Goal: Task Accomplishment & Management: Manage account settings

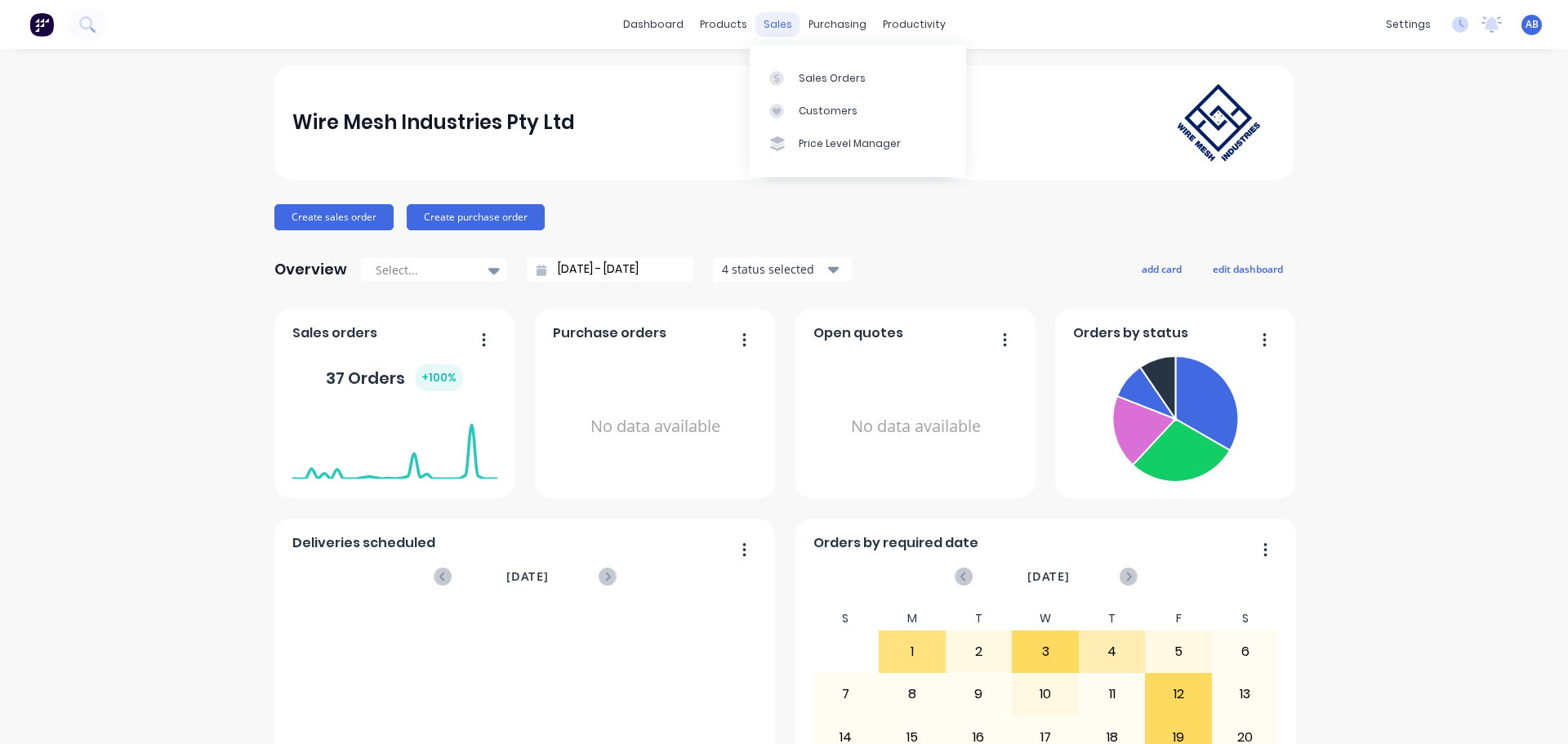
click at [772, 23] on div "sales" at bounding box center [778, 24] width 45 height 24
click at [799, 71] on div "Sales Orders" at bounding box center [832, 78] width 66 height 15
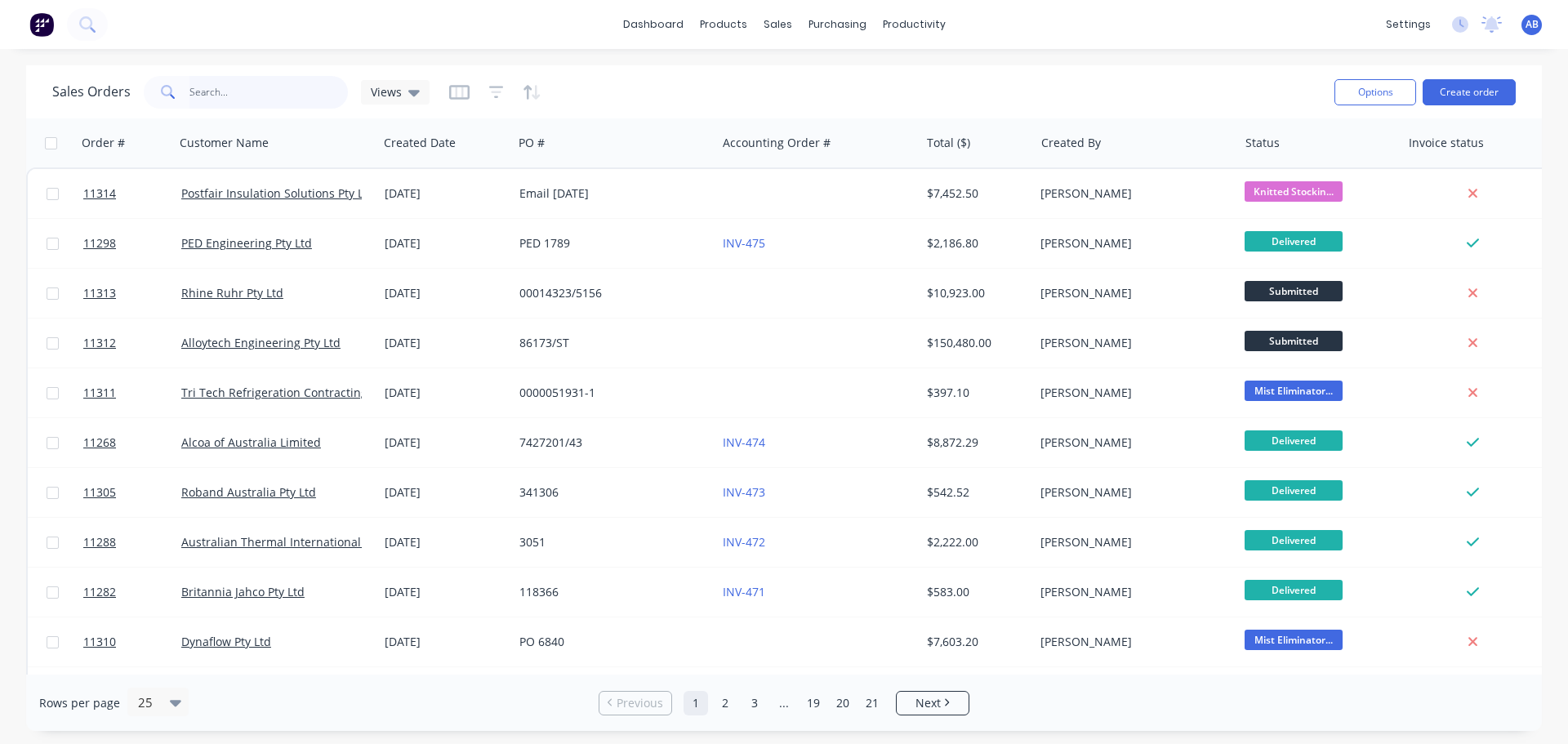
click at [255, 91] on input "text" at bounding box center [269, 92] width 159 height 32
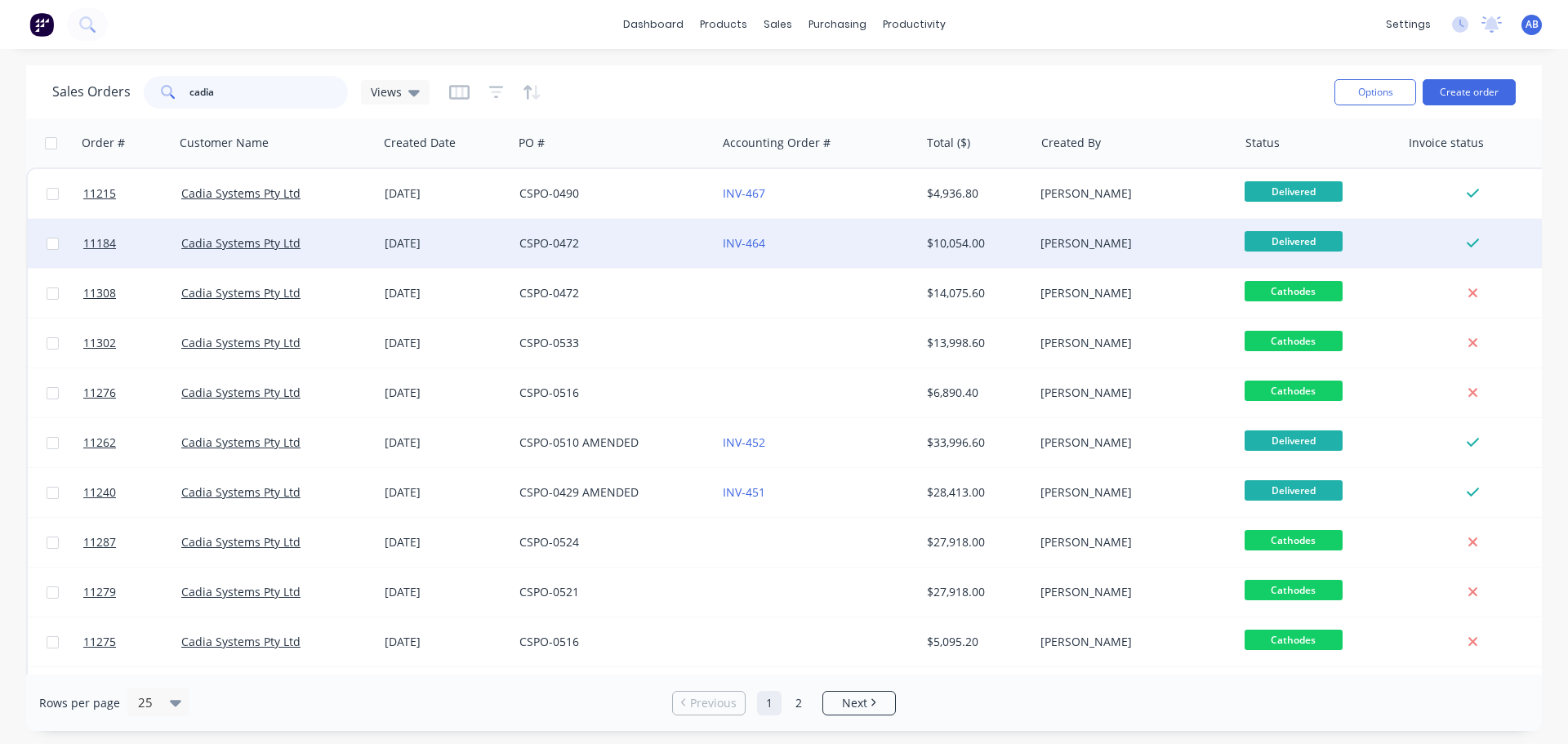
type input "cadia"
click at [629, 246] on div "CSPO-0472" at bounding box center [609, 243] width 181 height 17
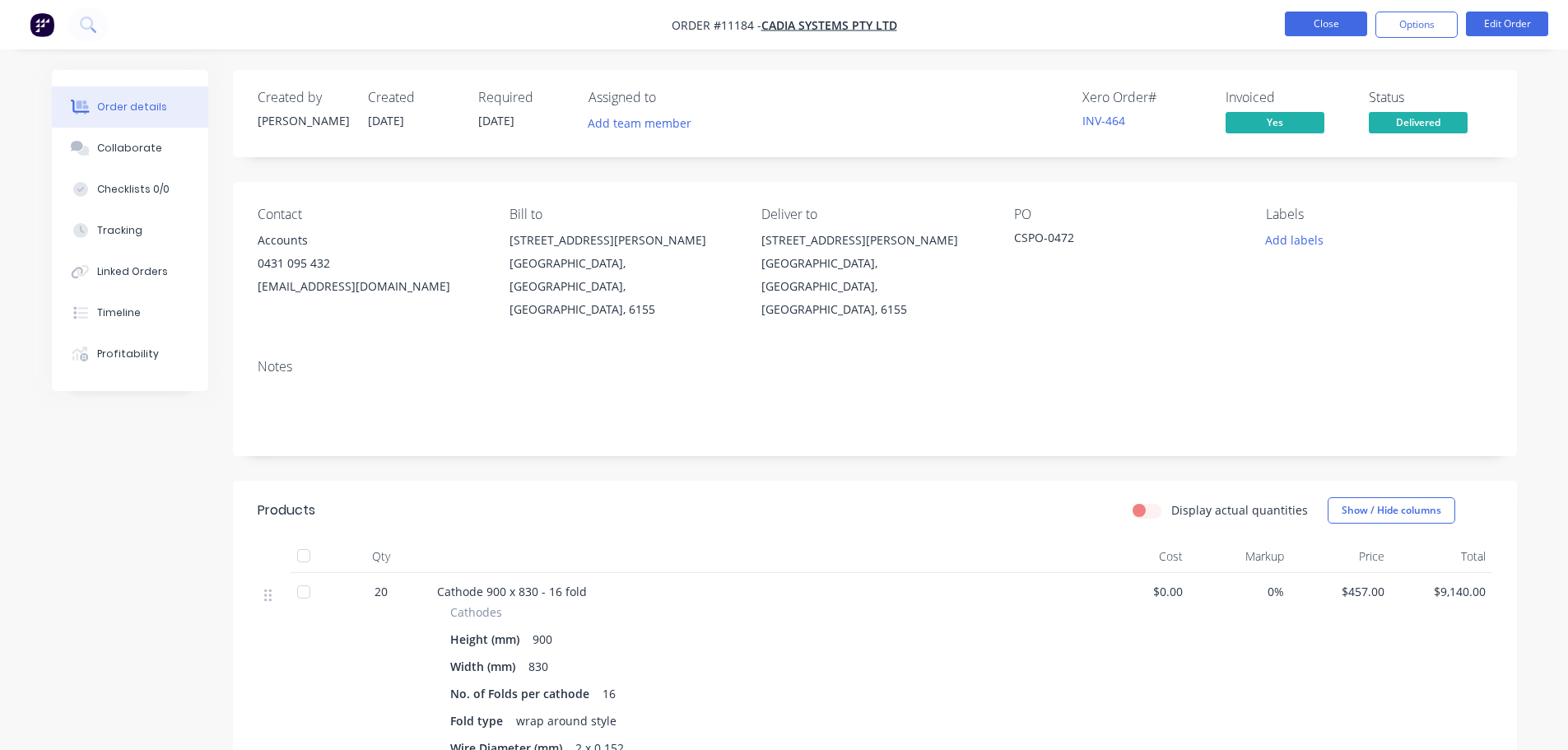
click at [1330, 17] on button "Close" at bounding box center [1327, 24] width 83 height 25
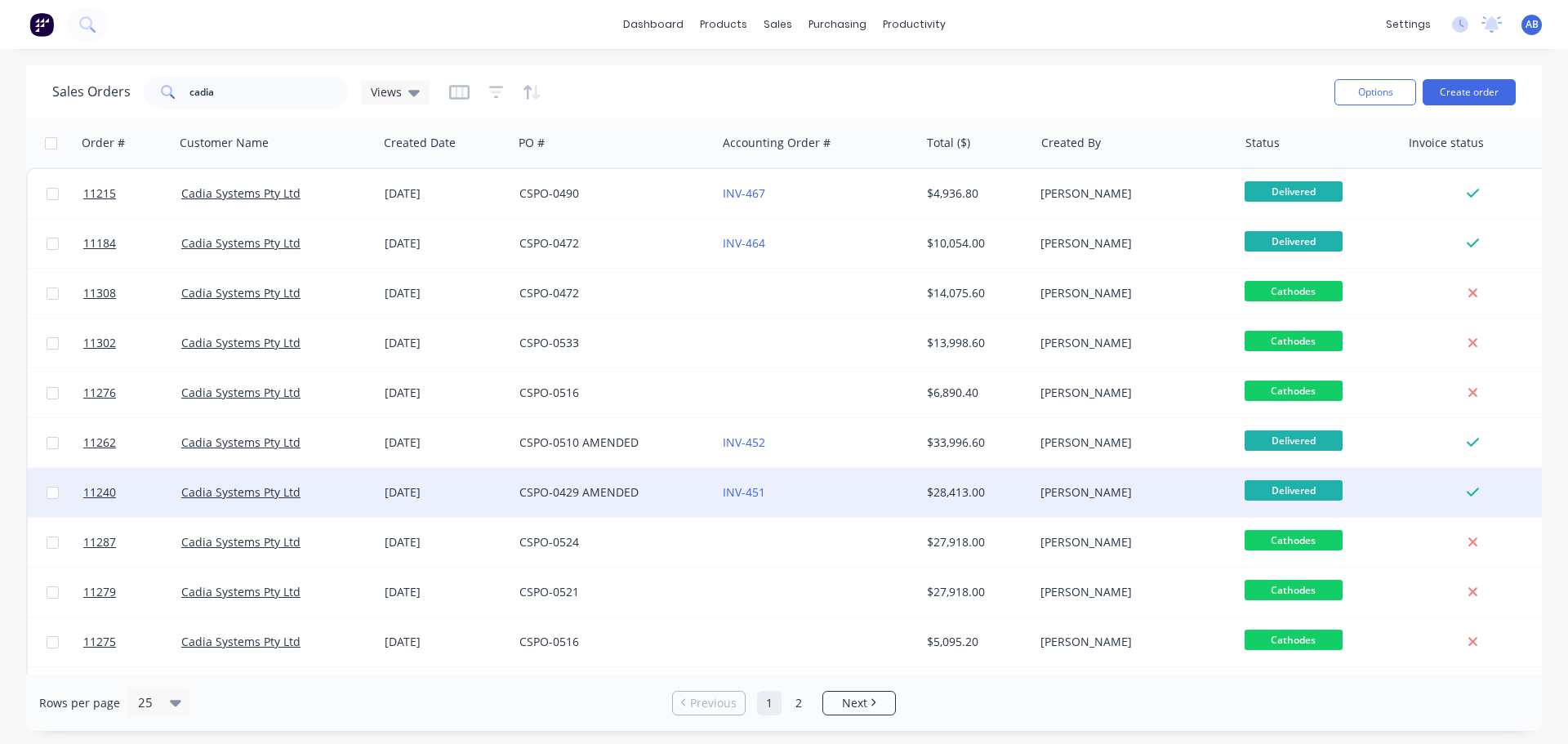
click at [810, 493] on div "INV-451" at bounding box center [812, 492] width 181 height 17
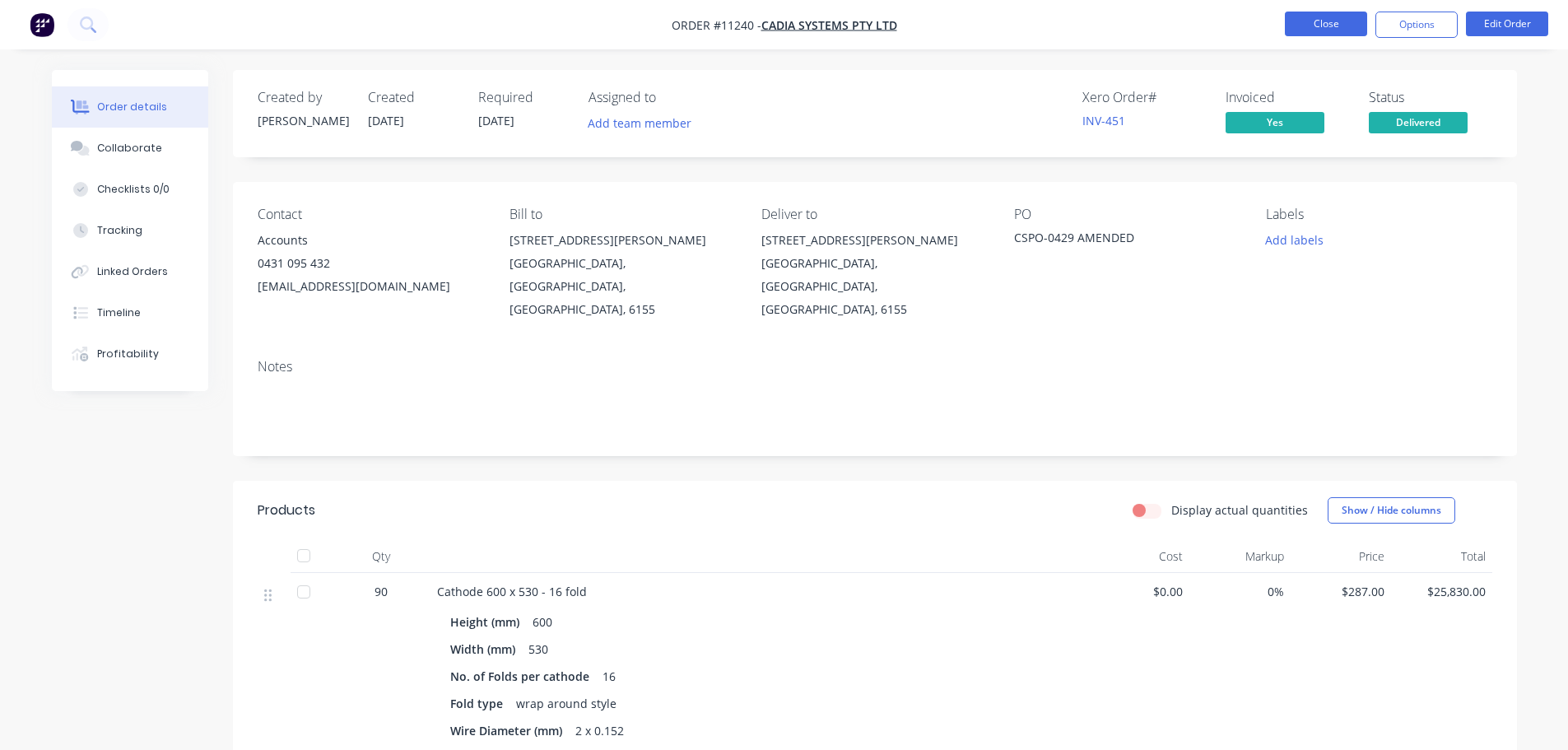
click at [1298, 33] on button "Close" at bounding box center [1327, 24] width 83 height 25
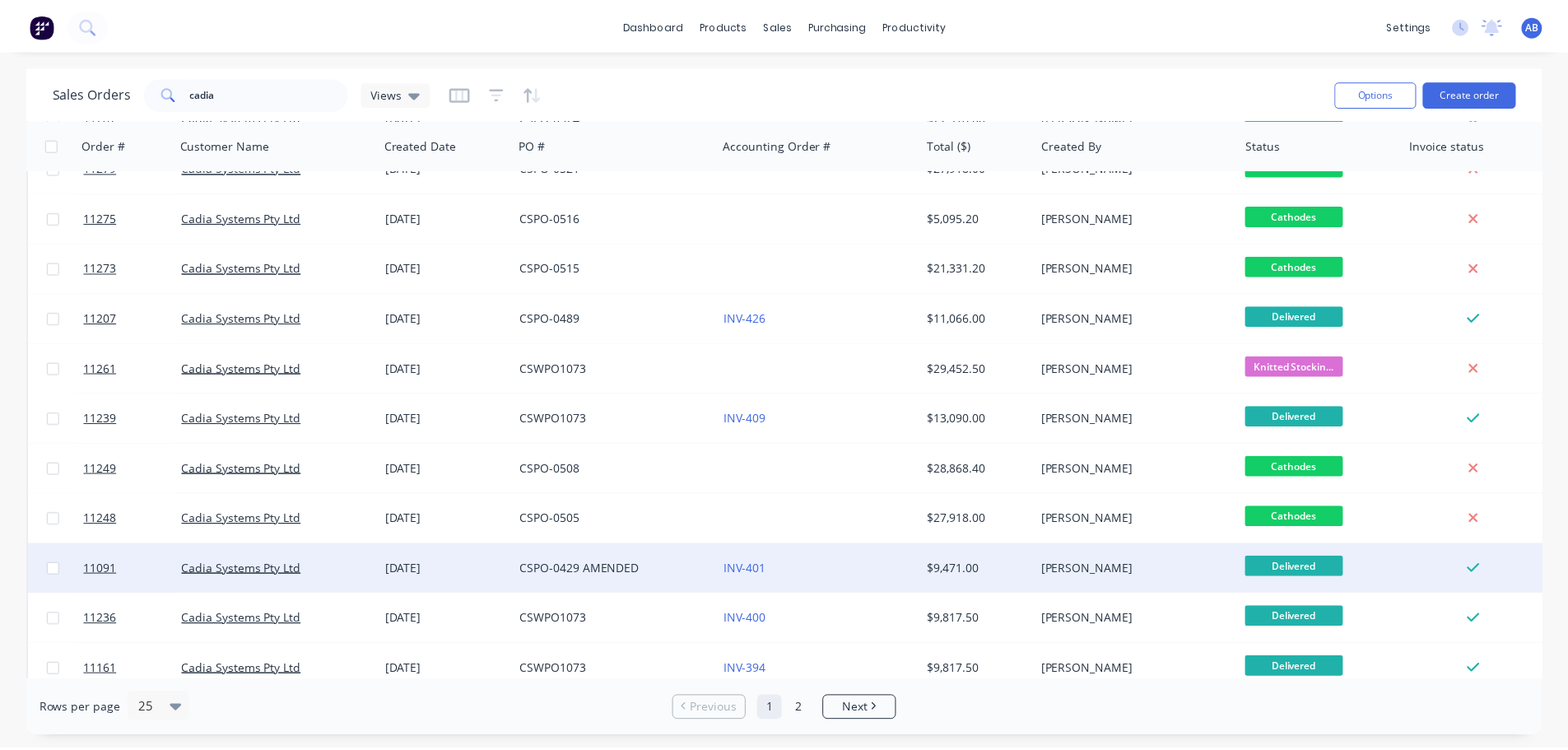
scroll to position [423, 0]
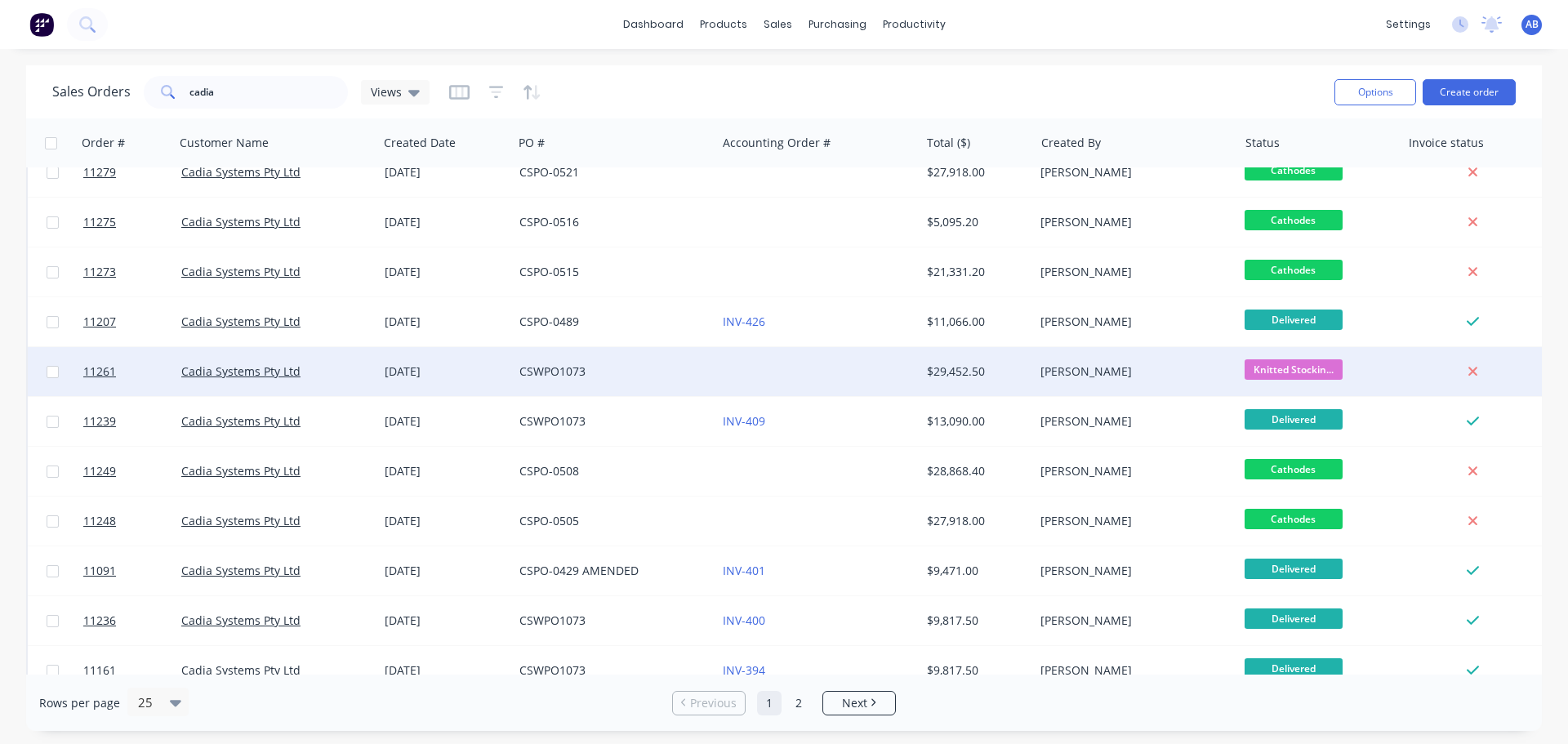
click at [672, 364] on div "CSWPO1073" at bounding box center [609, 372] width 181 height 17
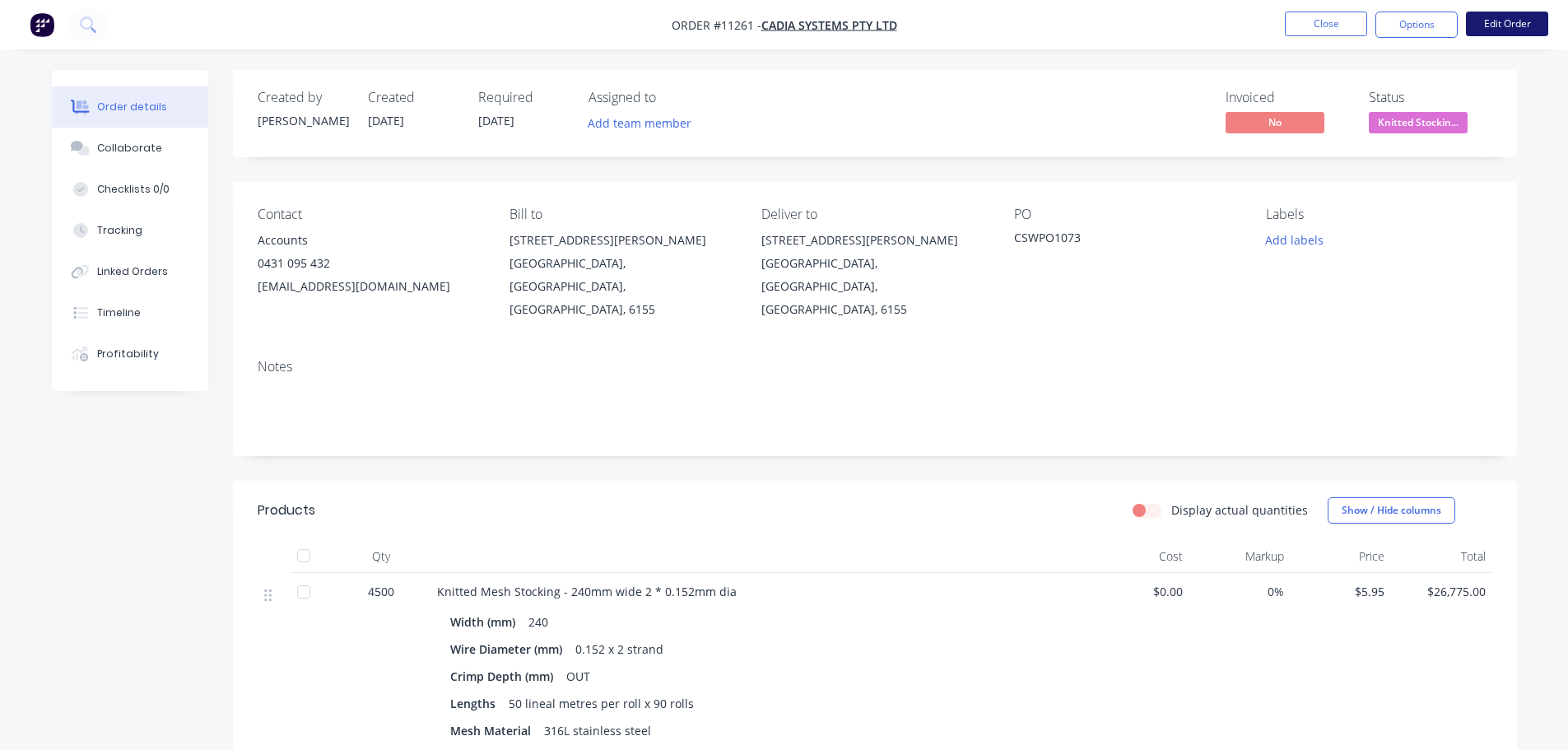
click at [1511, 27] on button "Edit Order" at bounding box center [1508, 24] width 83 height 25
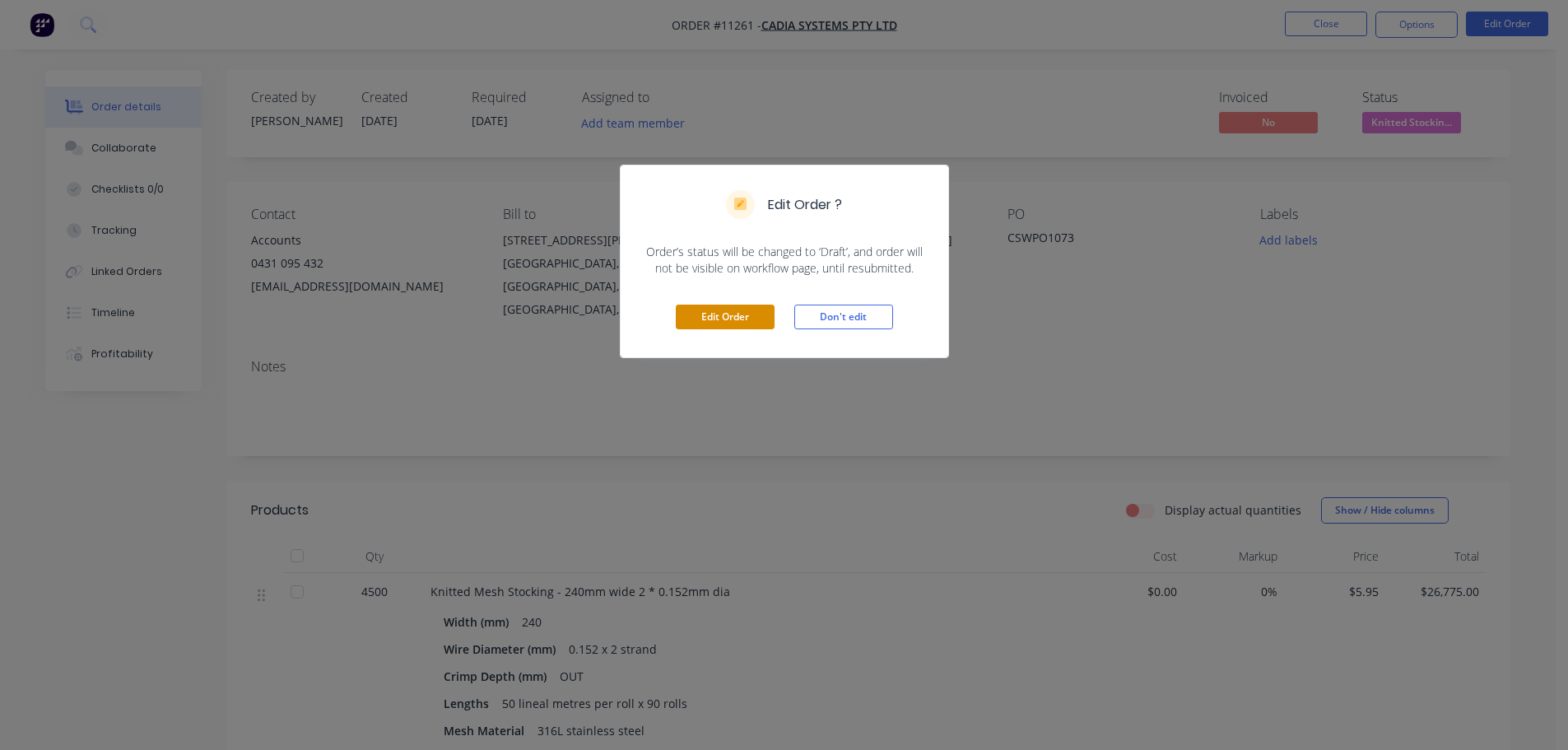
click at [771, 322] on button "Edit Order" at bounding box center [725, 316] width 99 height 25
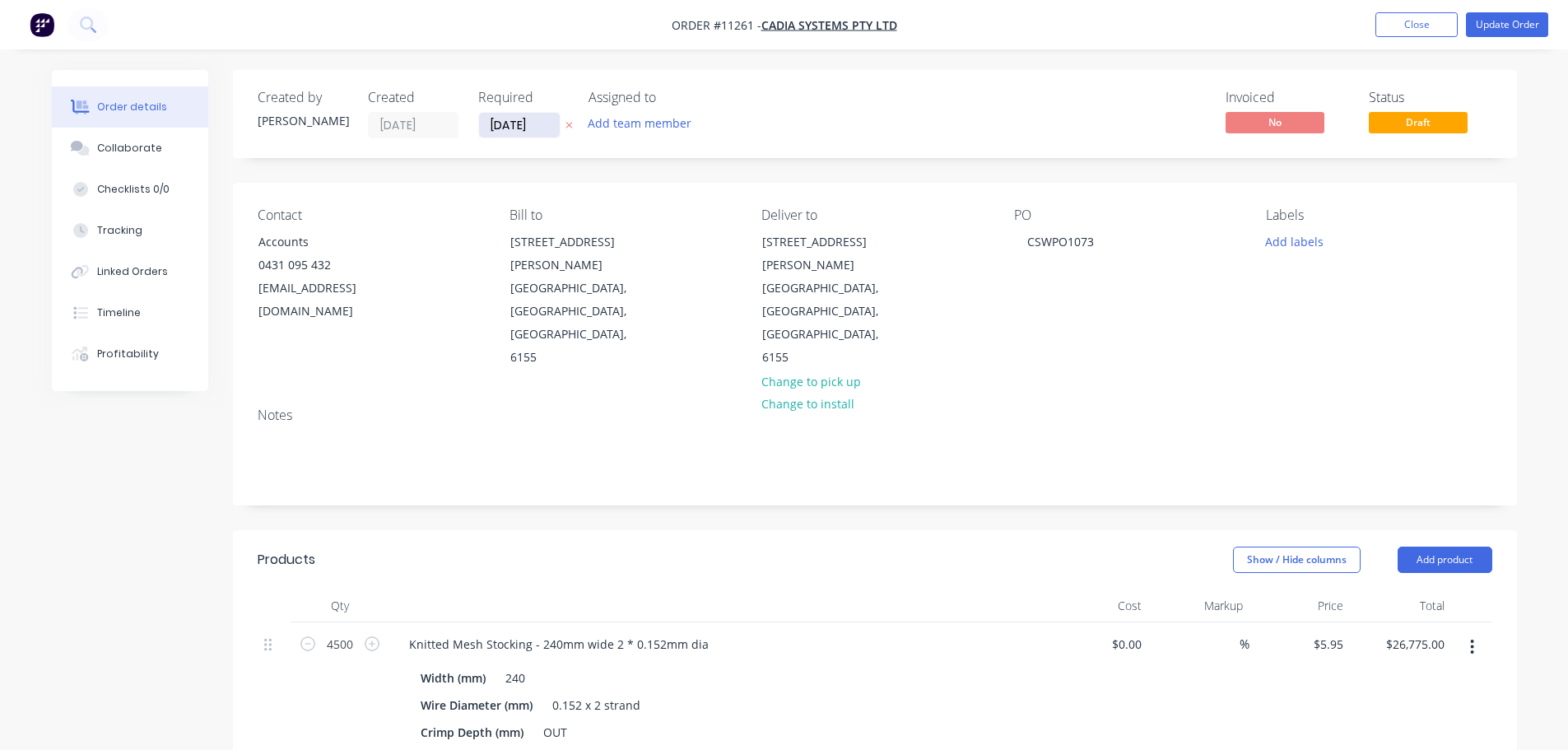
click at [542, 128] on input "[DATE]" at bounding box center [519, 124] width 81 height 25
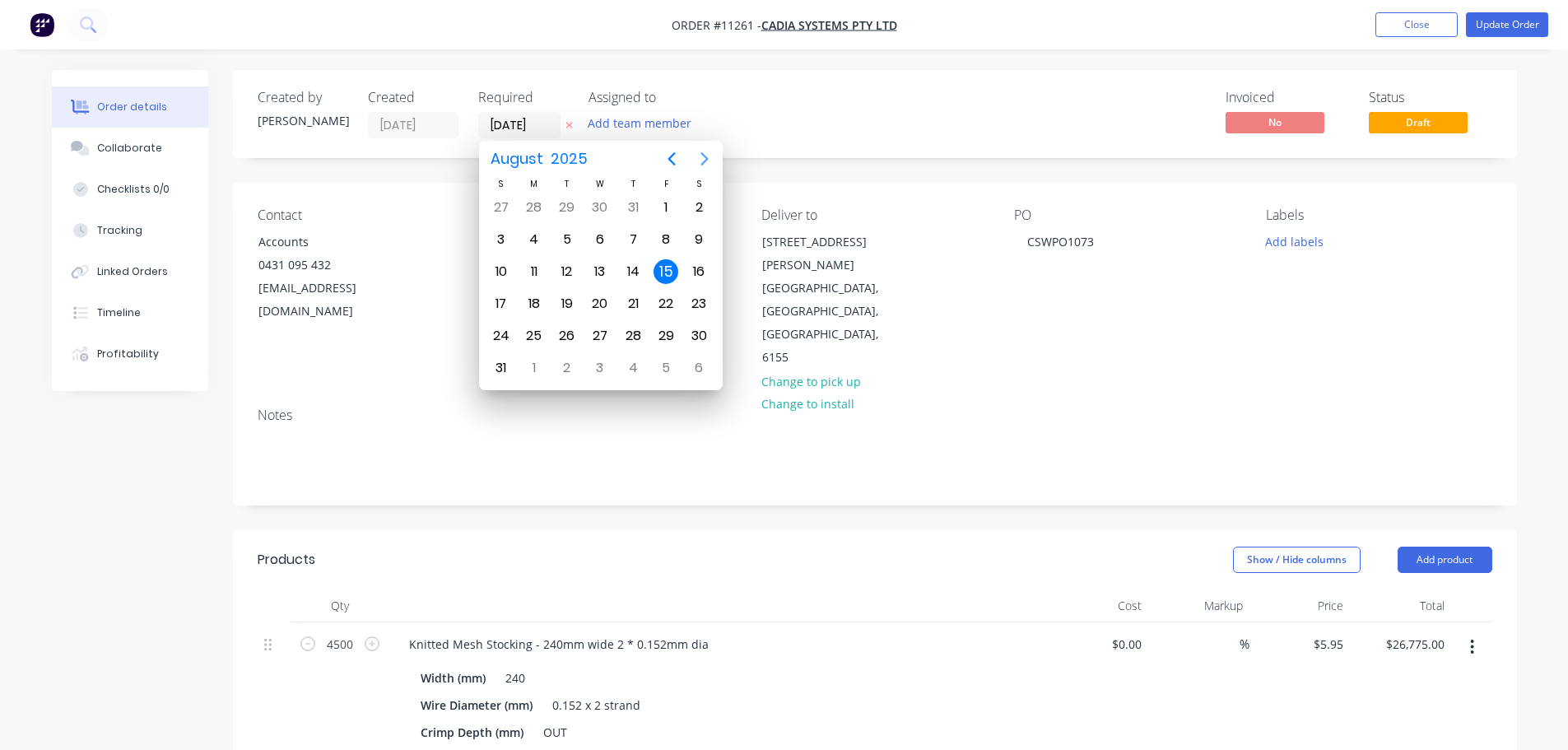
click at [712, 161] on icon "Next page" at bounding box center [705, 159] width 20 height 20
click at [542, 239] on div "8" at bounding box center [534, 239] width 25 height 25
type input "[DATE]"
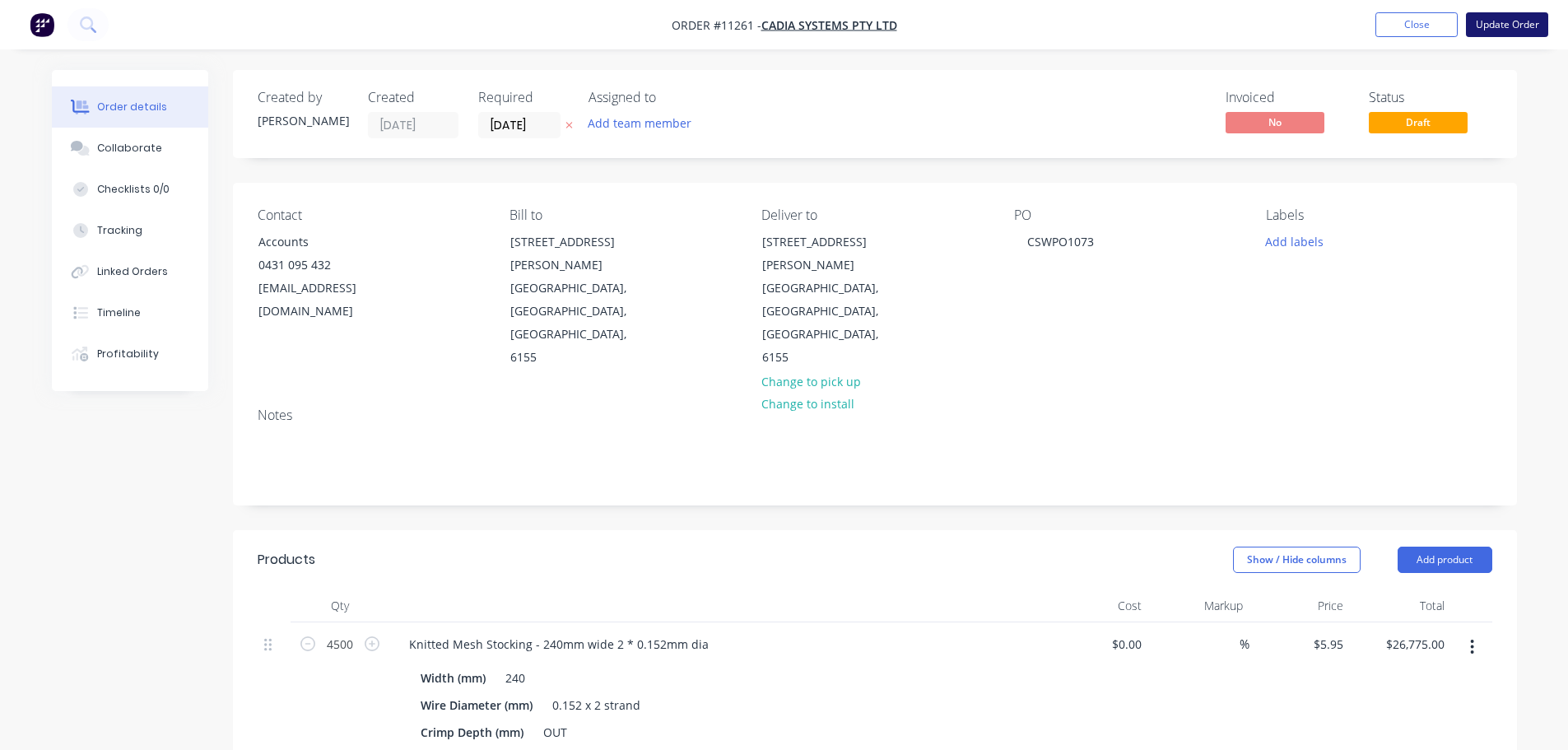
click at [1516, 31] on button "Update Order" at bounding box center [1508, 25] width 83 height 25
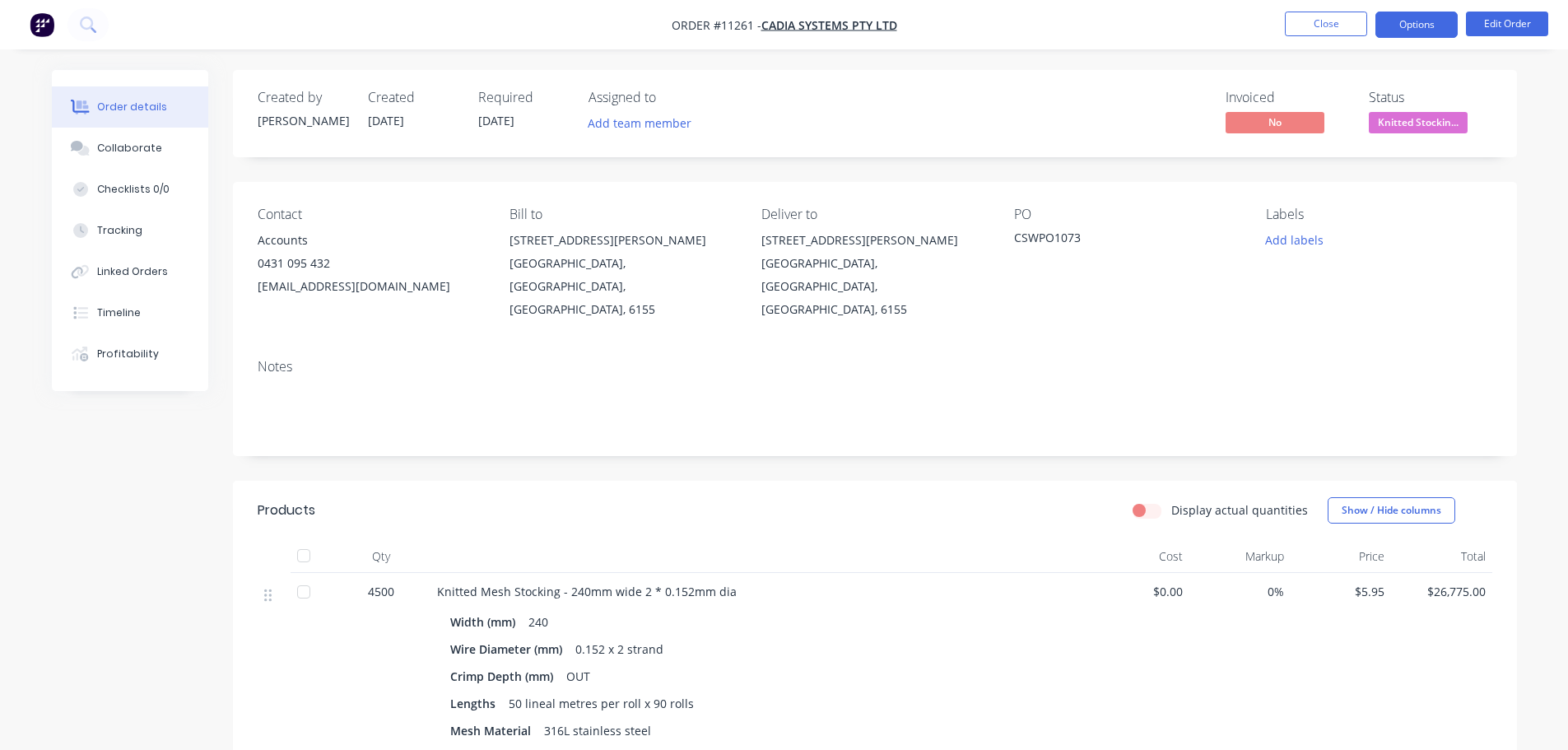
click at [1416, 26] on button "Options" at bounding box center [1417, 25] width 83 height 27
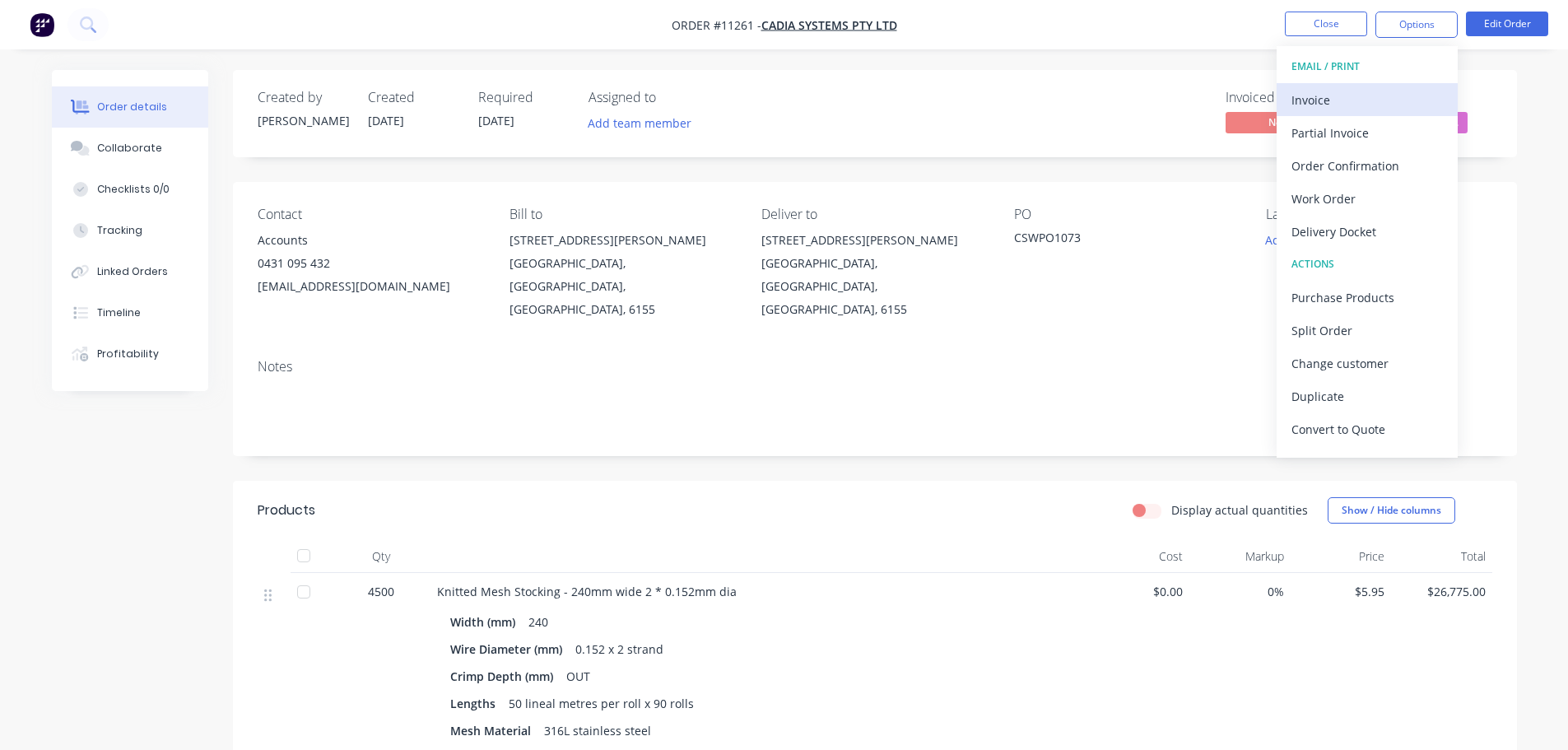
click at [1340, 93] on div "Invoice" at bounding box center [1368, 100] width 152 height 24
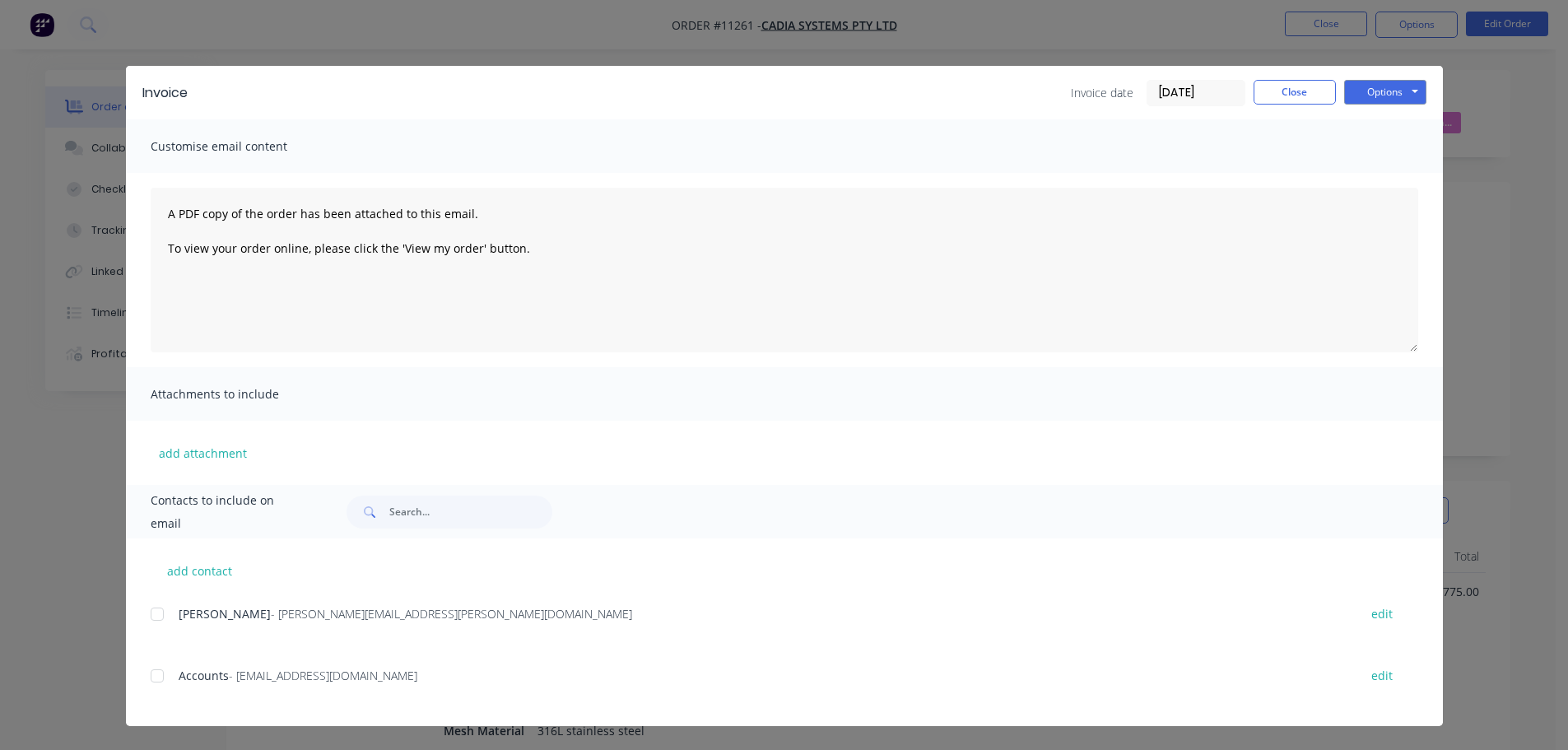
click at [161, 676] on div at bounding box center [157, 675] width 33 height 33
click at [1374, 98] on button "Options" at bounding box center [1386, 92] width 83 height 25
click at [1383, 178] on button "Email" at bounding box center [1397, 176] width 105 height 28
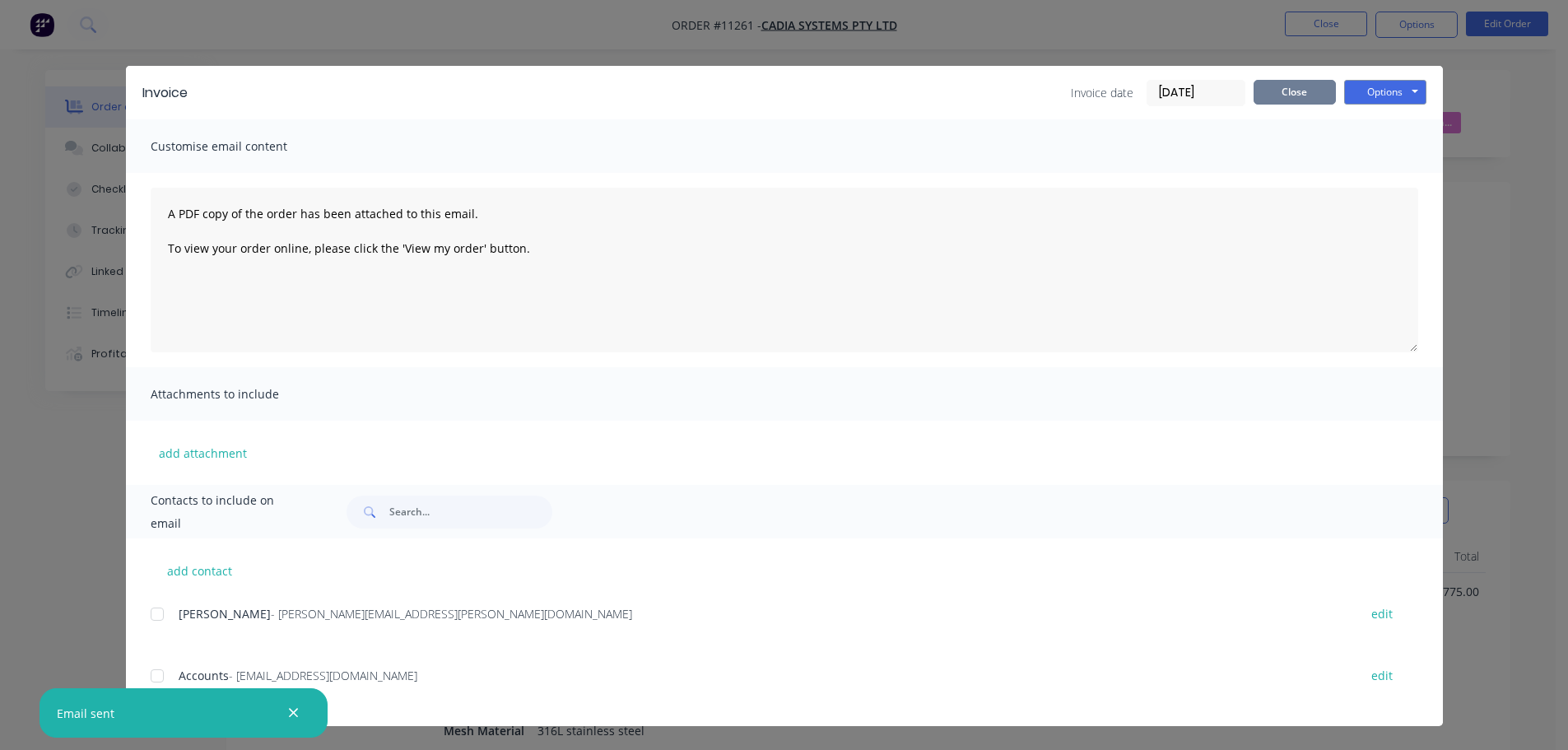
click at [1285, 93] on button "Close" at bounding box center [1295, 92] width 83 height 25
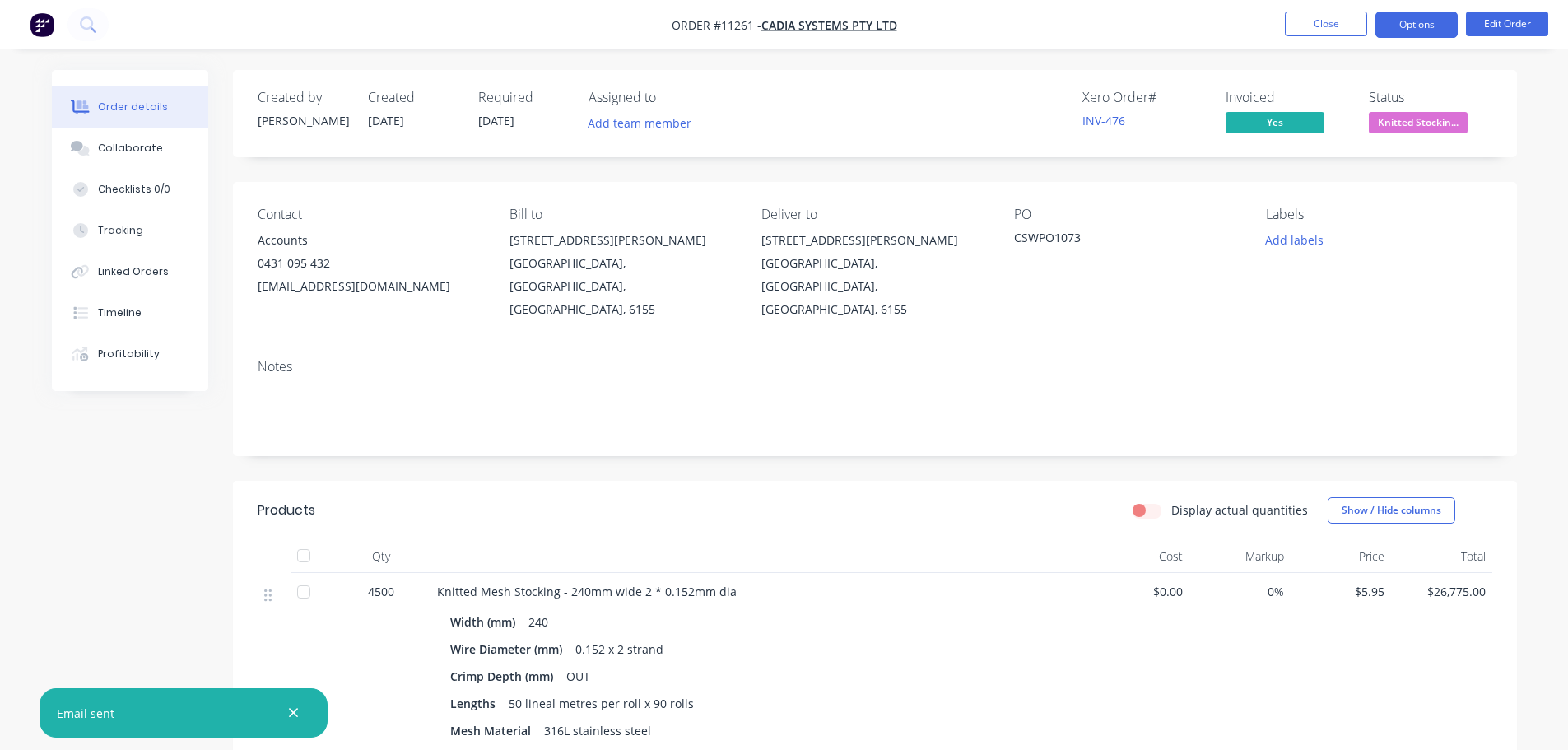
click at [1432, 28] on button "Options" at bounding box center [1417, 25] width 83 height 27
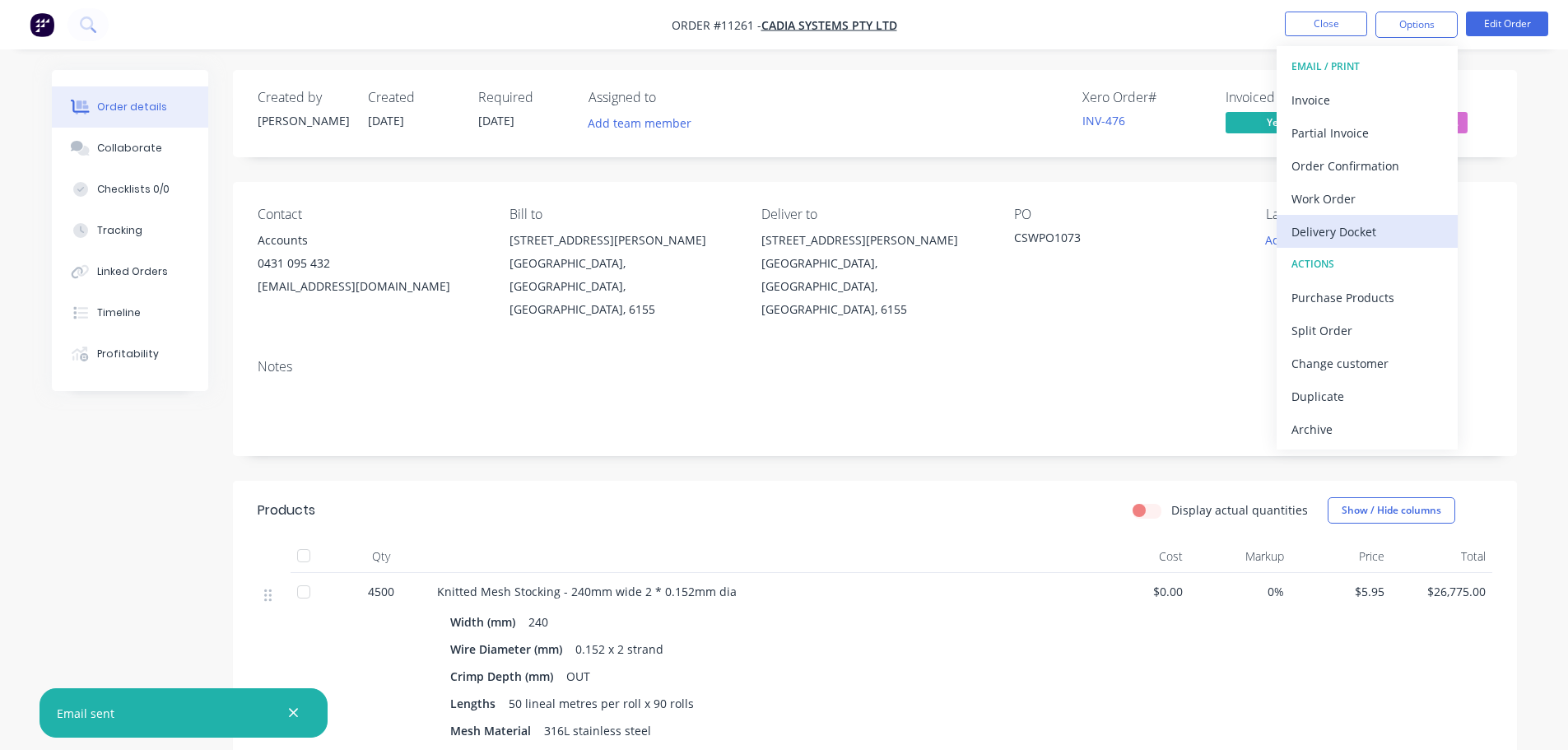
click at [1343, 226] on div "Delivery Docket" at bounding box center [1368, 232] width 152 height 24
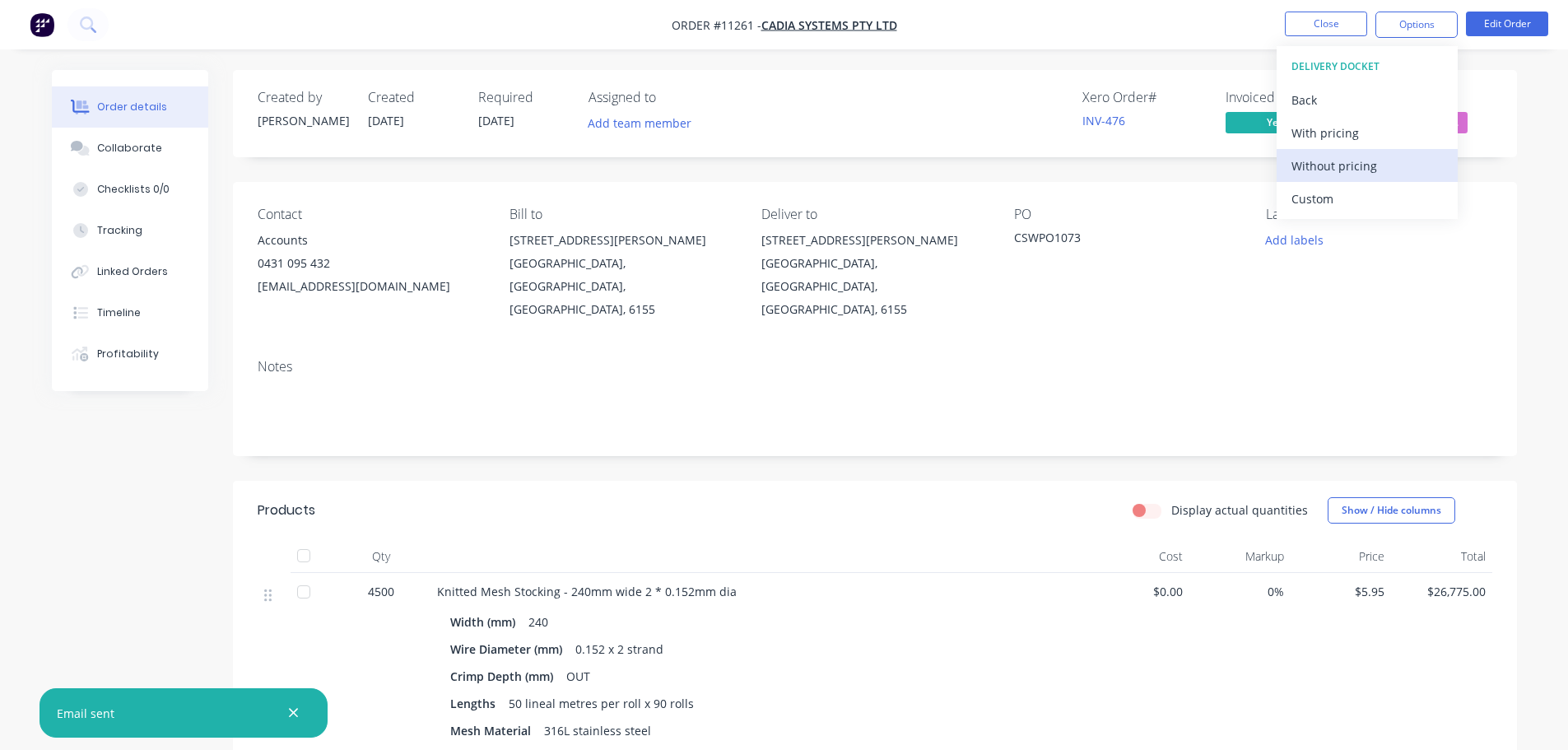
click at [1342, 167] on div "Without pricing" at bounding box center [1368, 166] width 152 height 24
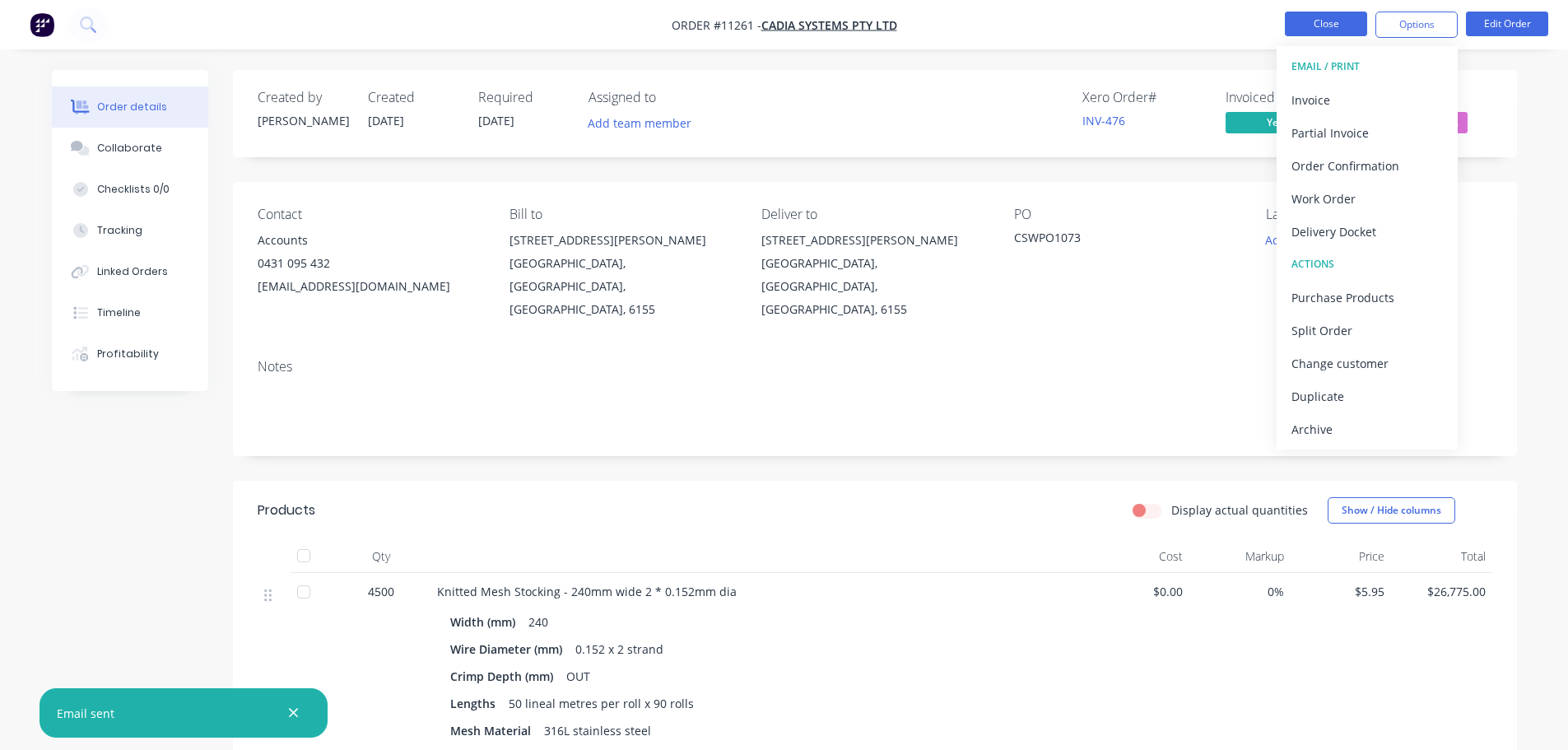
click at [1315, 23] on button "Close" at bounding box center [1327, 24] width 83 height 25
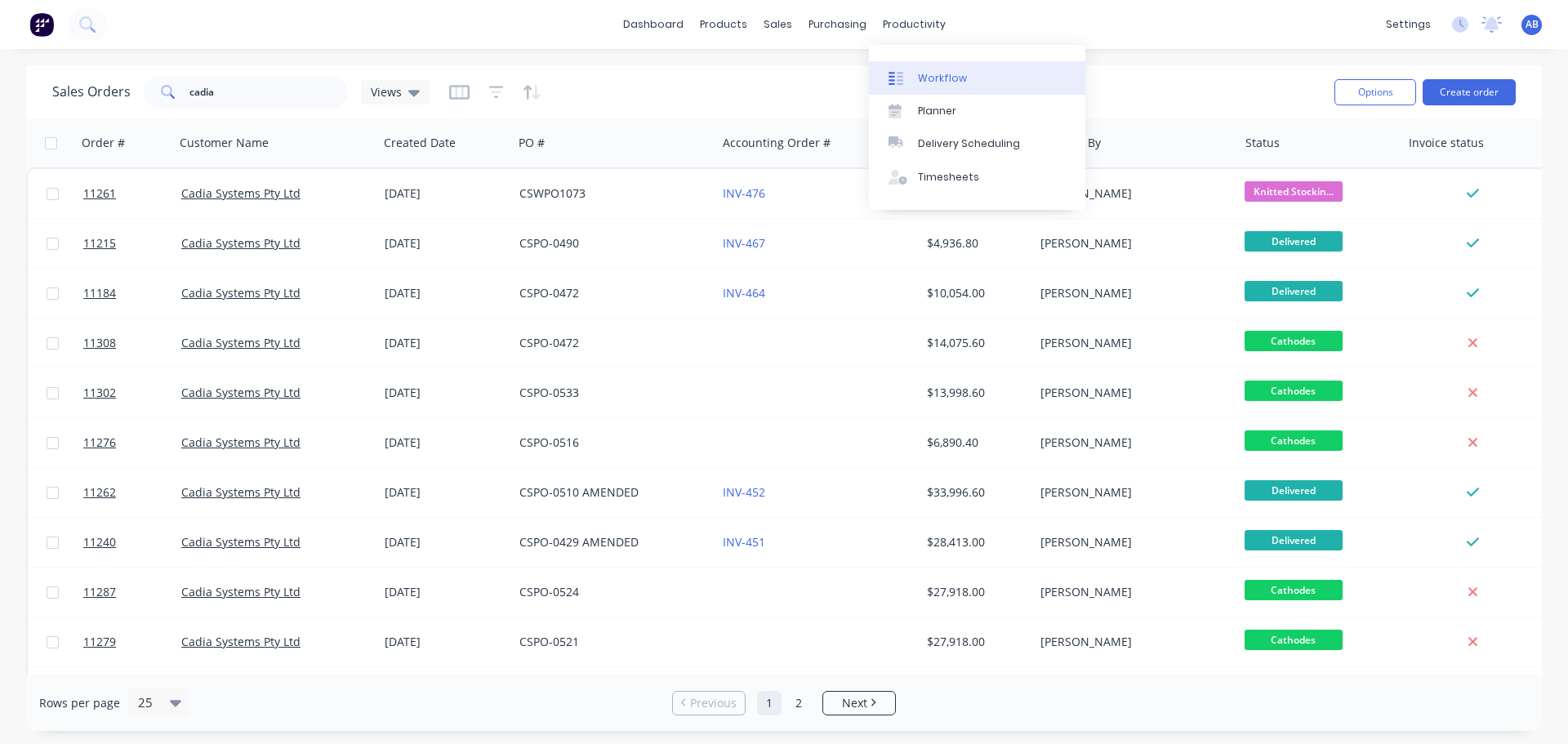
click at [928, 79] on div "Workflow" at bounding box center [942, 78] width 49 height 15
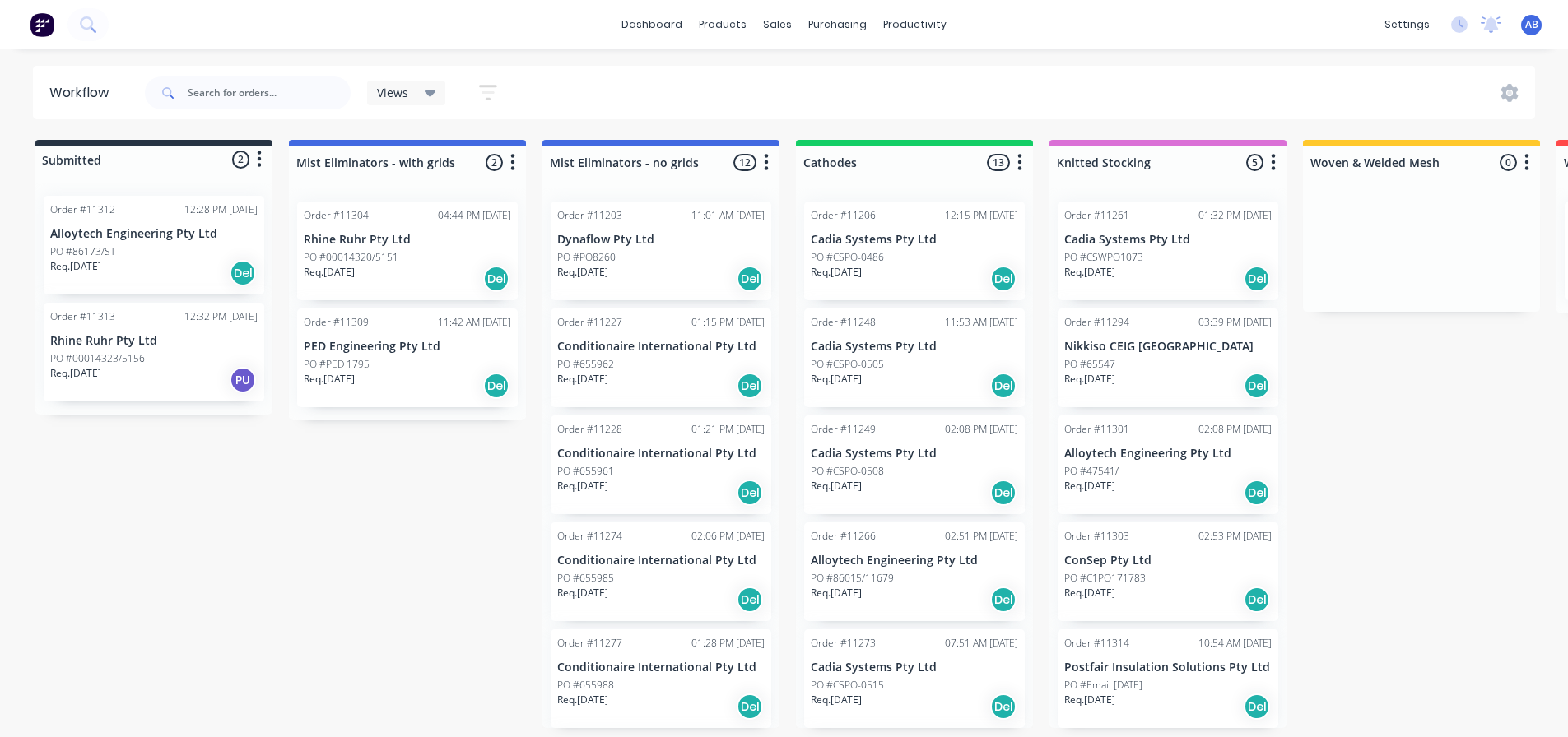
click at [1162, 267] on div "Req. [DATE] Del" at bounding box center [1168, 279] width 208 height 28
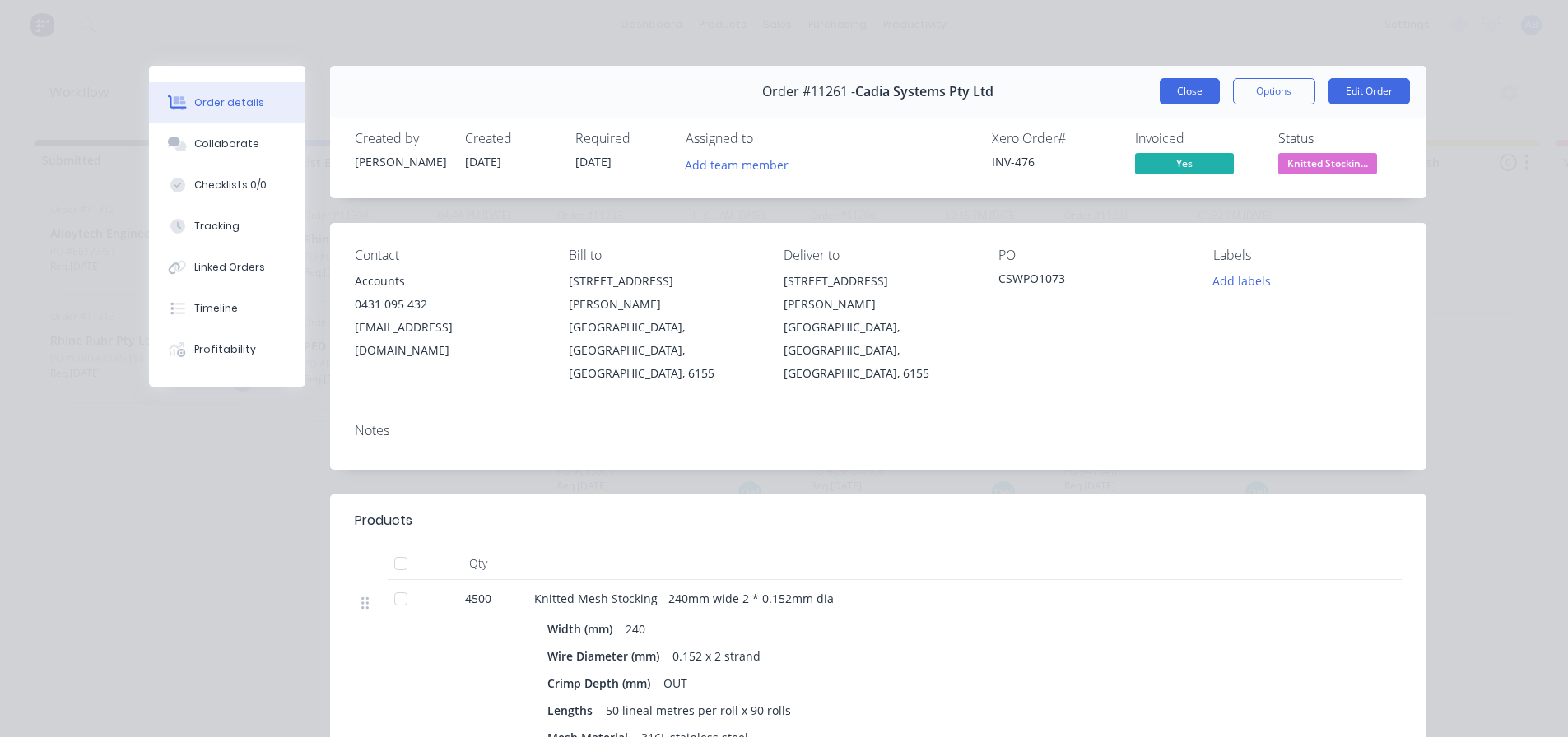
click at [1202, 94] on button "Close" at bounding box center [1190, 91] width 60 height 27
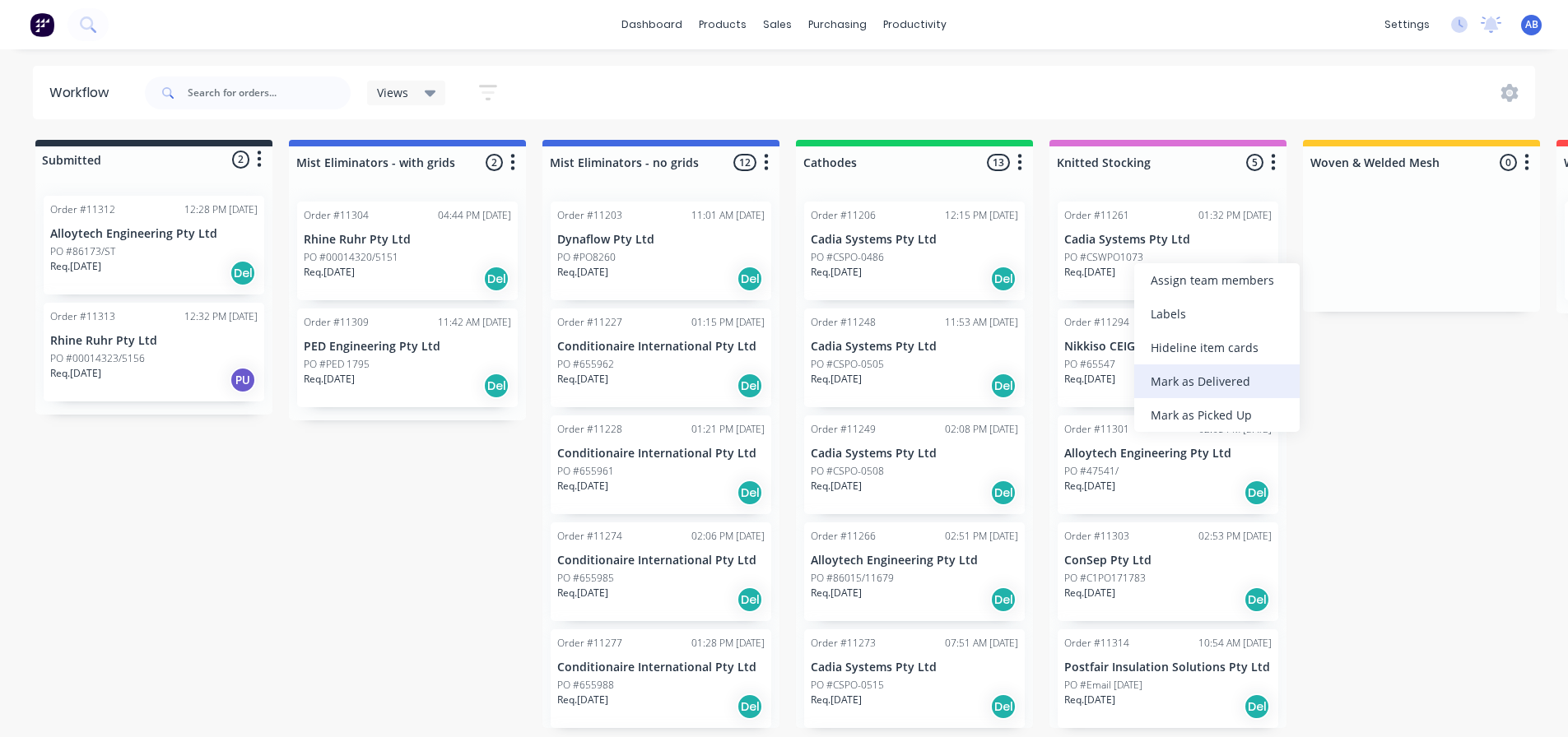
click at [1195, 382] on div "Mark as Delivered" at bounding box center [1217, 381] width 166 height 34
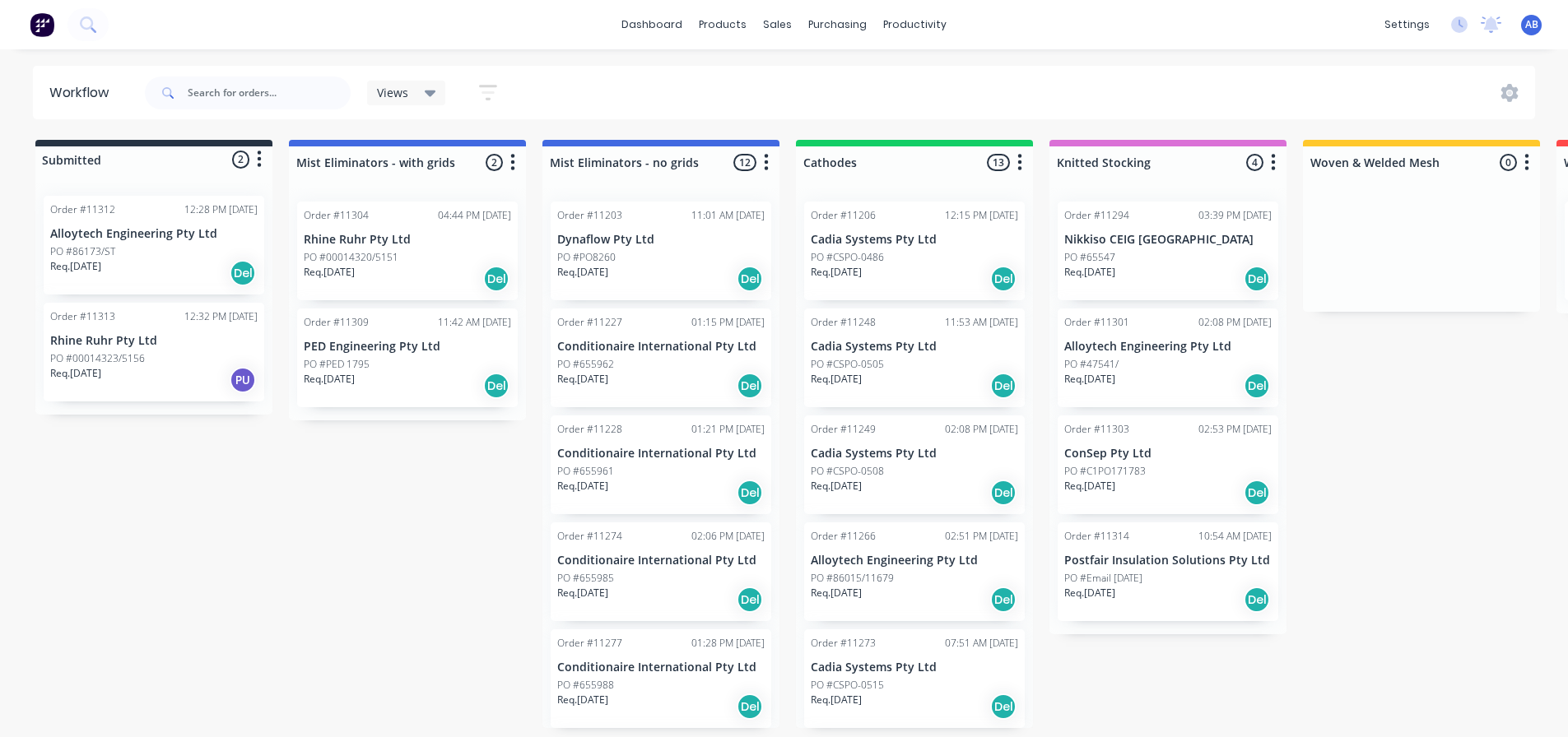
click at [49, 23] on img at bounding box center [41, 25] width 25 height 25
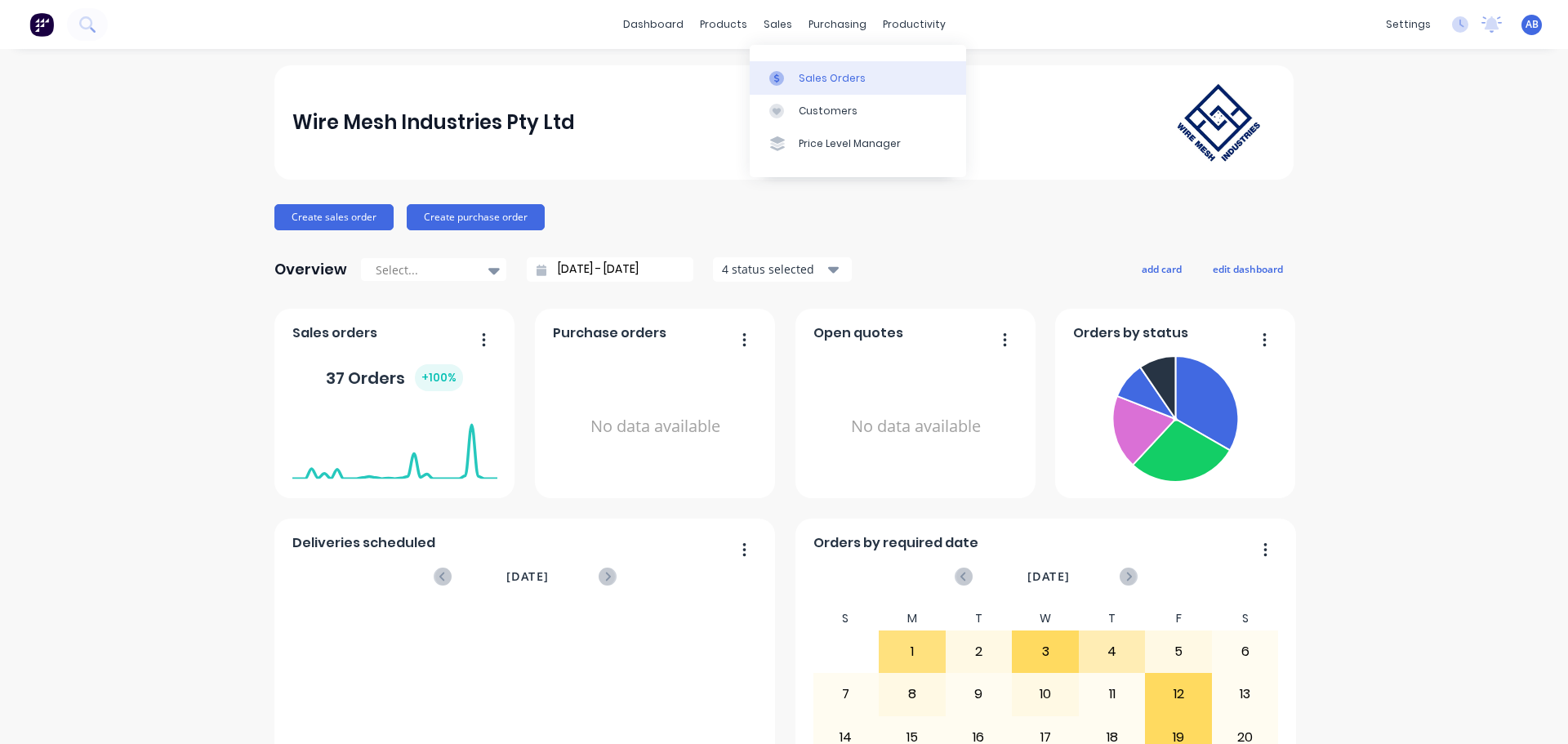
click at [818, 79] on div "Sales Orders" at bounding box center [832, 78] width 66 height 15
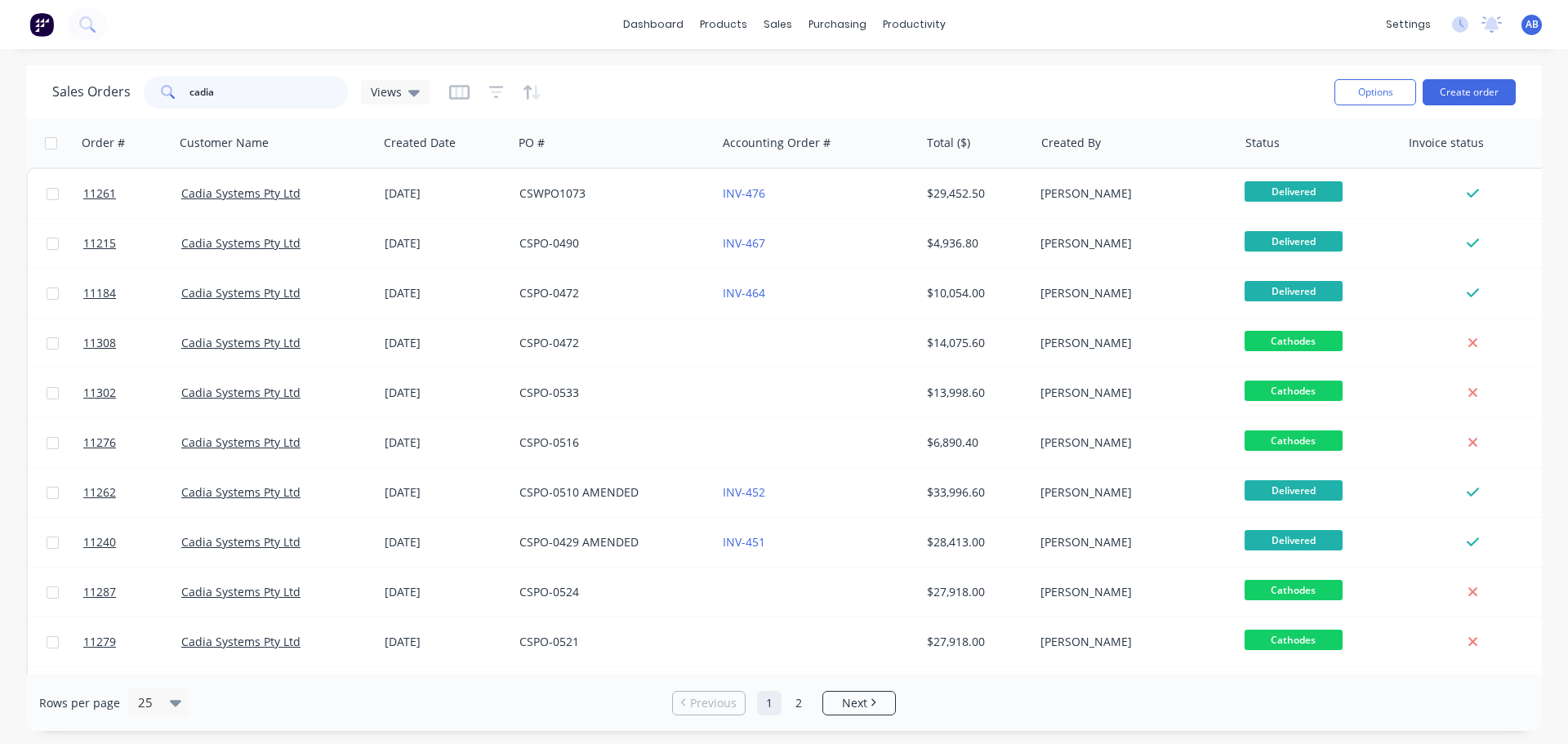
click at [269, 97] on input "cadia" at bounding box center [269, 92] width 159 height 32
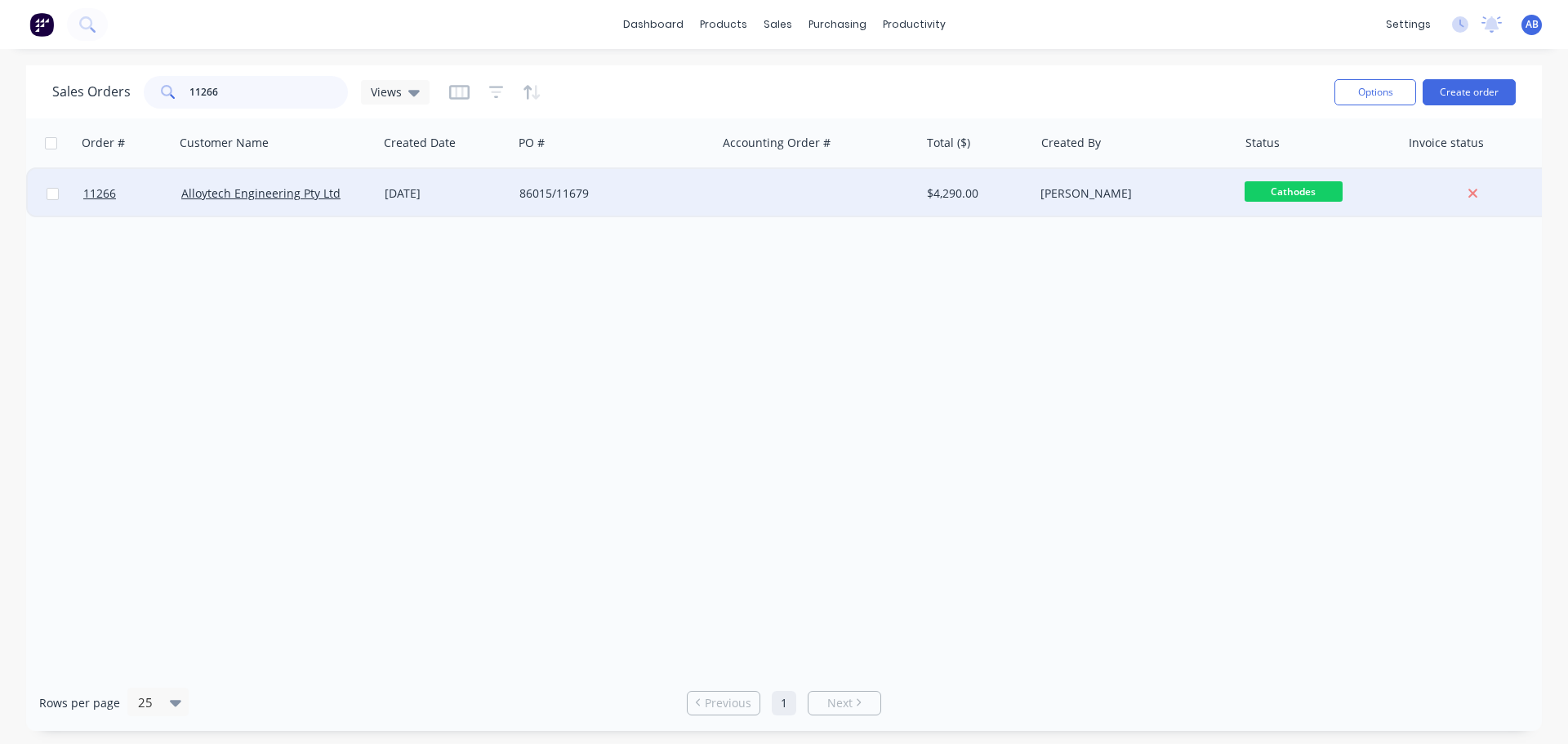
type input "11266"
click at [758, 201] on div at bounding box center [818, 194] width 203 height 49
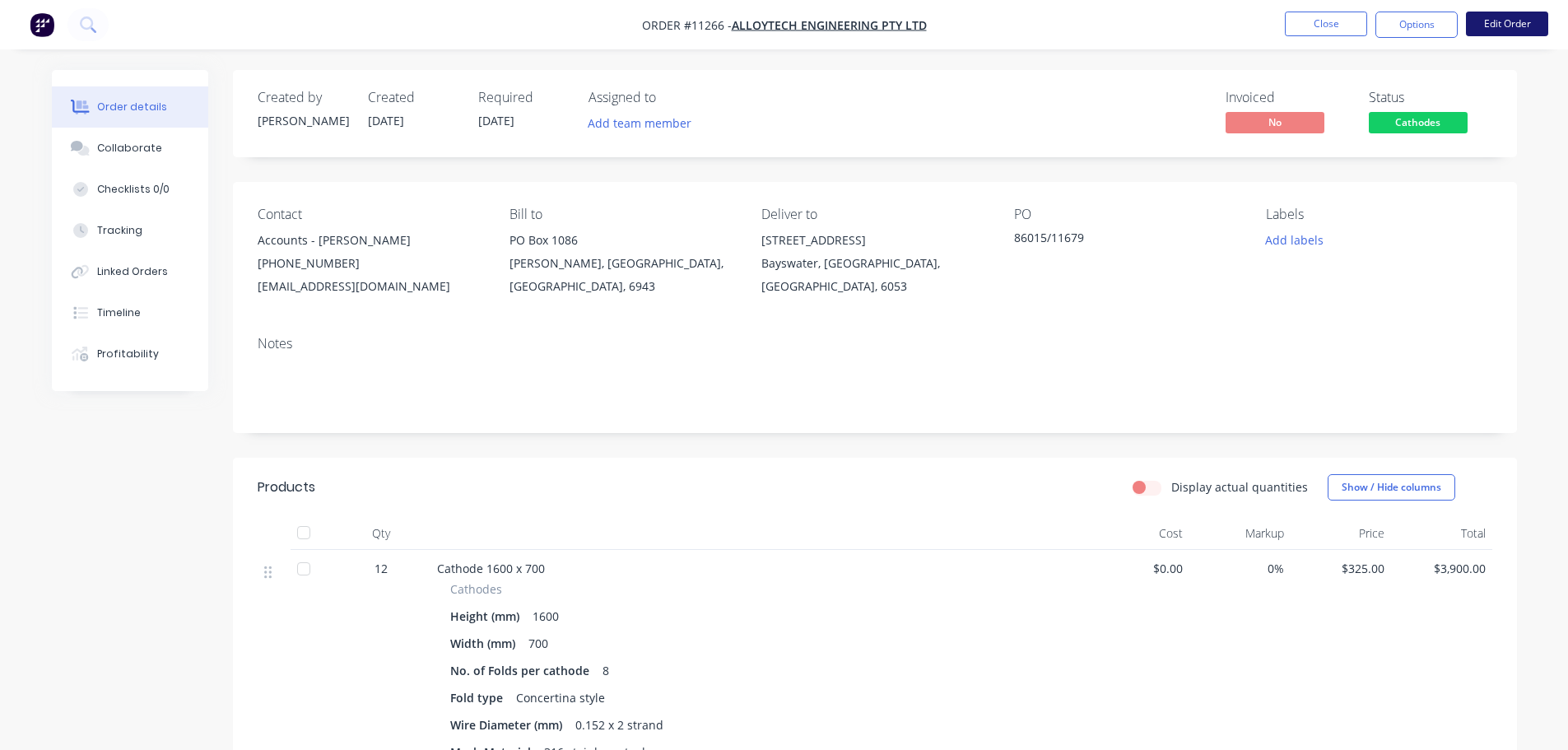
click at [1497, 28] on button "Edit Order" at bounding box center [1508, 24] width 83 height 25
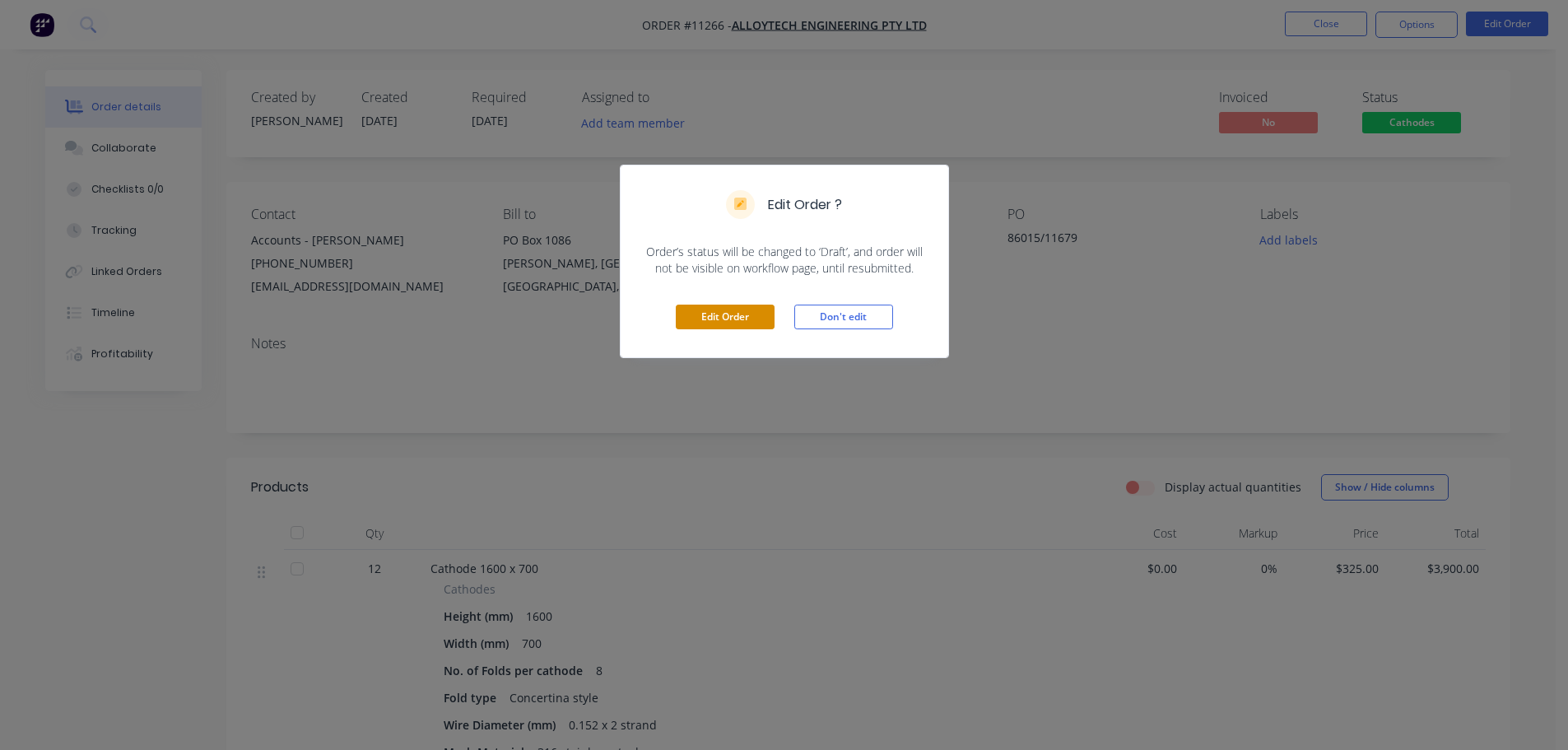
click at [730, 307] on button "Edit Order" at bounding box center [725, 316] width 99 height 25
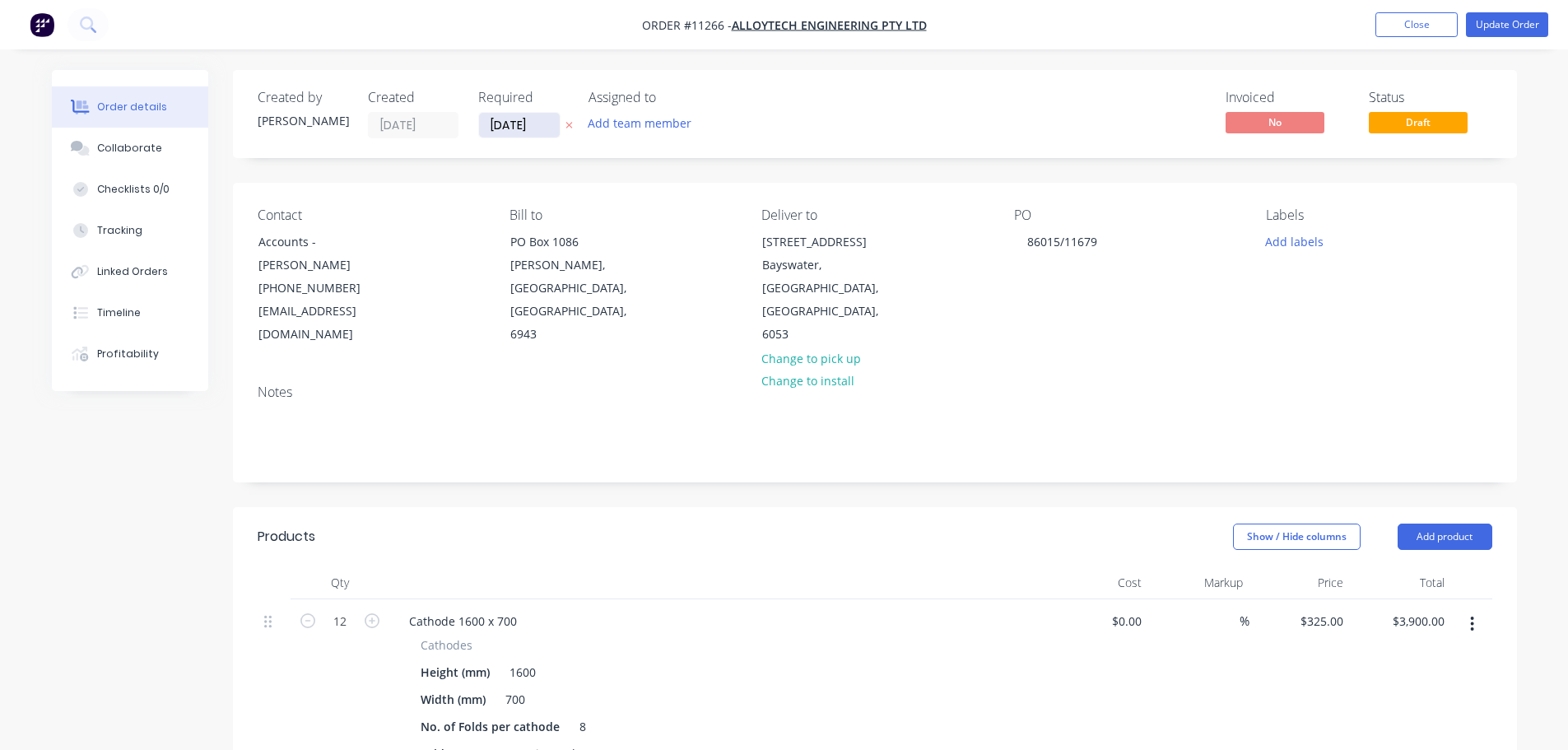
click at [539, 122] on input "[DATE]" at bounding box center [519, 124] width 81 height 25
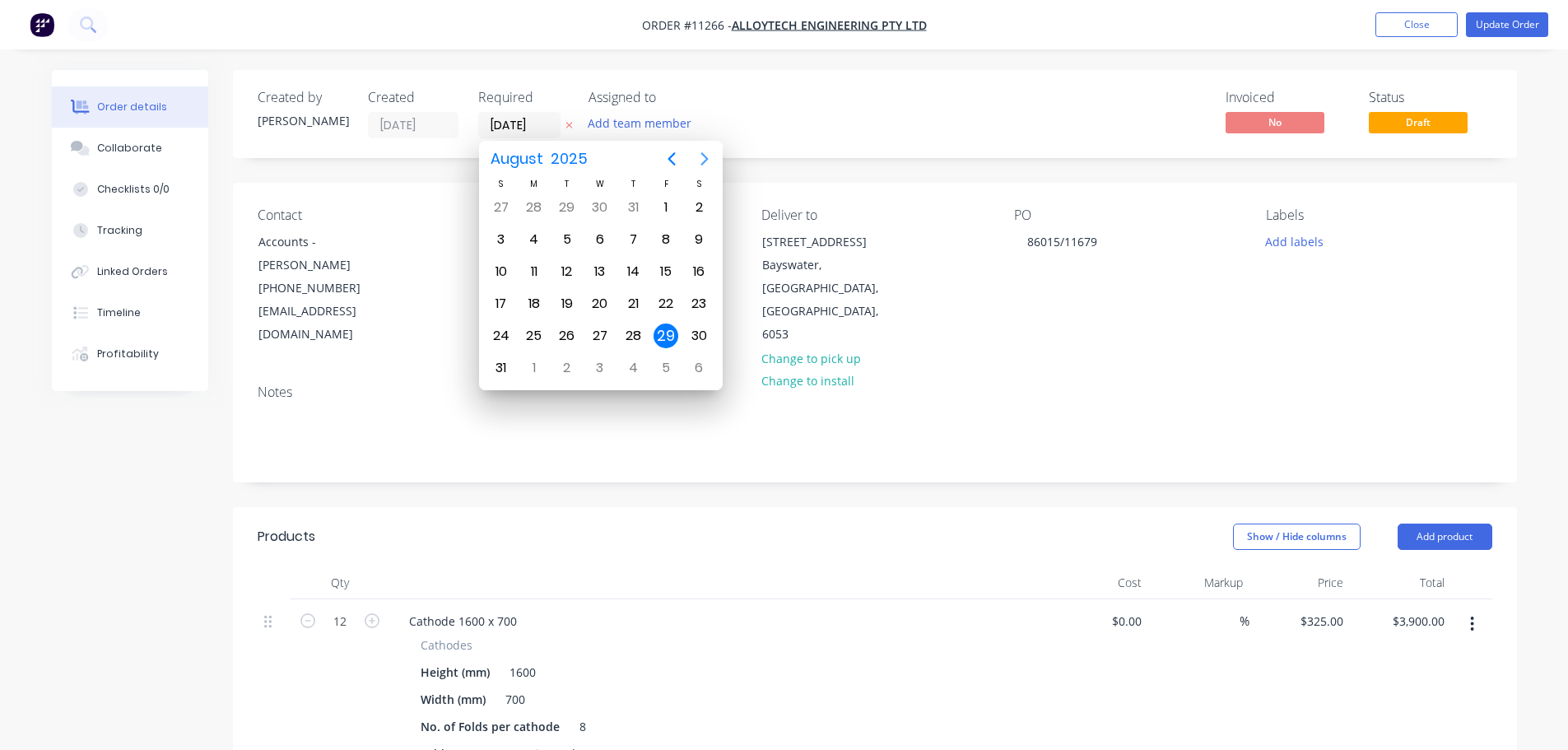
click at [706, 161] on icon "Next page" at bounding box center [705, 159] width 8 height 13
click at [533, 240] on div "8" at bounding box center [534, 239] width 25 height 25
type input "[DATE]"
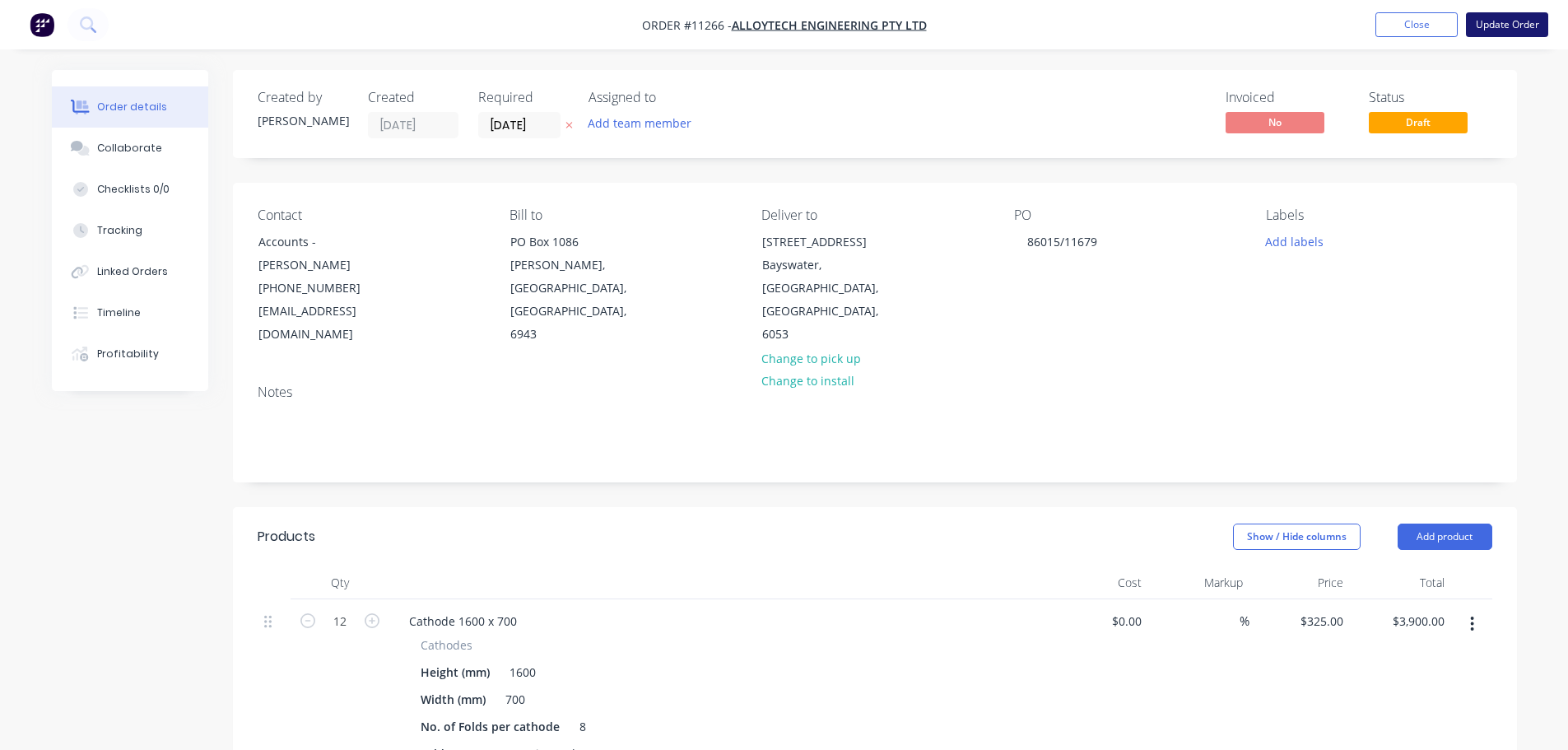
click at [1497, 33] on button "Update Order" at bounding box center [1508, 25] width 83 height 25
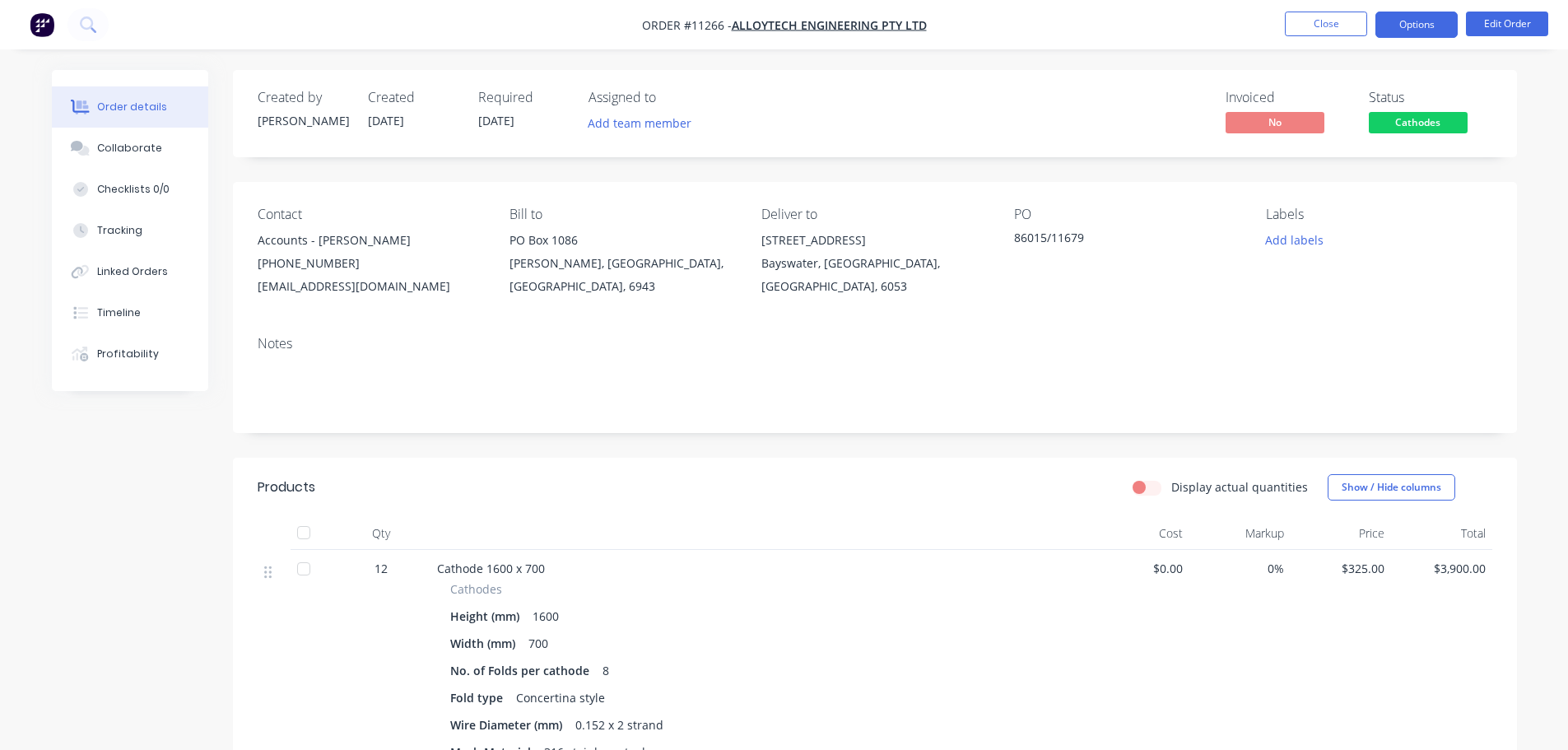
click at [1428, 32] on button "Options" at bounding box center [1417, 25] width 83 height 27
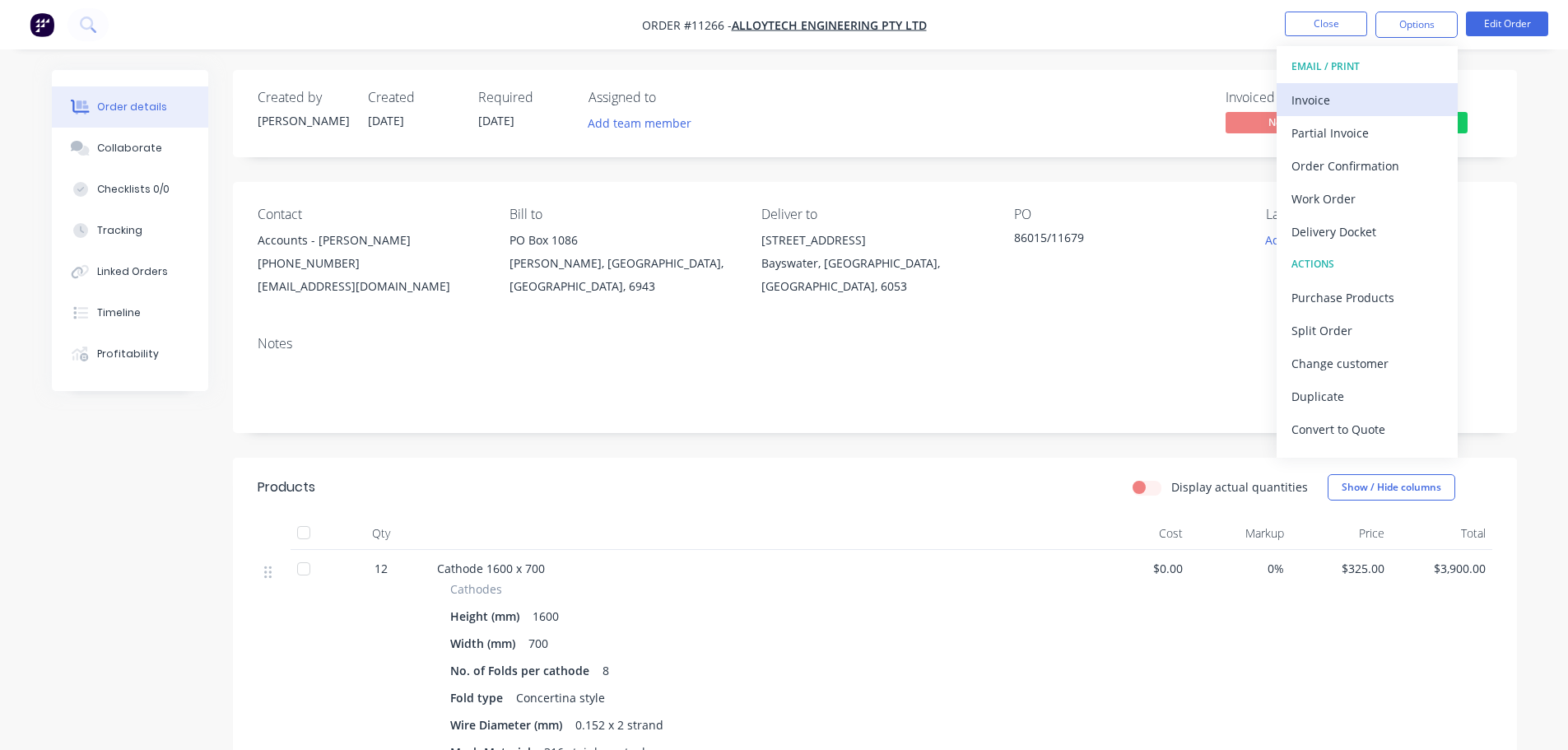
click at [1340, 98] on div "Invoice" at bounding box center [1368, 100] width 152 height 24
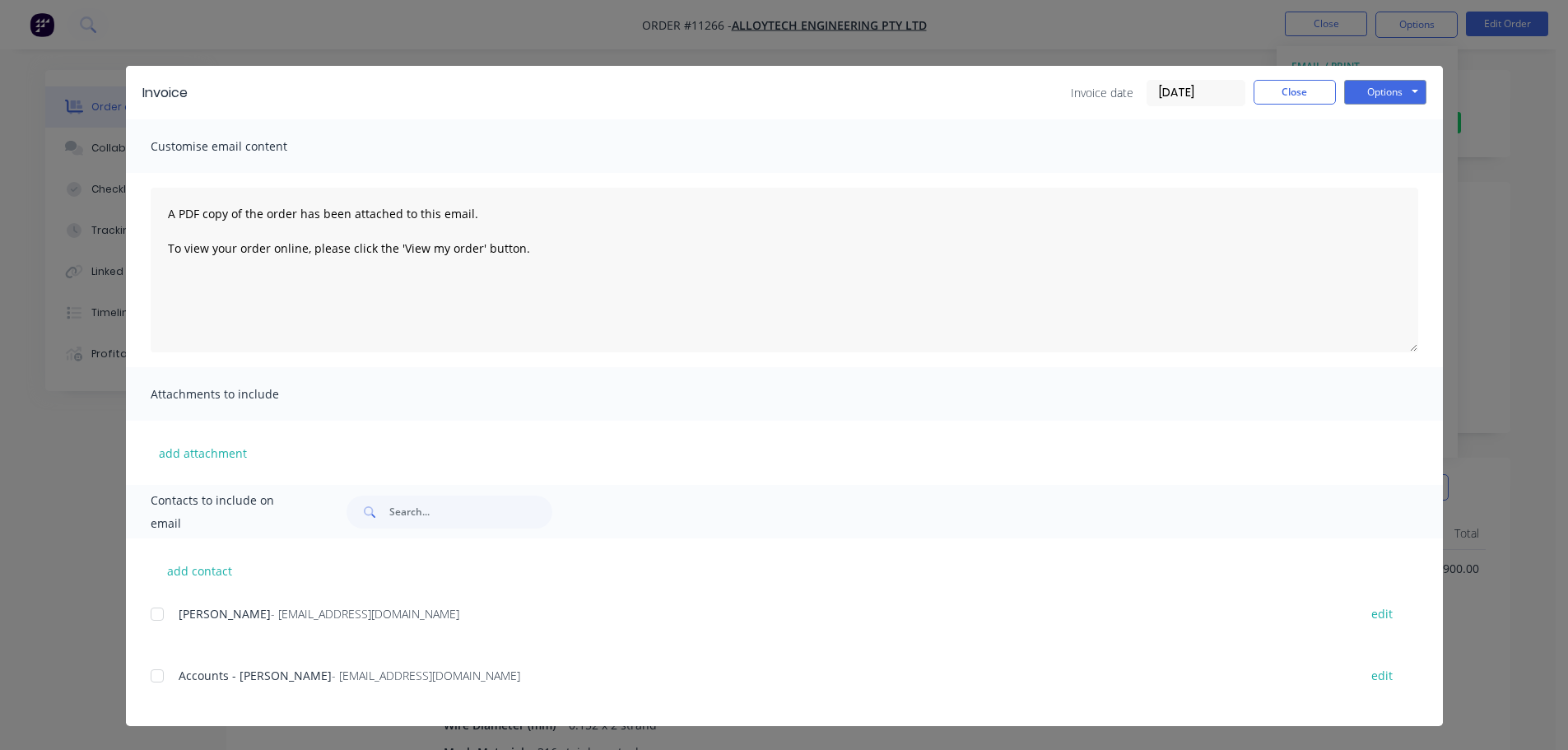
click at [158, 674] on div at bounding box center [157, 675] width 33 height 33
click at [1383, 96] on button "Options" at bounding box center [1386, 92] width 83 height 25
click at [1383, 174] on button "Email" at bounding box center [1397, 176] width 105 height 28
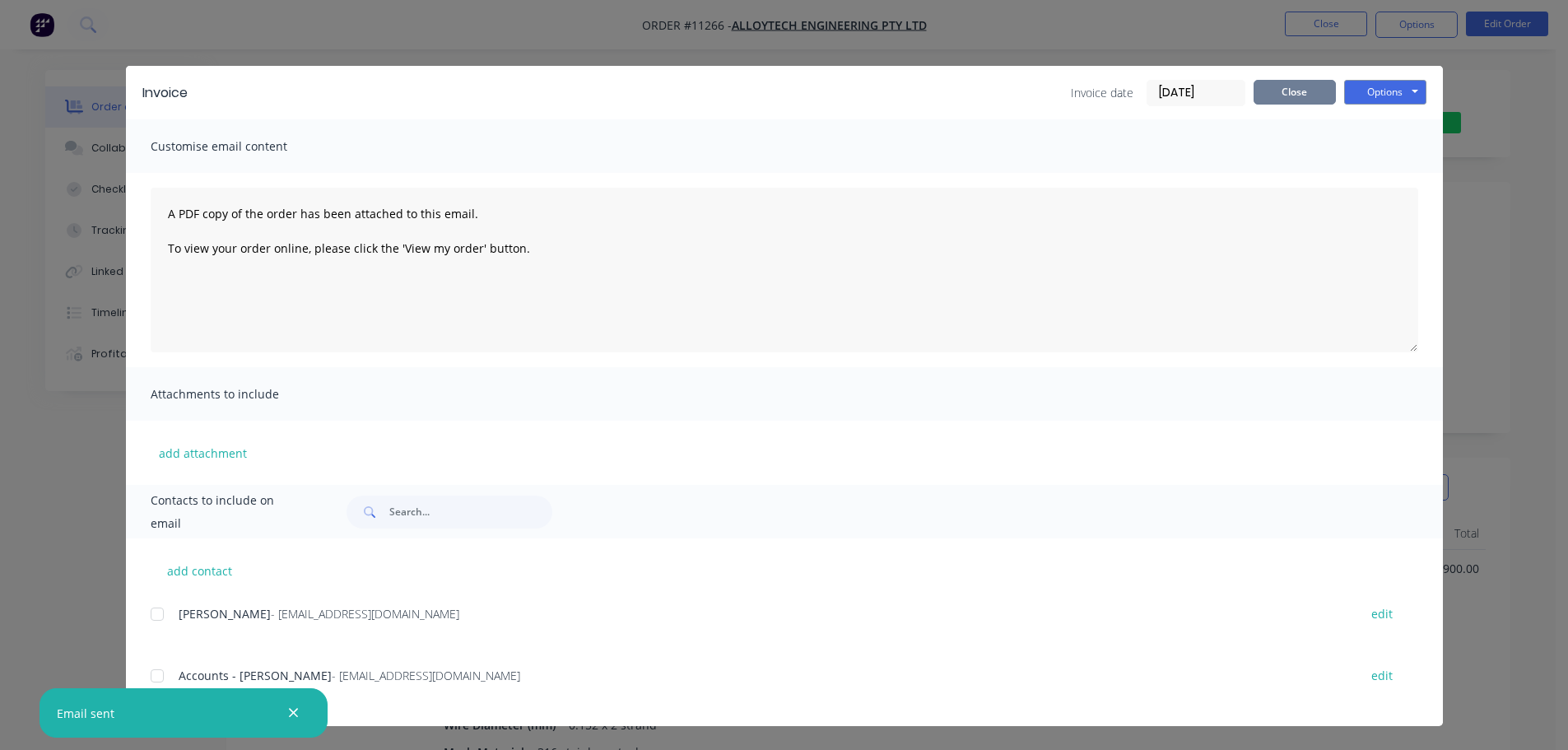
click at [1278, 92] on button "Close" at bounding box center [1295, 92] width 83 height 25
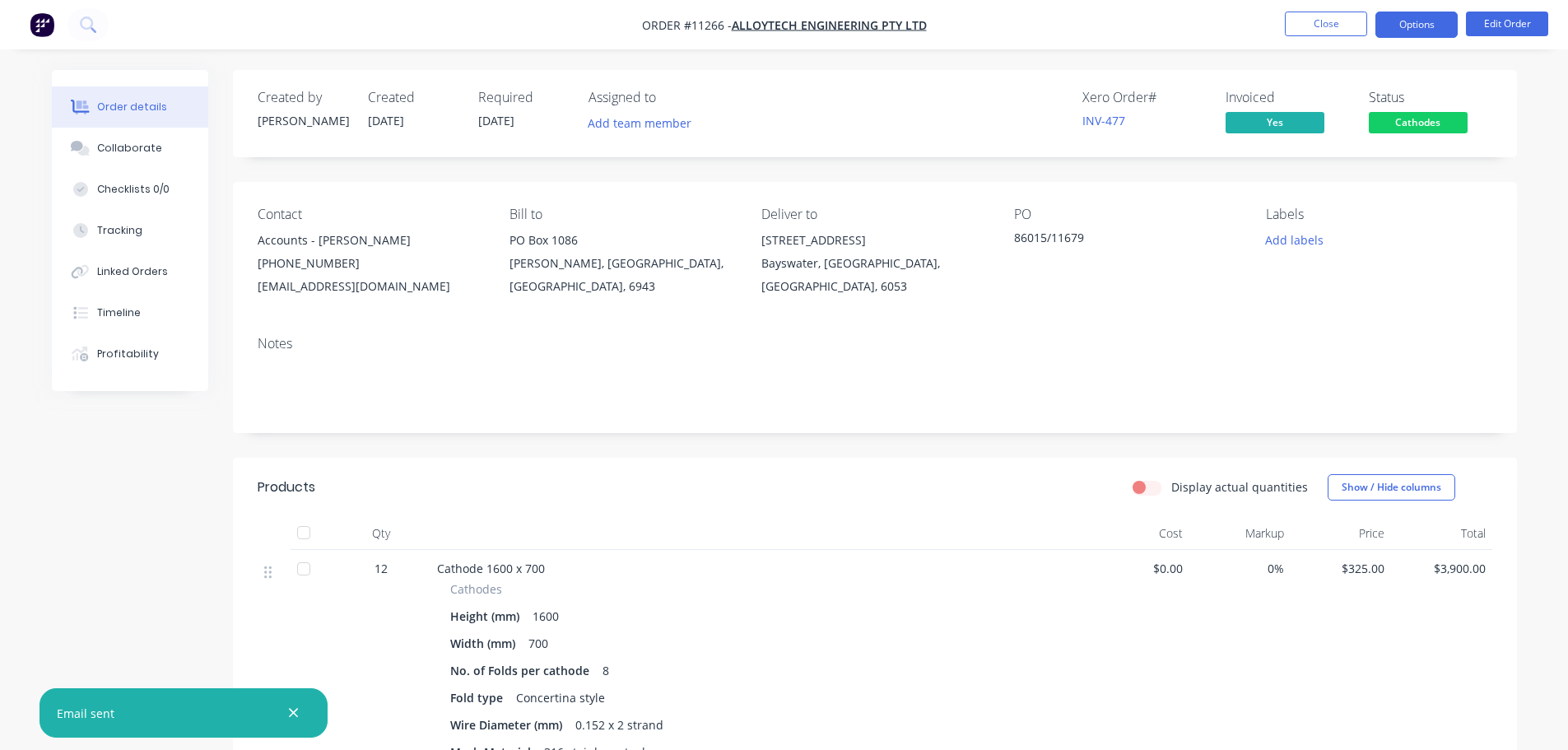
click at [1420, 29] on button "Options" at bounding box center [1417, 25] width 83 height 27
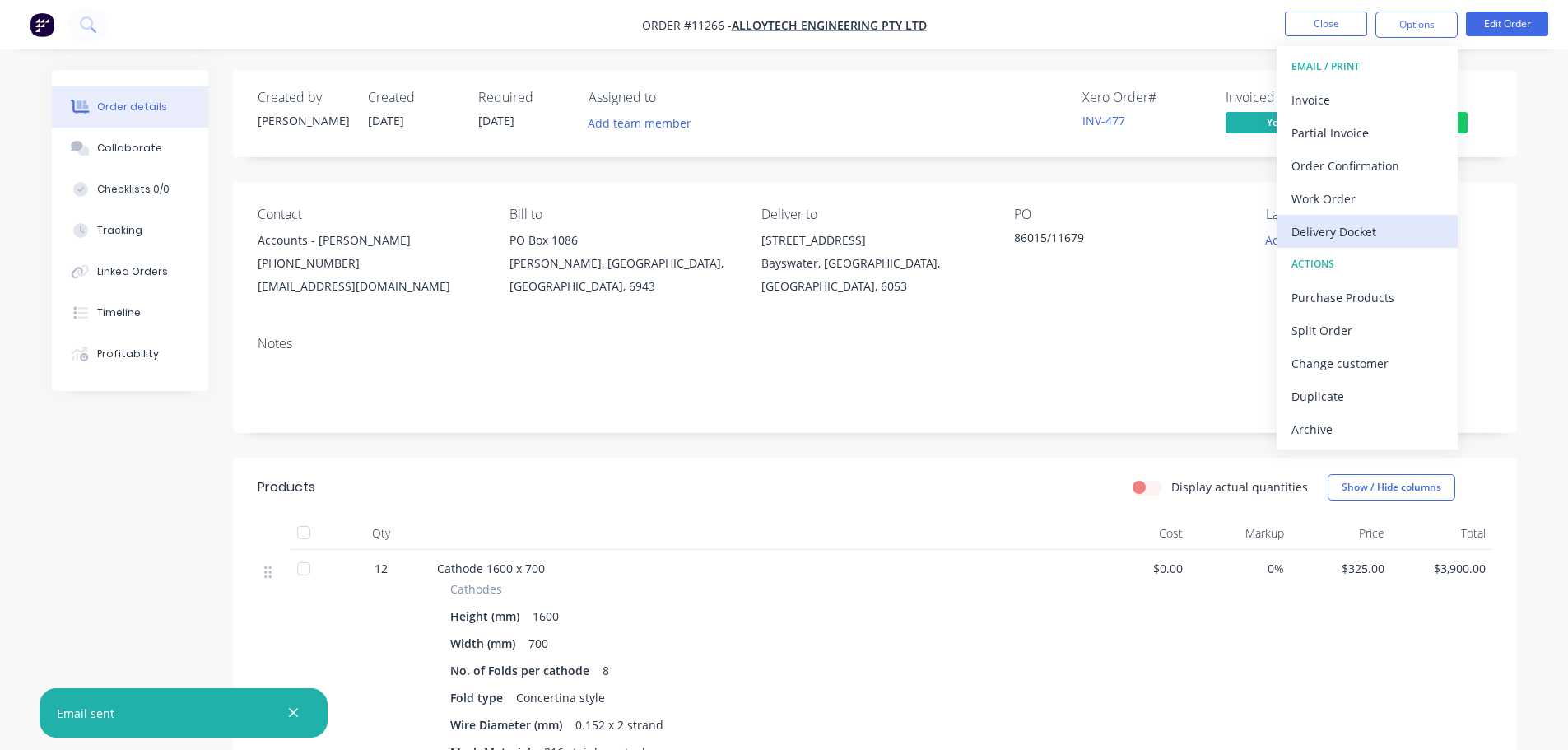
click at [1367, 226] on div "Delivery Docket" at bounding box center [1368, 232] width 152 height 24
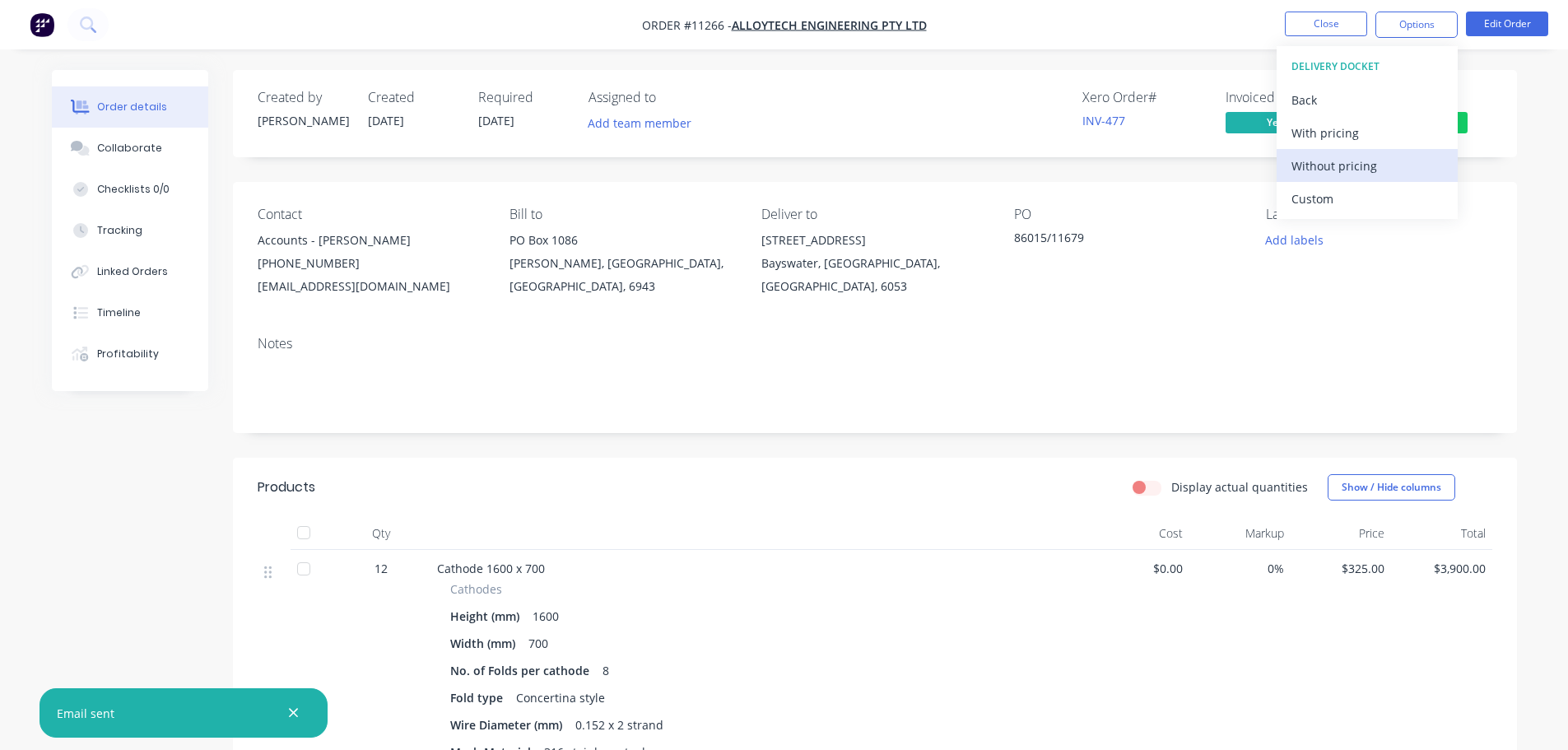
click at [1347, 168] on div "Without pricing" at bounding box center [1368, 166] width 152 height 24
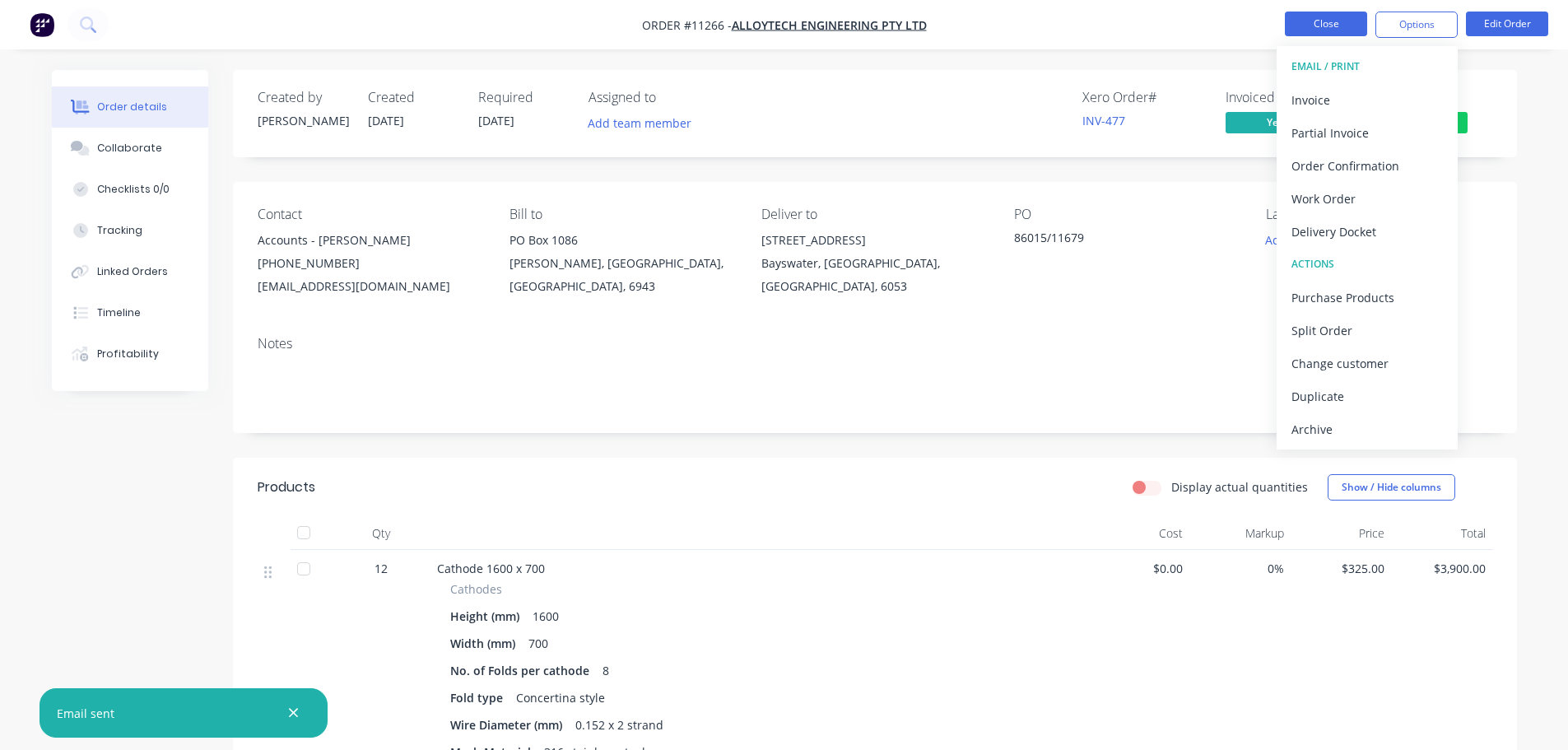
click at [1312, 22] on button "Close" at bounding box center [1327, 24] width 83 height 25
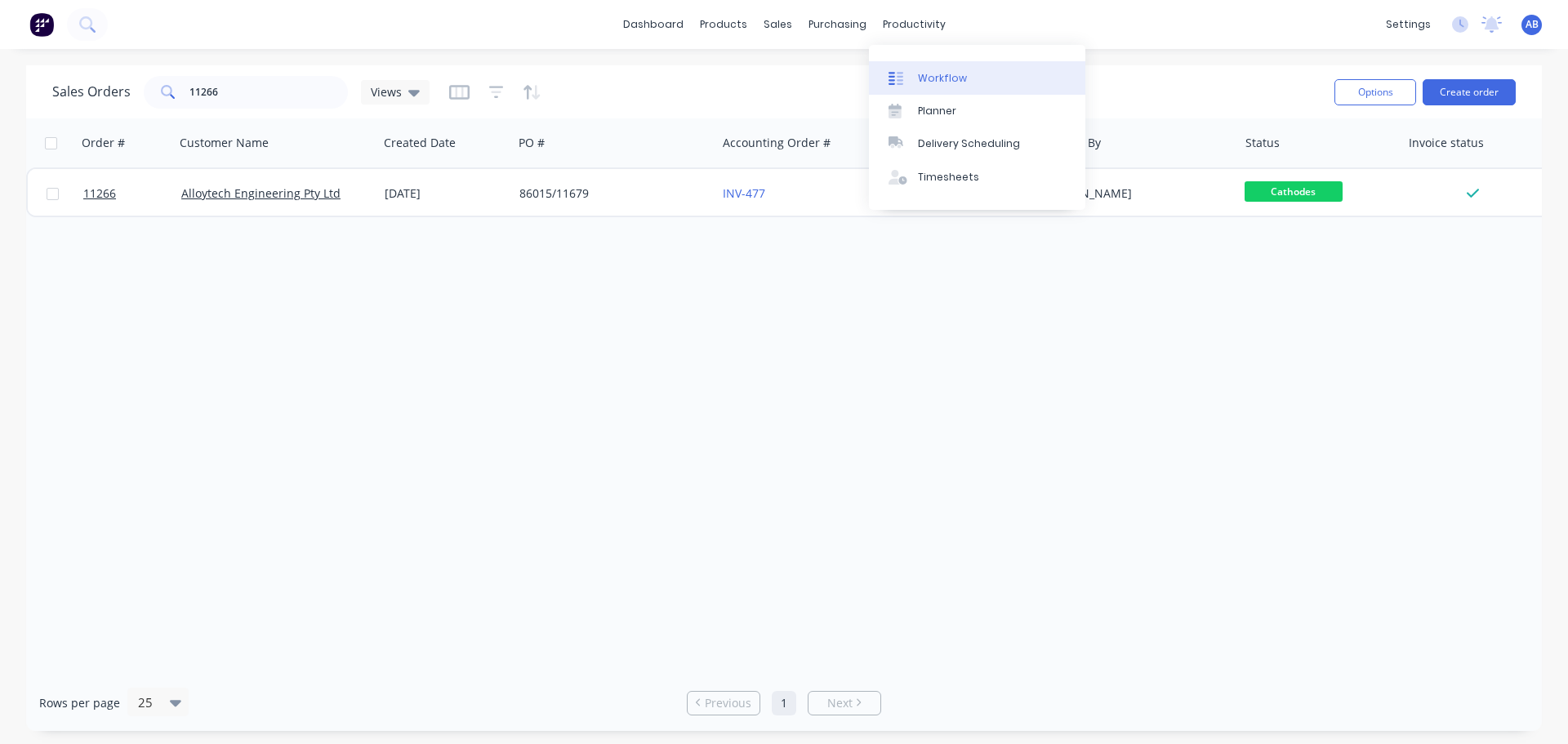
click at [939, 72] on div "Workflow" at bounding box center [942, 78] width 49 height 15
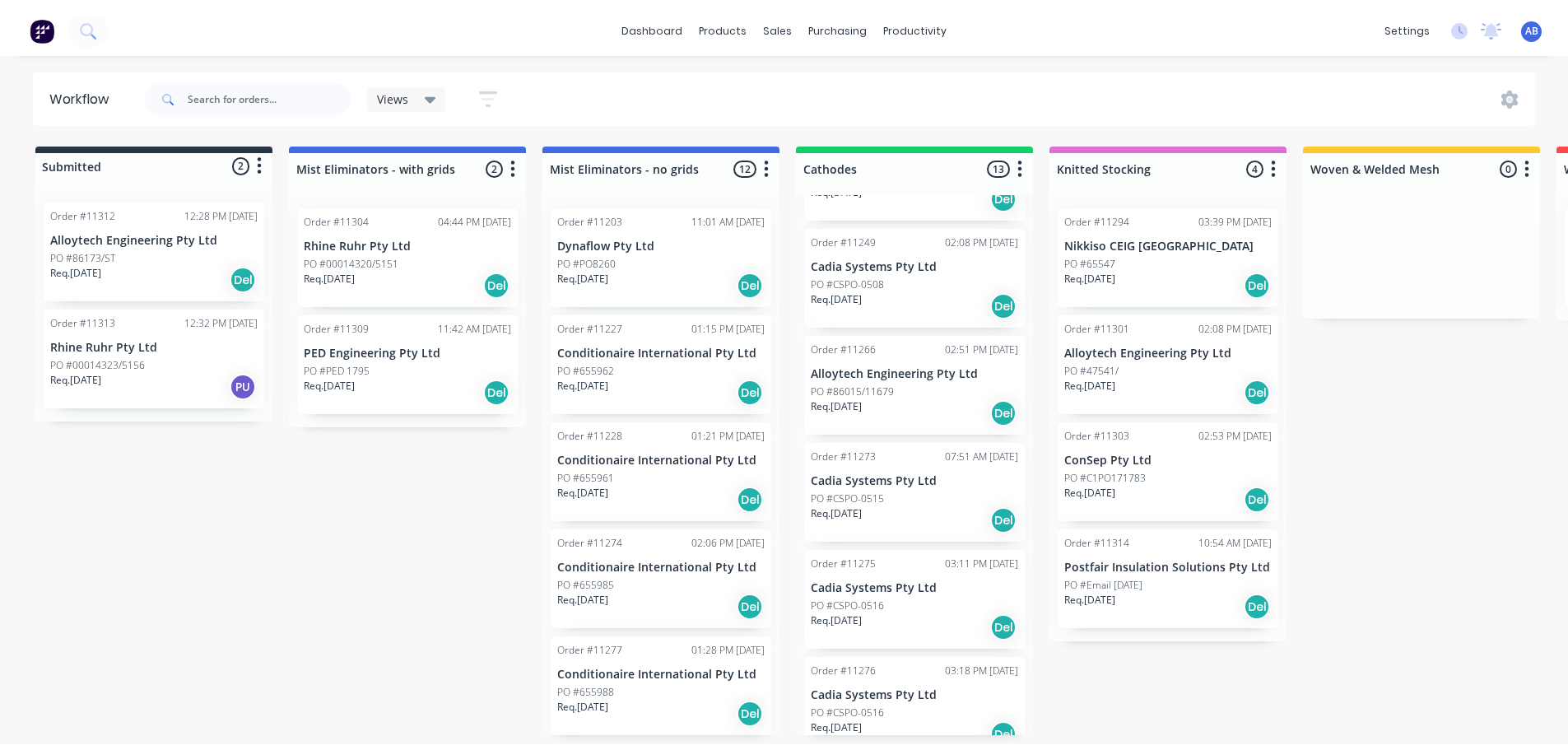
scroll to position [247, 0]
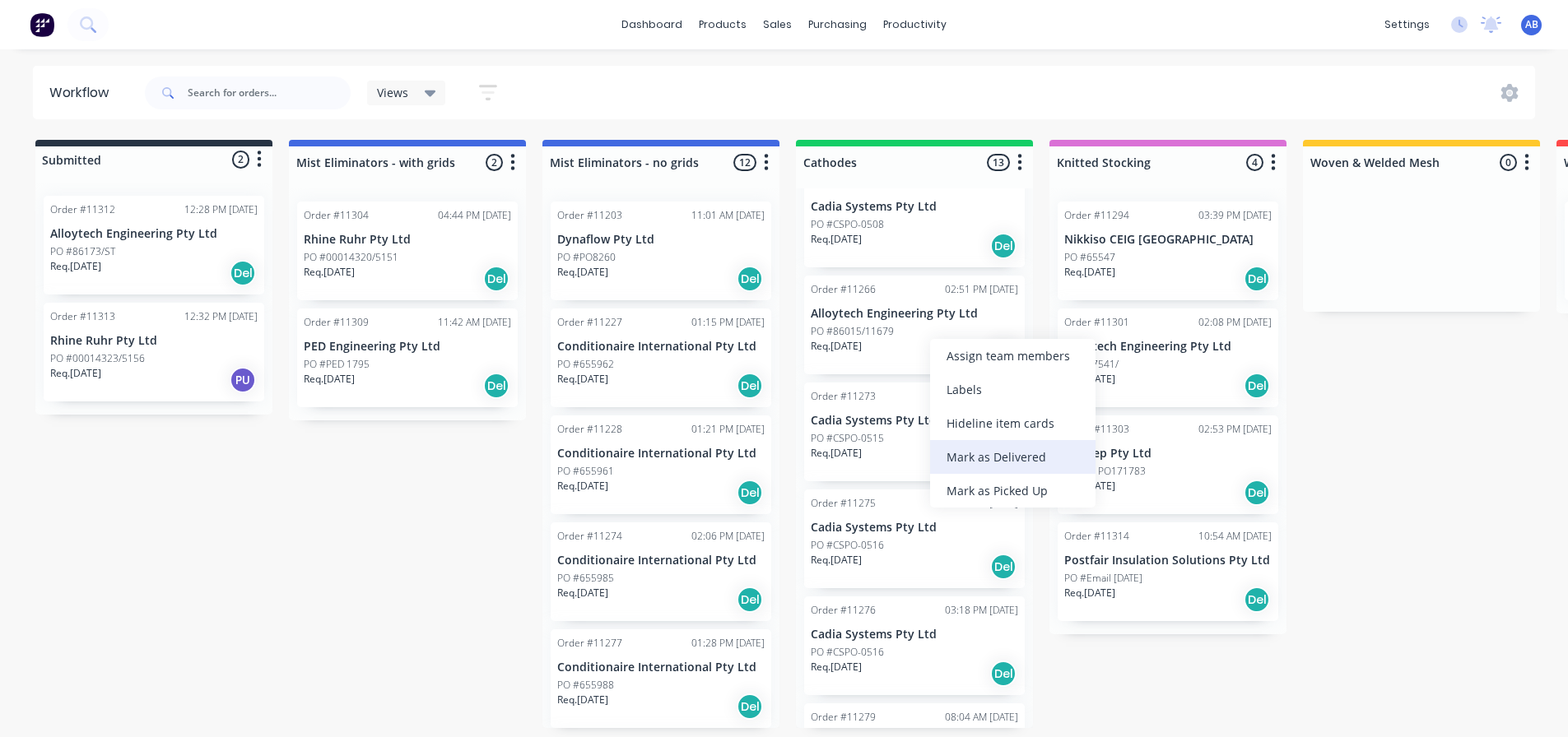
click at [989, 455] on div "Mark as Delivered" at bounding box center [1013, 457] width 166 height 34
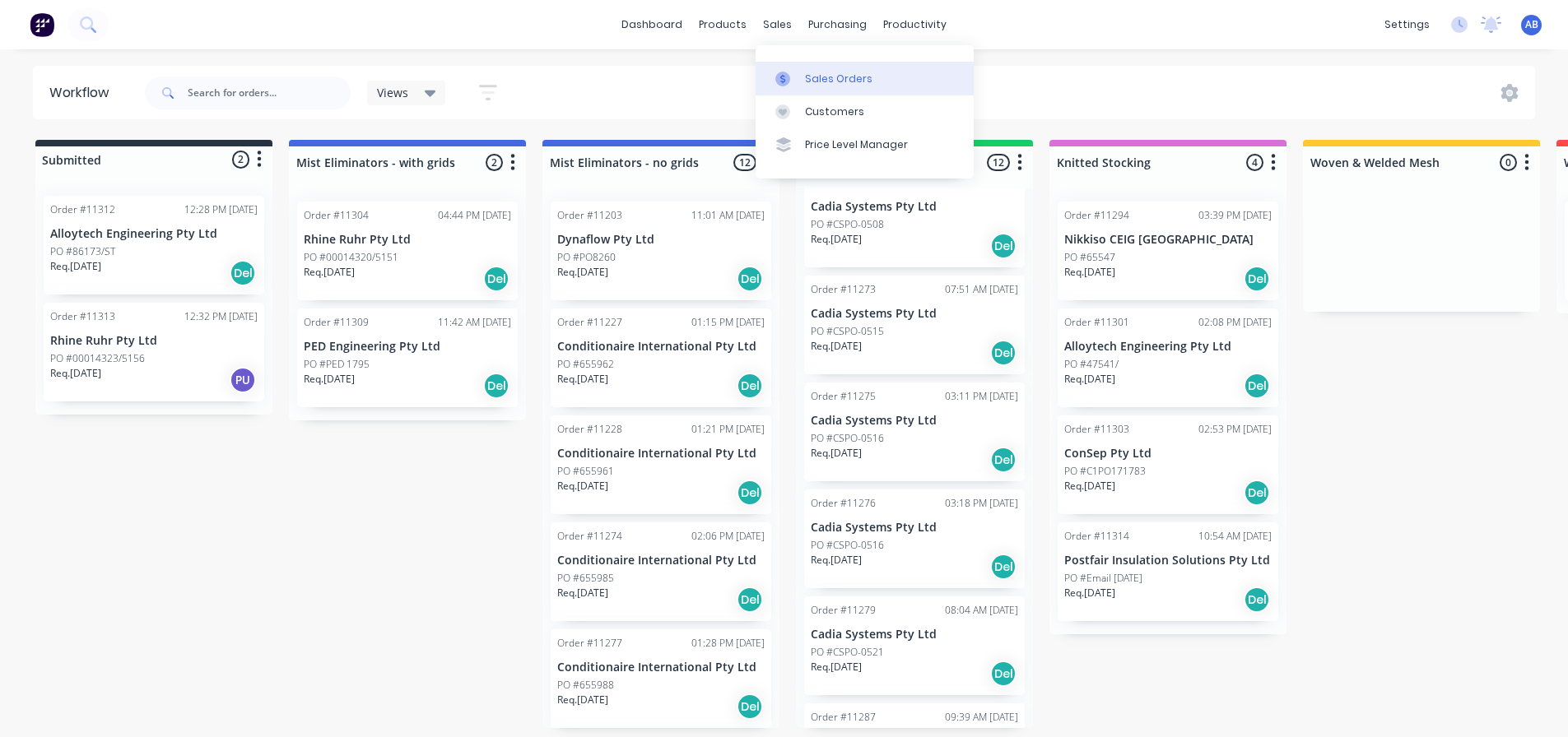
click at [822, 72] on div "Sales Orders" at bounding box center [839, 79] width 67 height 15
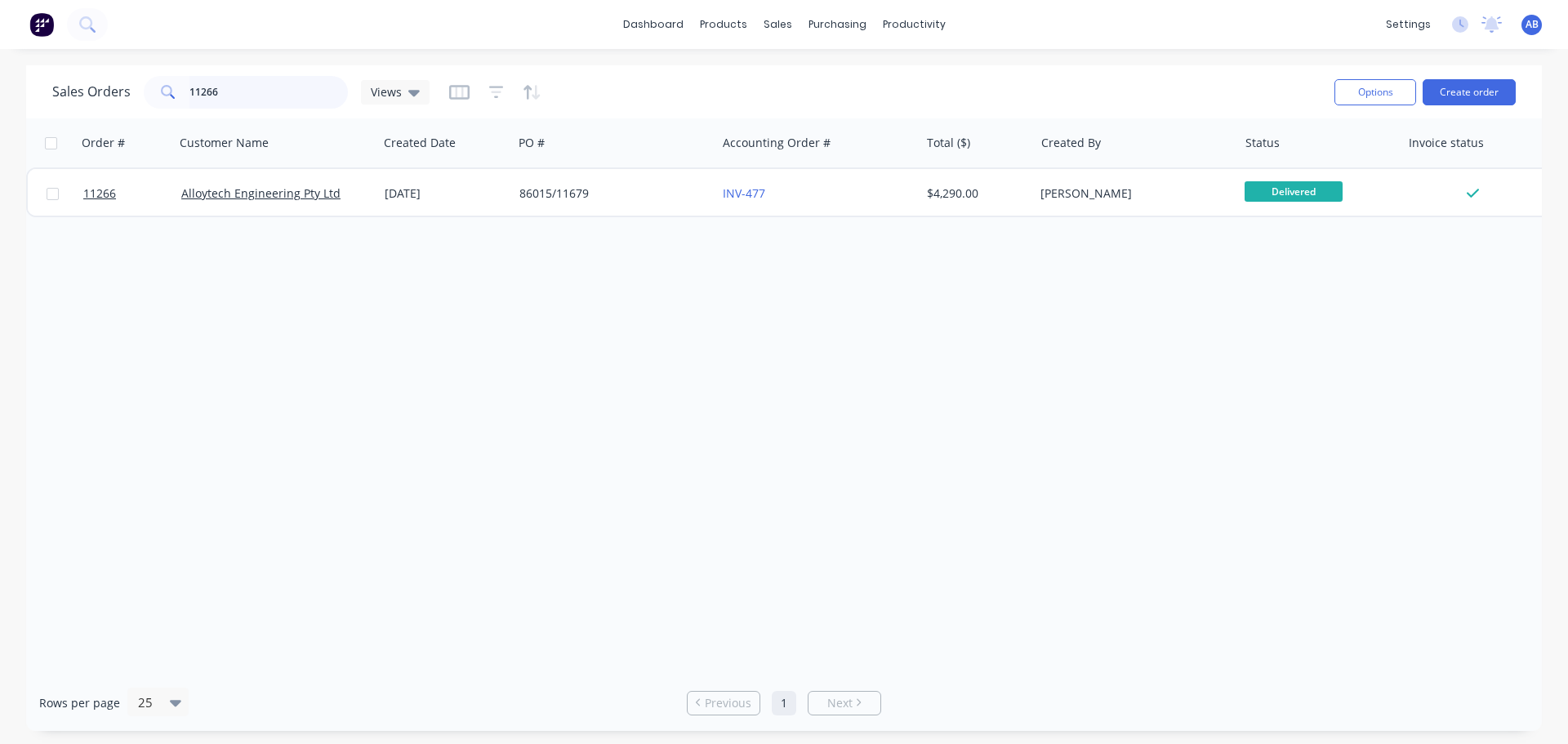
click at [243, 90] on input "11266" at bounding box center [269, 92] width 159 height 32
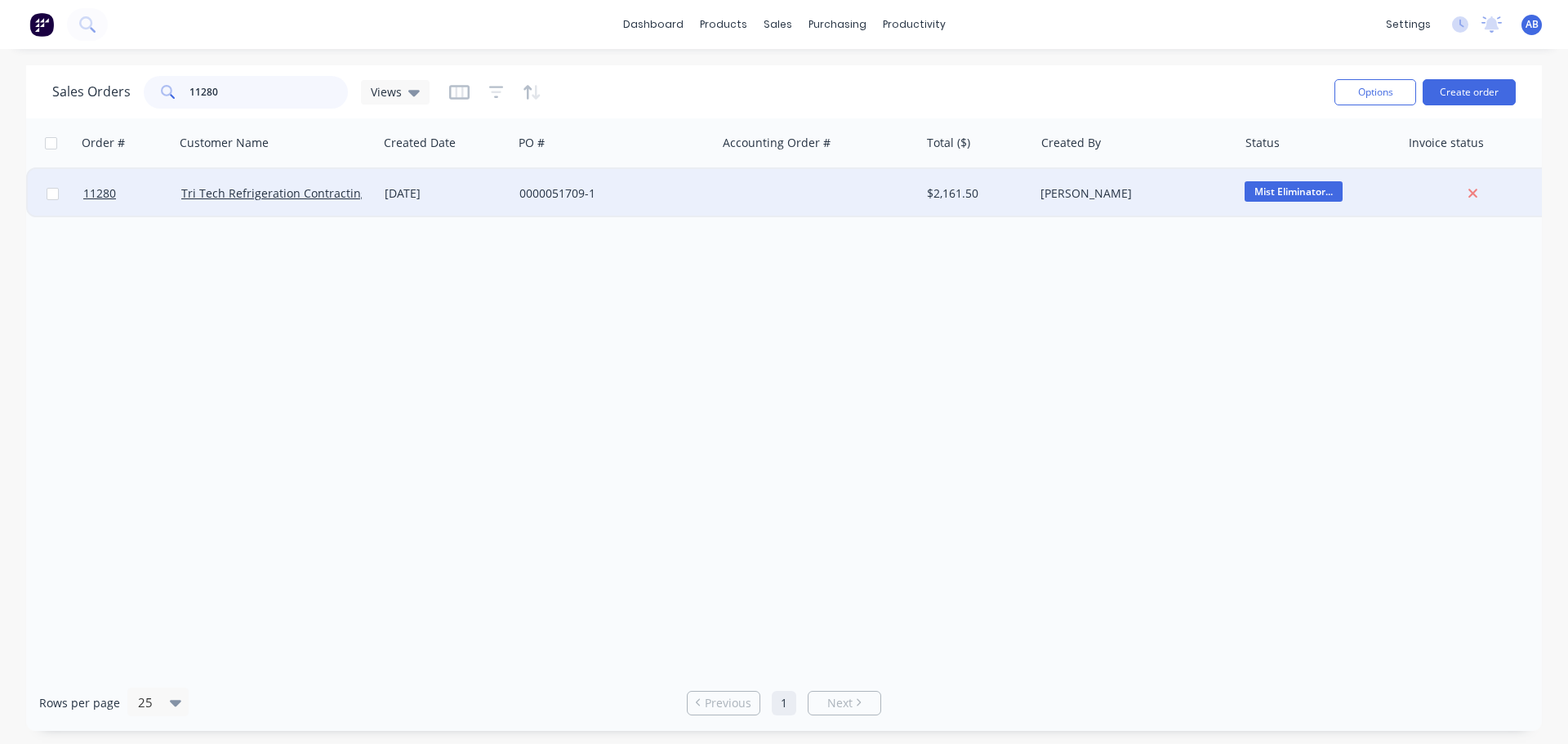
type input "11280"
click at [800, 190] on div at bounding box center [818, 194] width 203 height 49
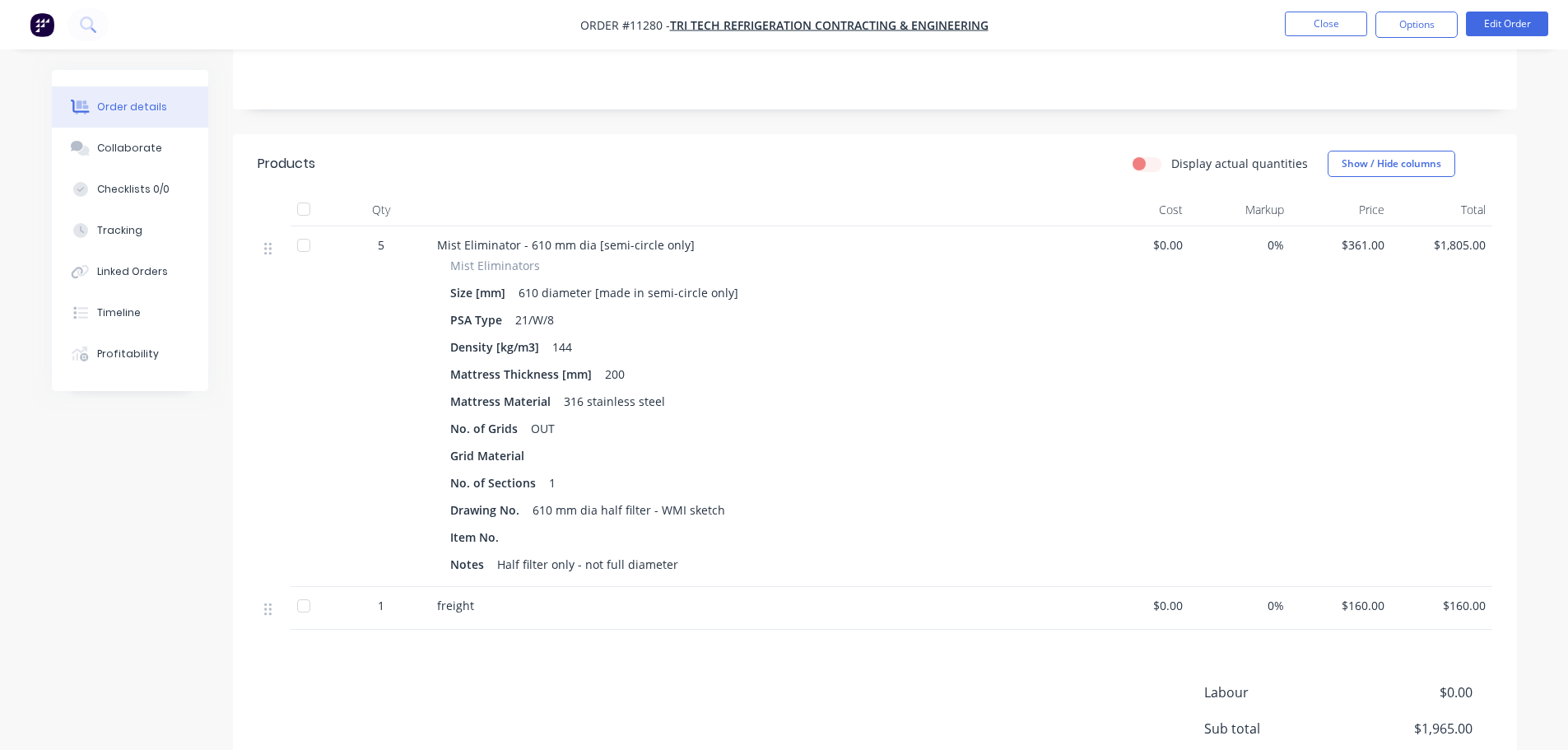
scroll to position [83, 0]
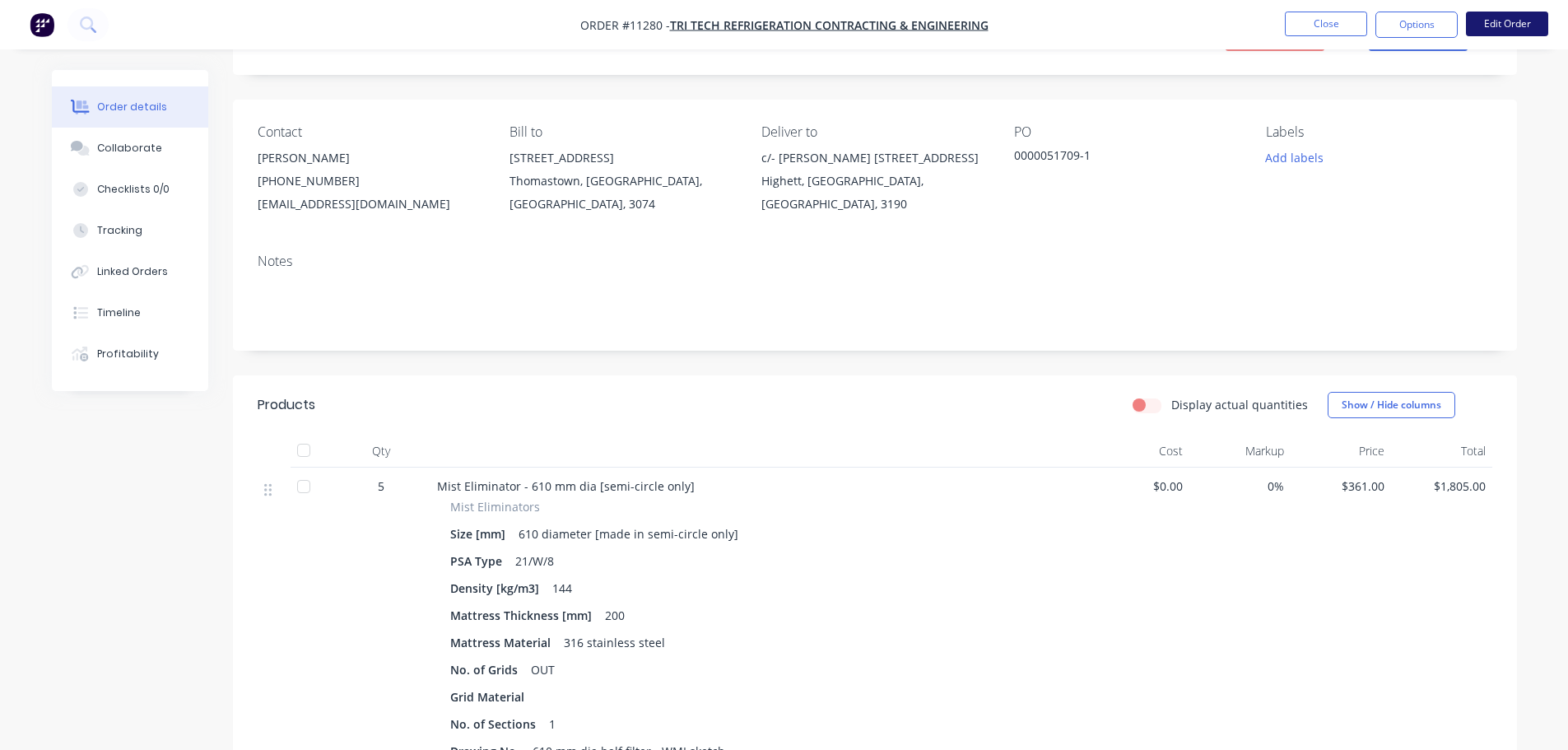
click at [1499, 21] on button "Edit Order" at bounding box center [1508, 24] width 83 height 25
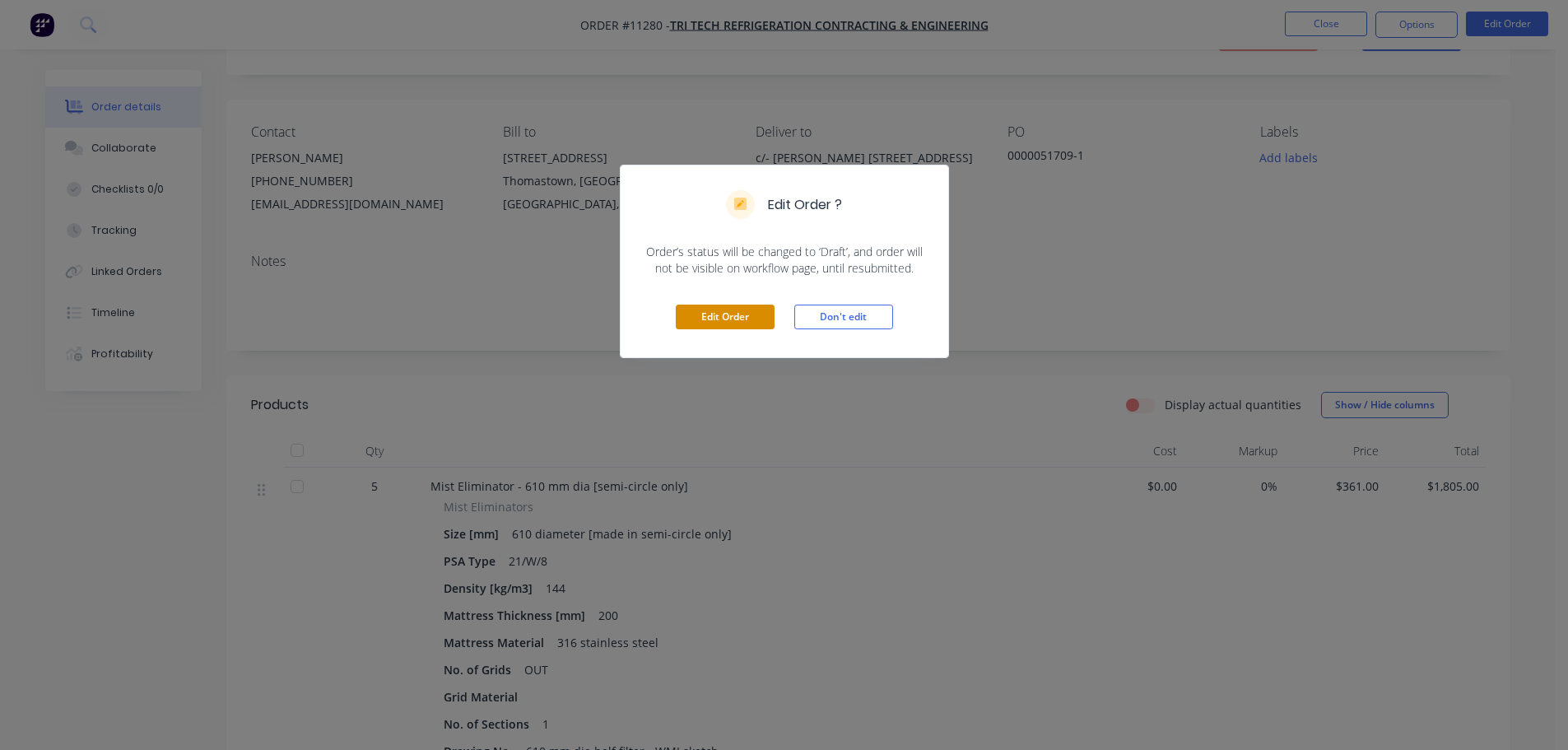
click at [759, 315] on button "Edit Order" at bounding box center [725, 316] width 99 height 25
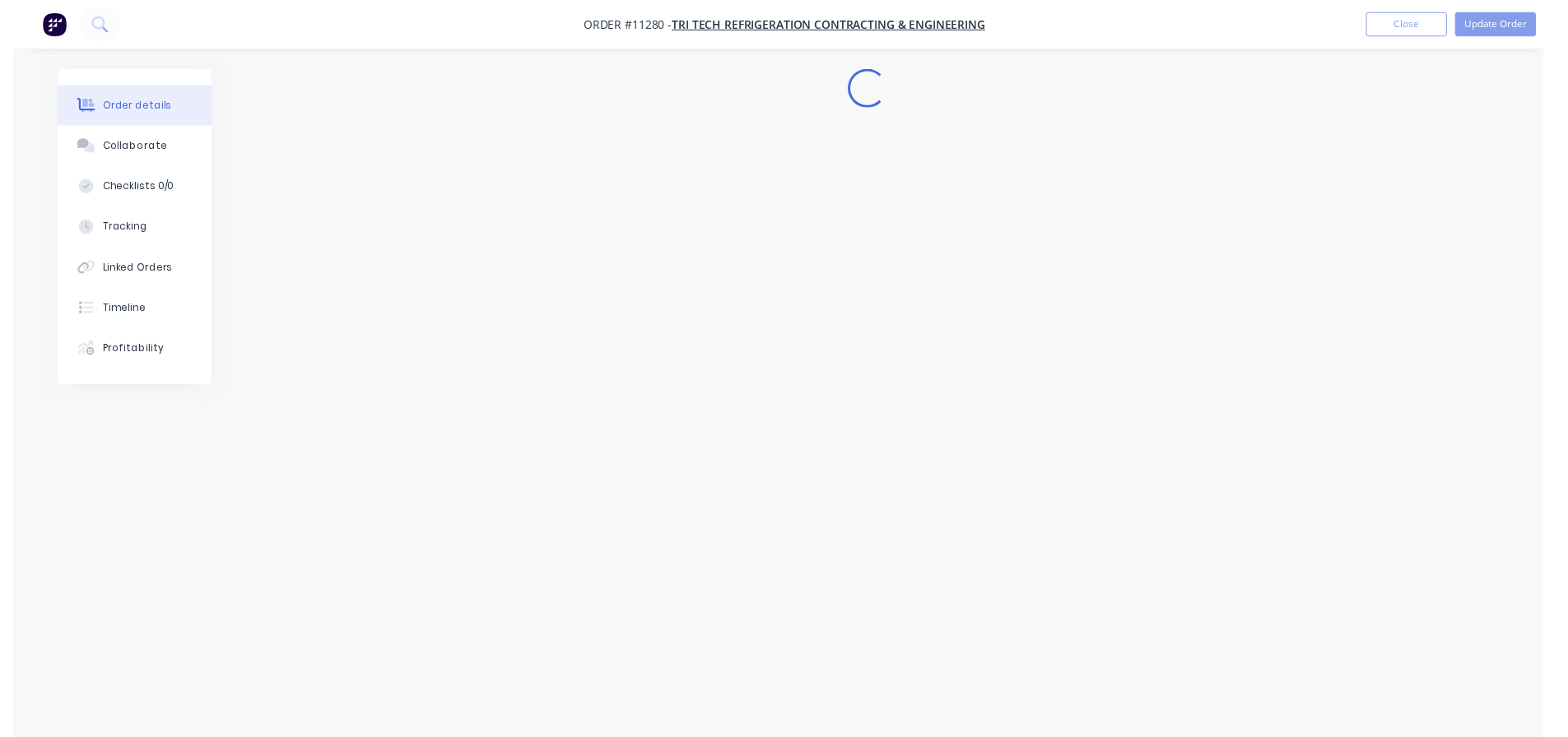
scroll to position [0, 0]
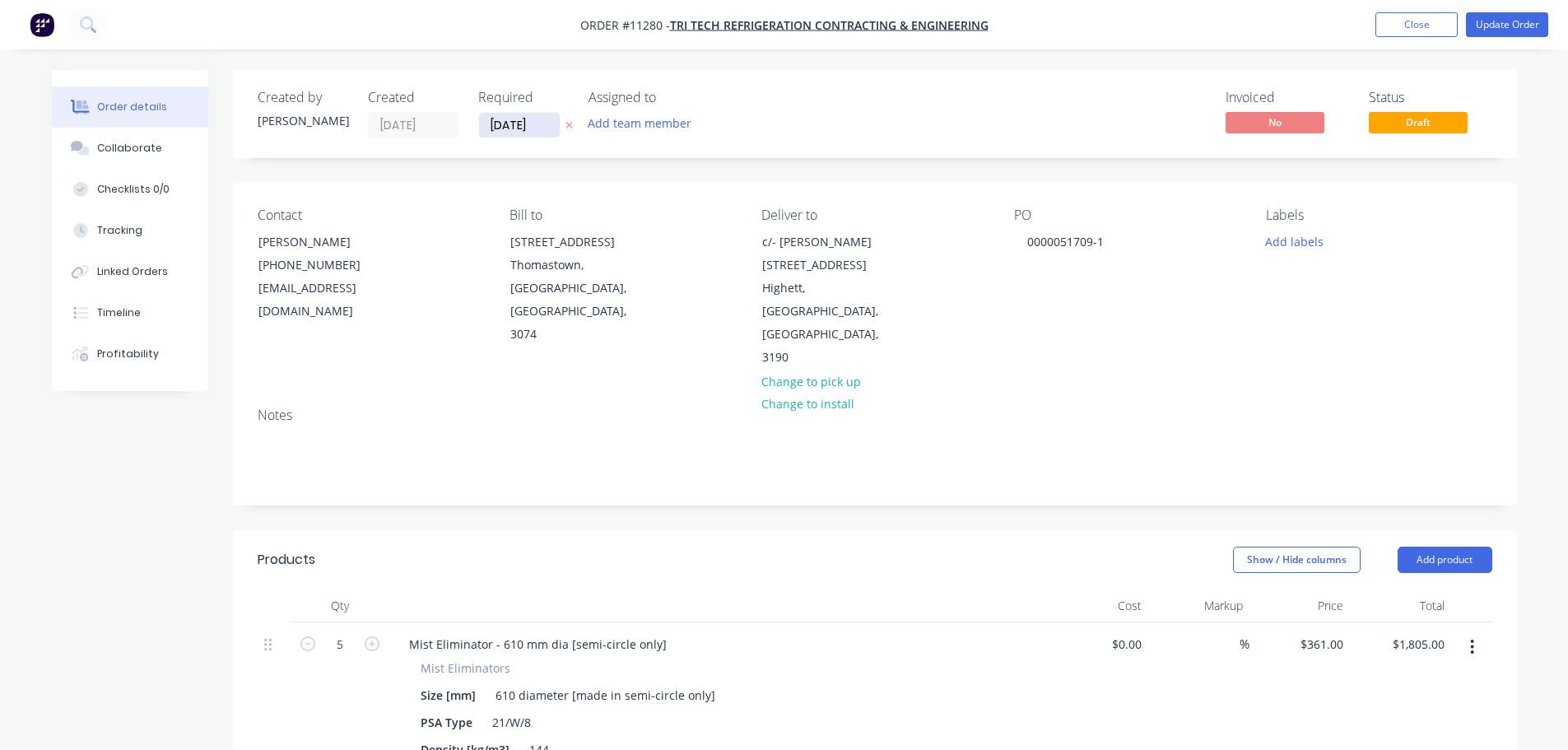
click at [520, 123] on input "[DATE]" at bounding box center [519, 124] width 81 height 25
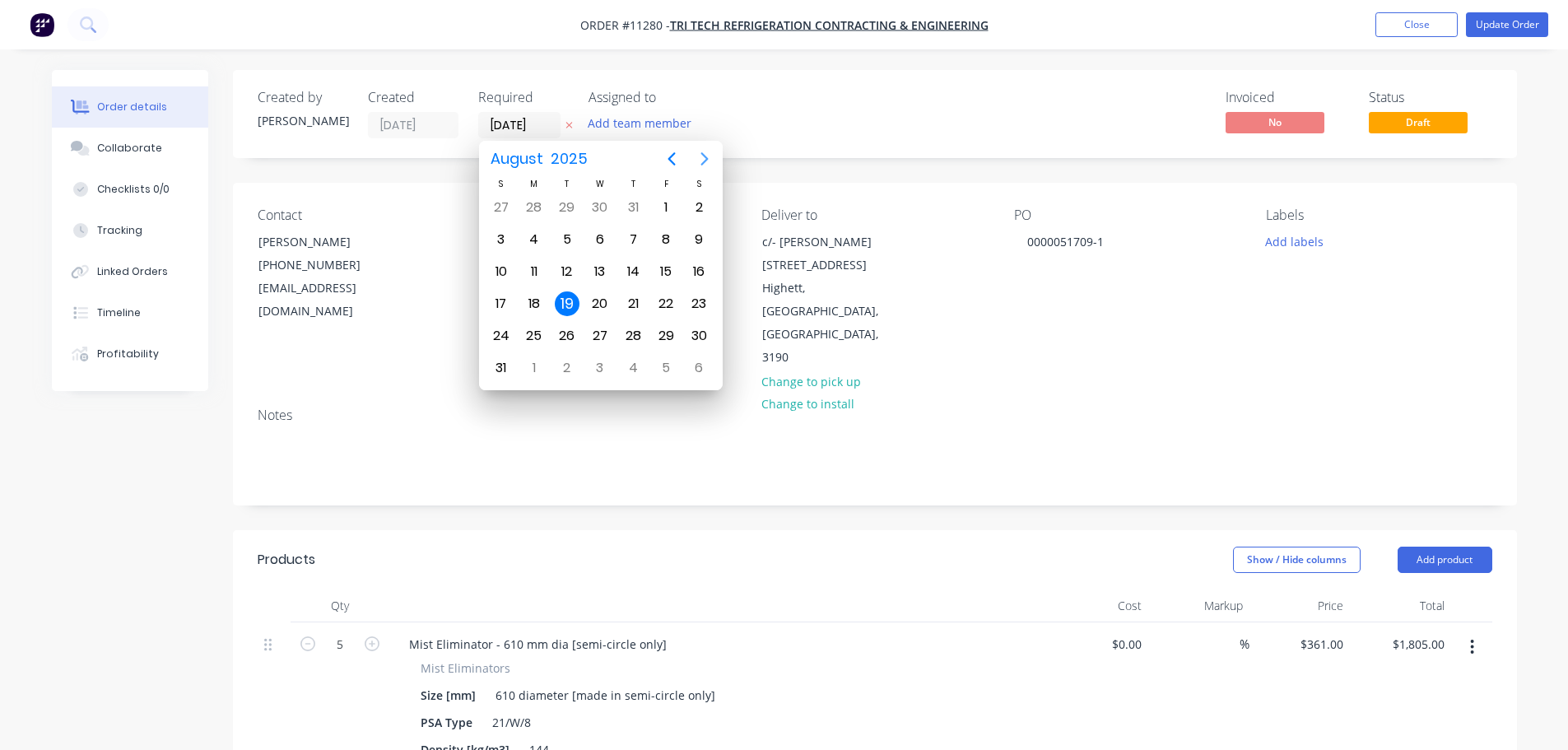
click at [705, 154] on icon "Next page" at bounding box center [705, 159] width 20 height 20
click at [540, 242] on div "8" at bounding box center [534, 239] width 25 height 25
type input "[DATE]"
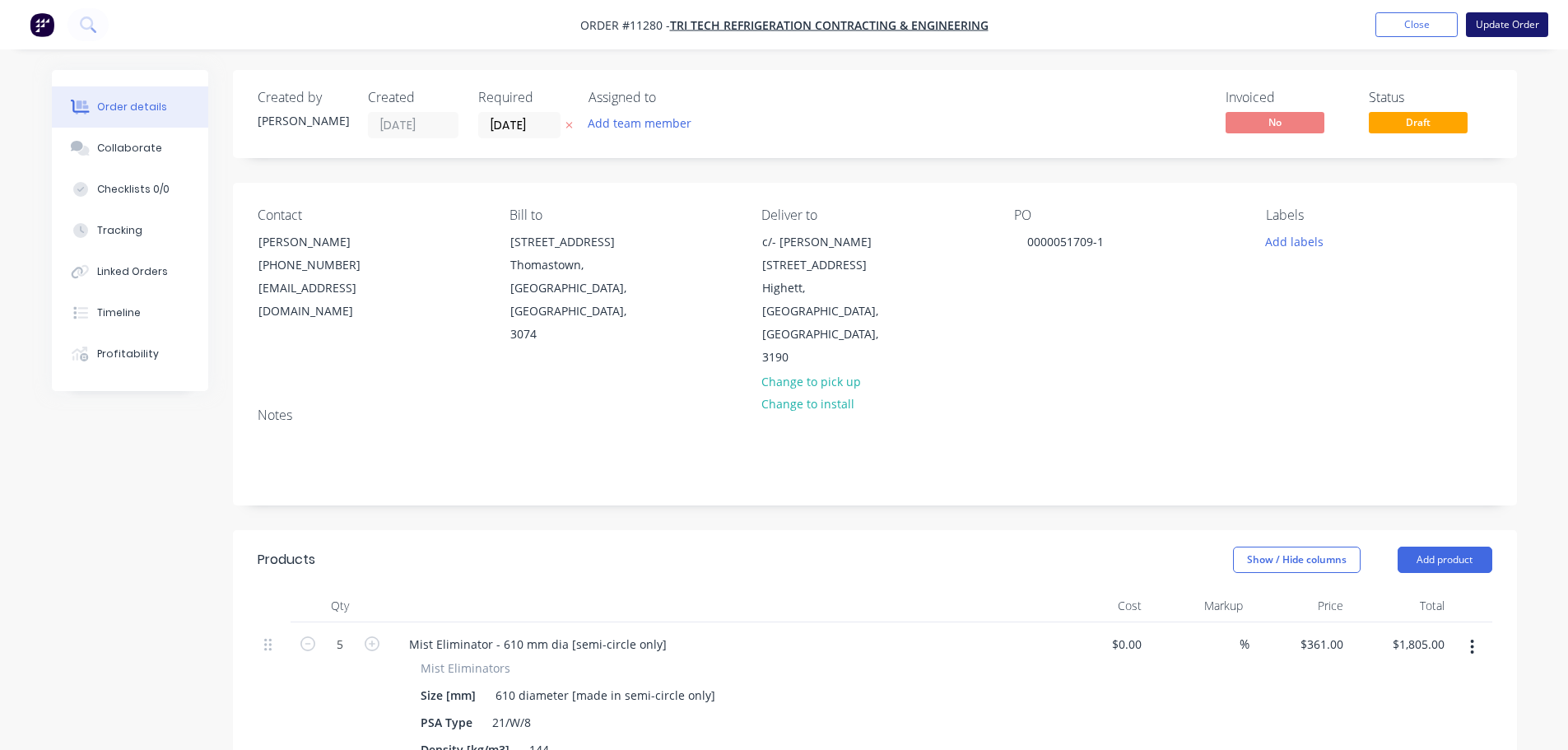
click at [1499, 24] on button "Update Order" at bounding box center [1508, 25] width 83 height 25
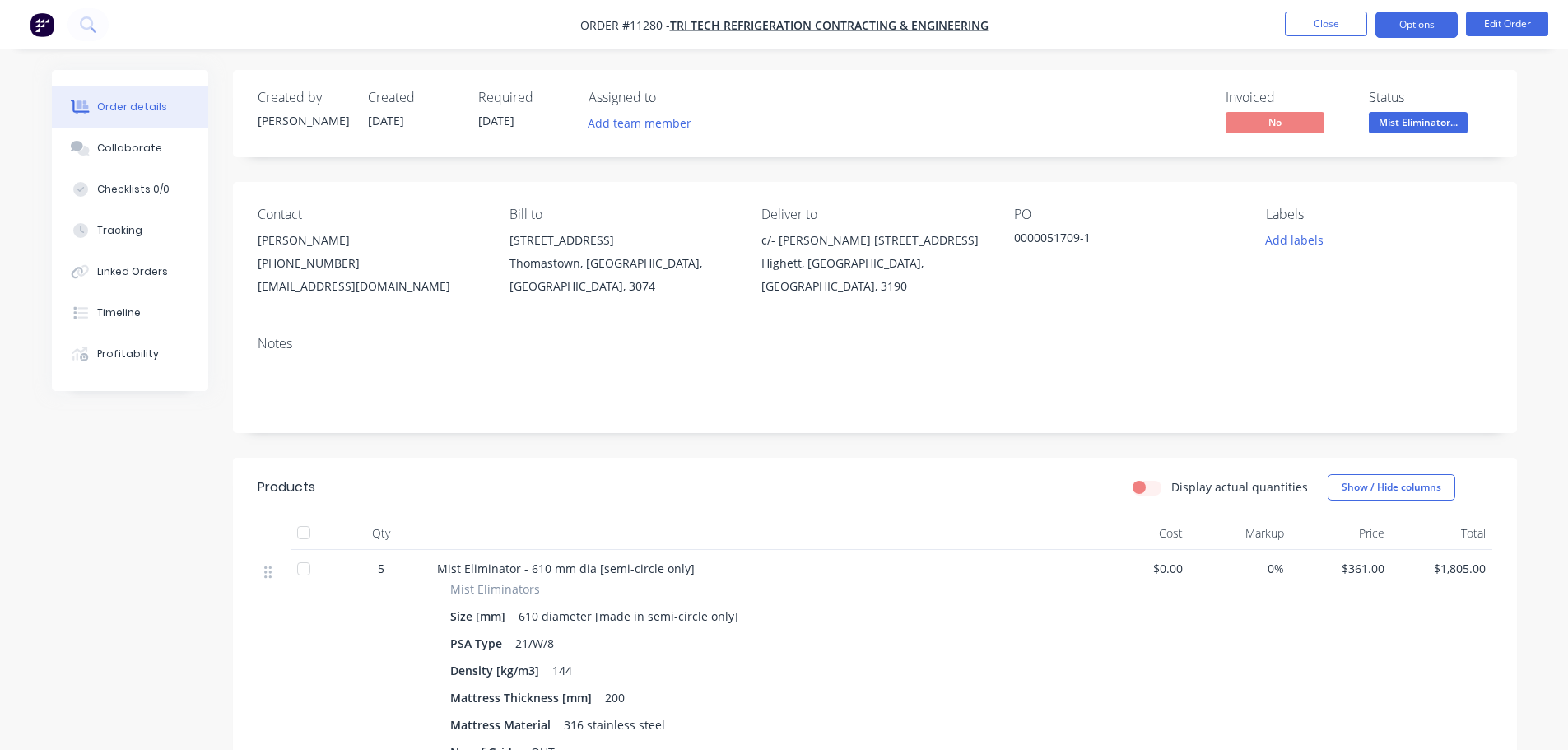
click at [1409, 29] on button "Options" at bounding box center [1417, 25] width 83 height 27
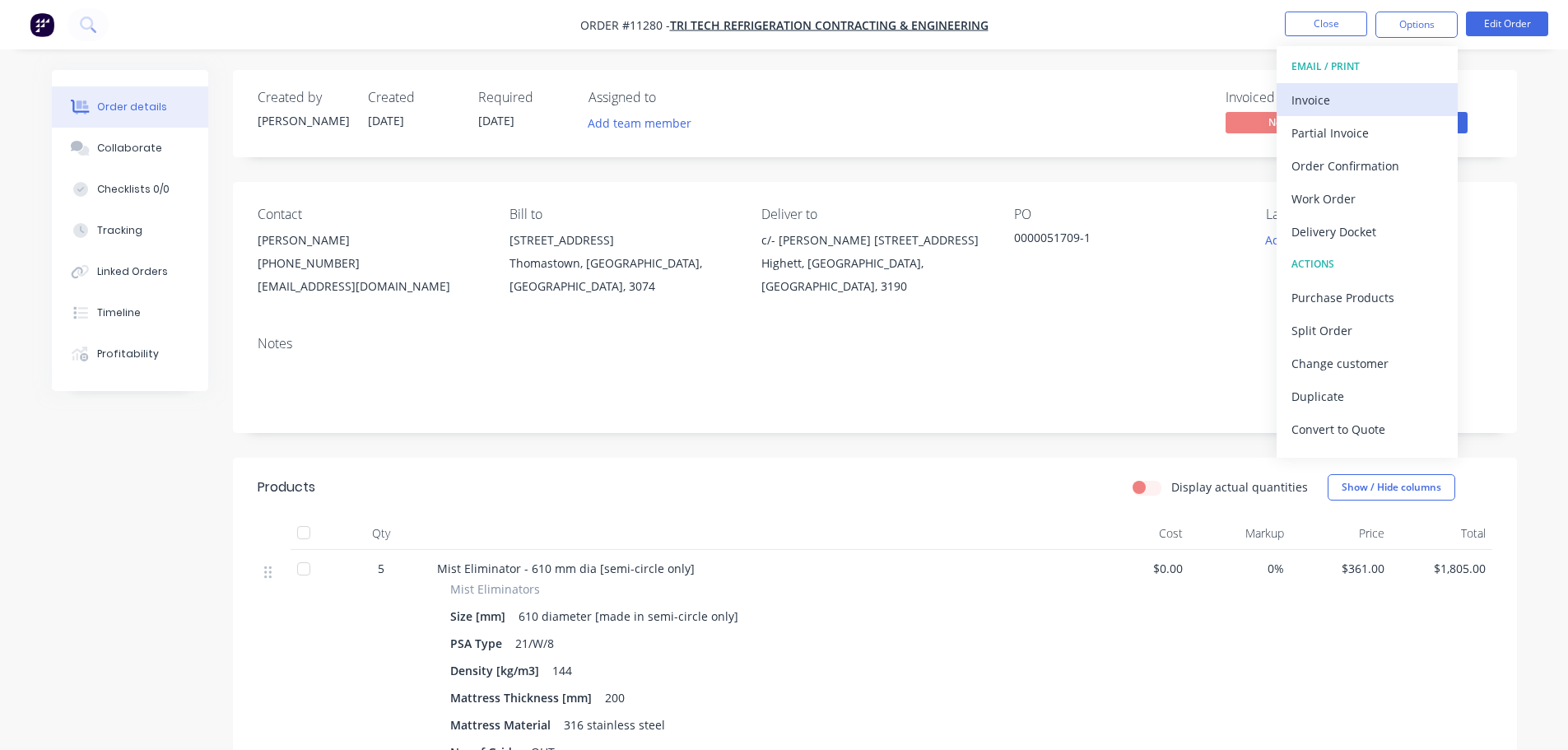
click at [1351, 95] on div "Invoice" at bounding box center [1368, 100] width 152 height 24
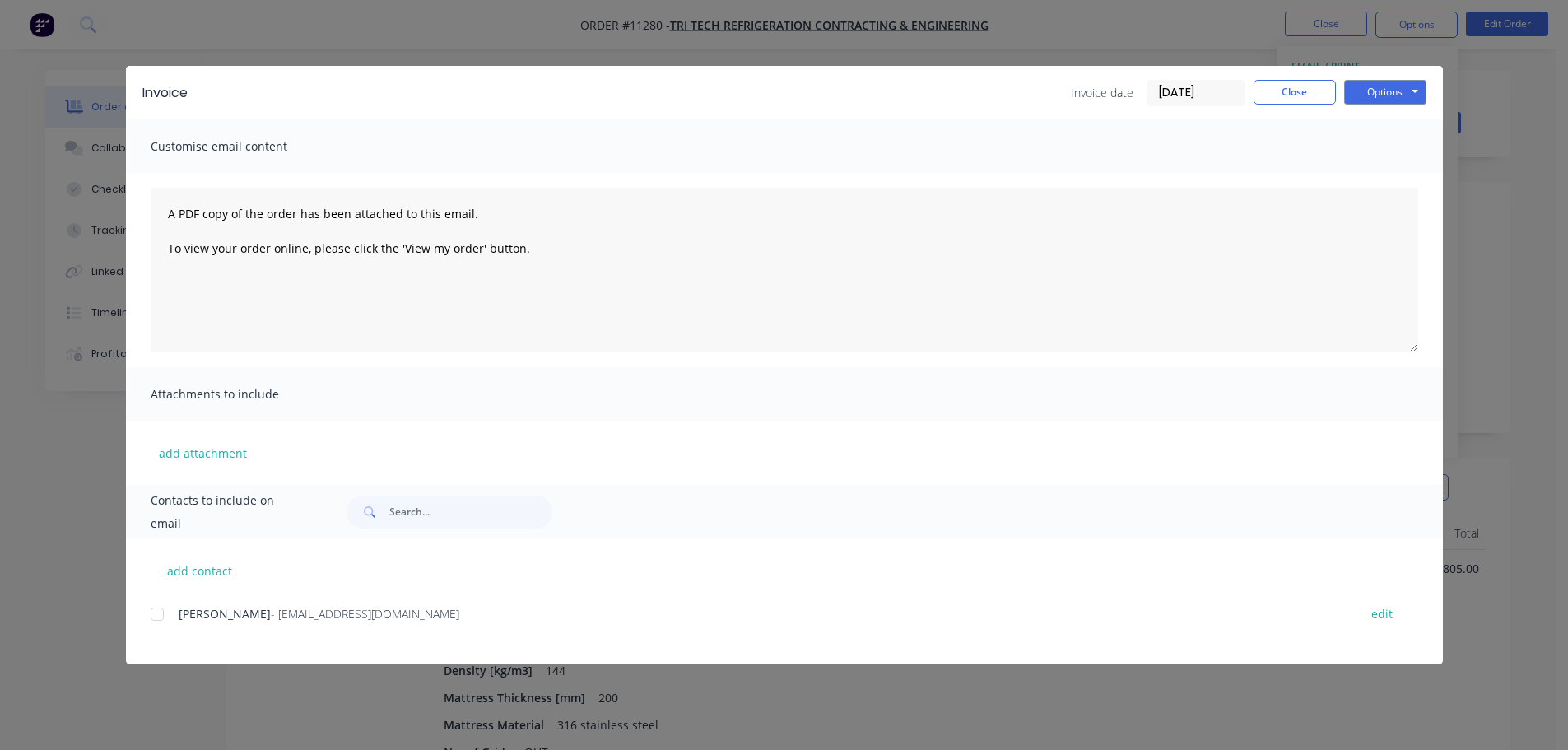
click at [155, 621] on div at bounding box center [157, 613] width 33 height 33
click at [1381, 91] on button "Options" at bounding box center [1386, 92] width 83 height 25
click at [1388, 182] on button "Email" at bounding box center [1397, 176] width 105 height 28
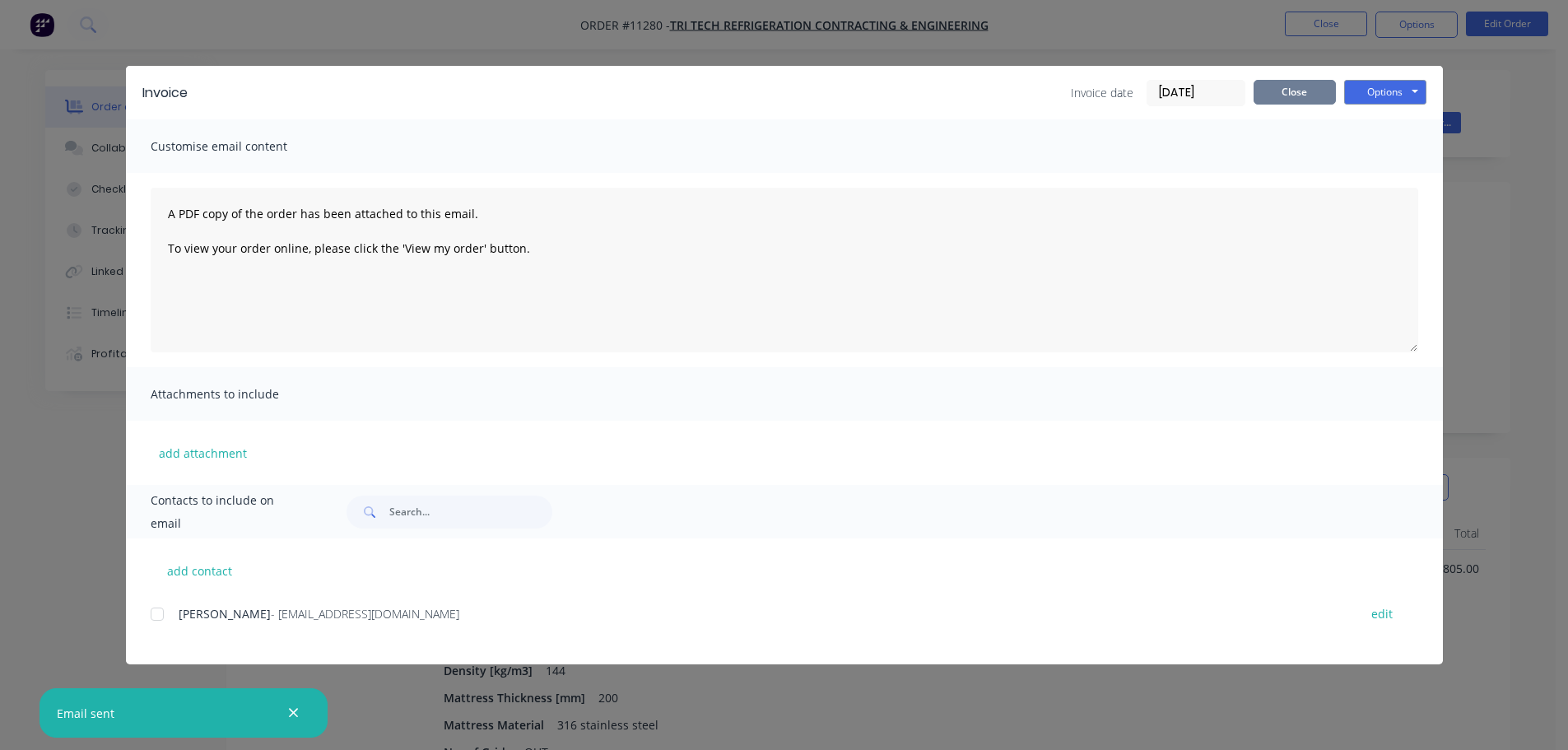
click at [1303, 98] on button "Close" at bounding box center [1295, 92] width 83 height 25
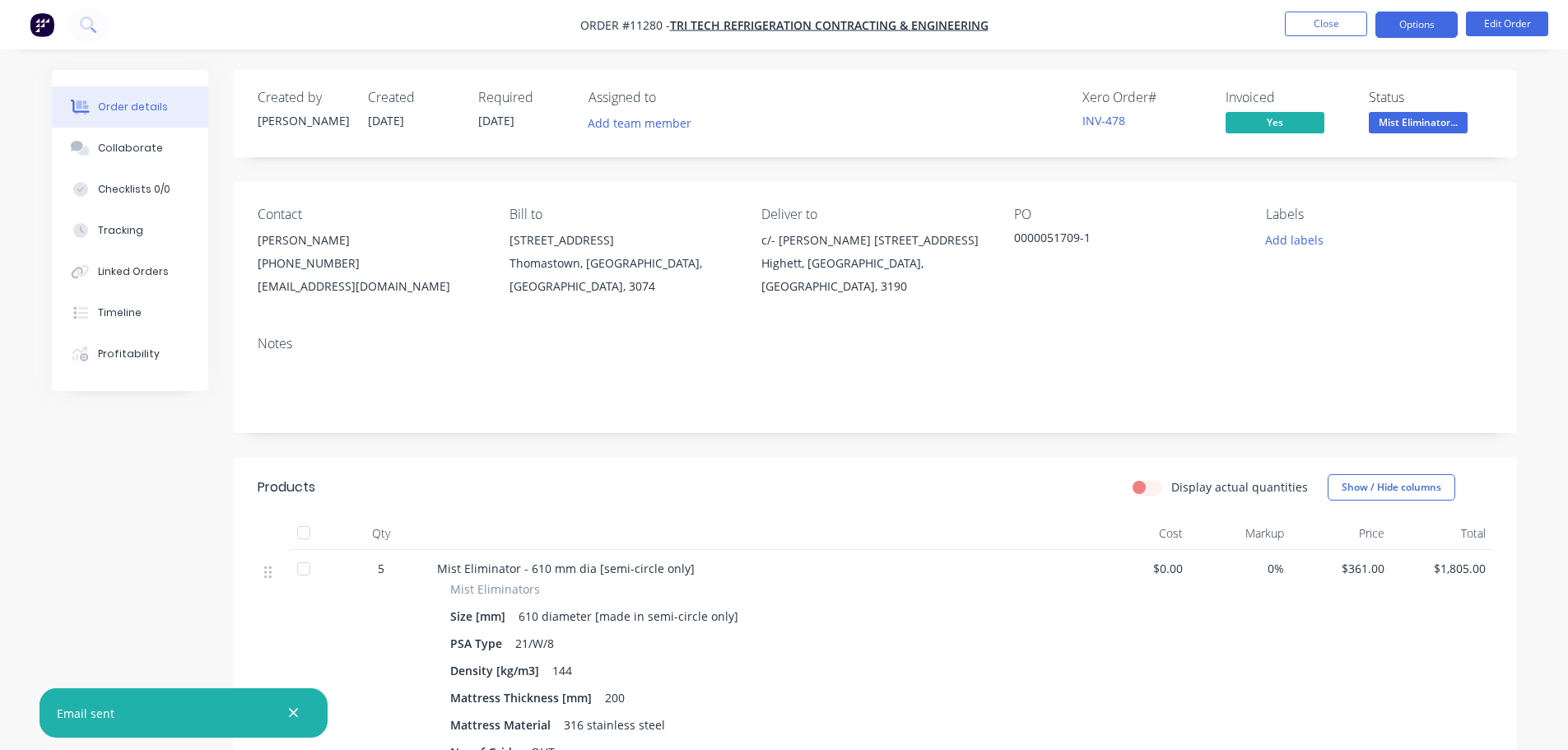
click at [1412, 22] on button "Options" at bounding box center [1417, 25] width 83 height 27
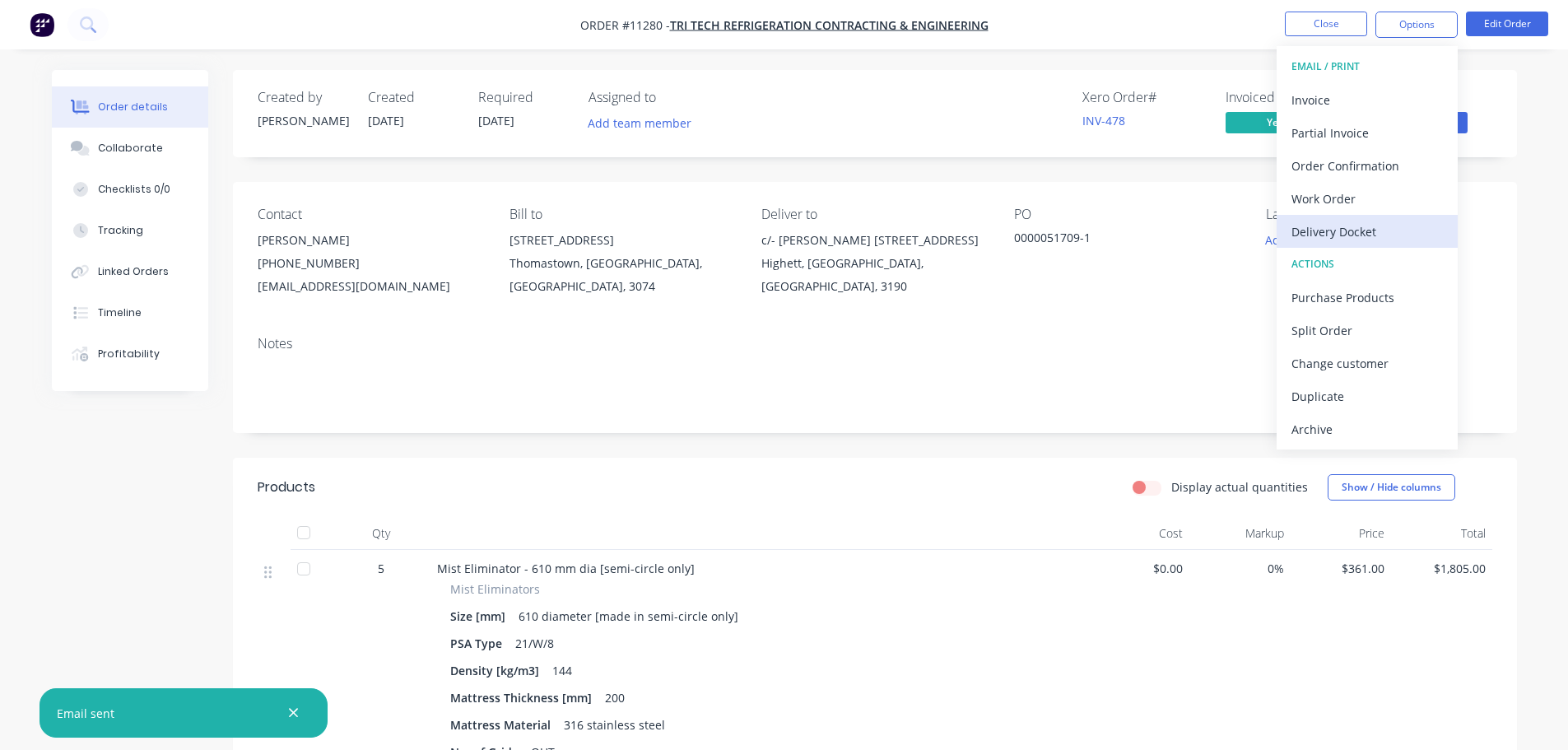
click at [1343, 229] on div "Delivery Docket" at bounding box center [1368, 232] width 152 height 24
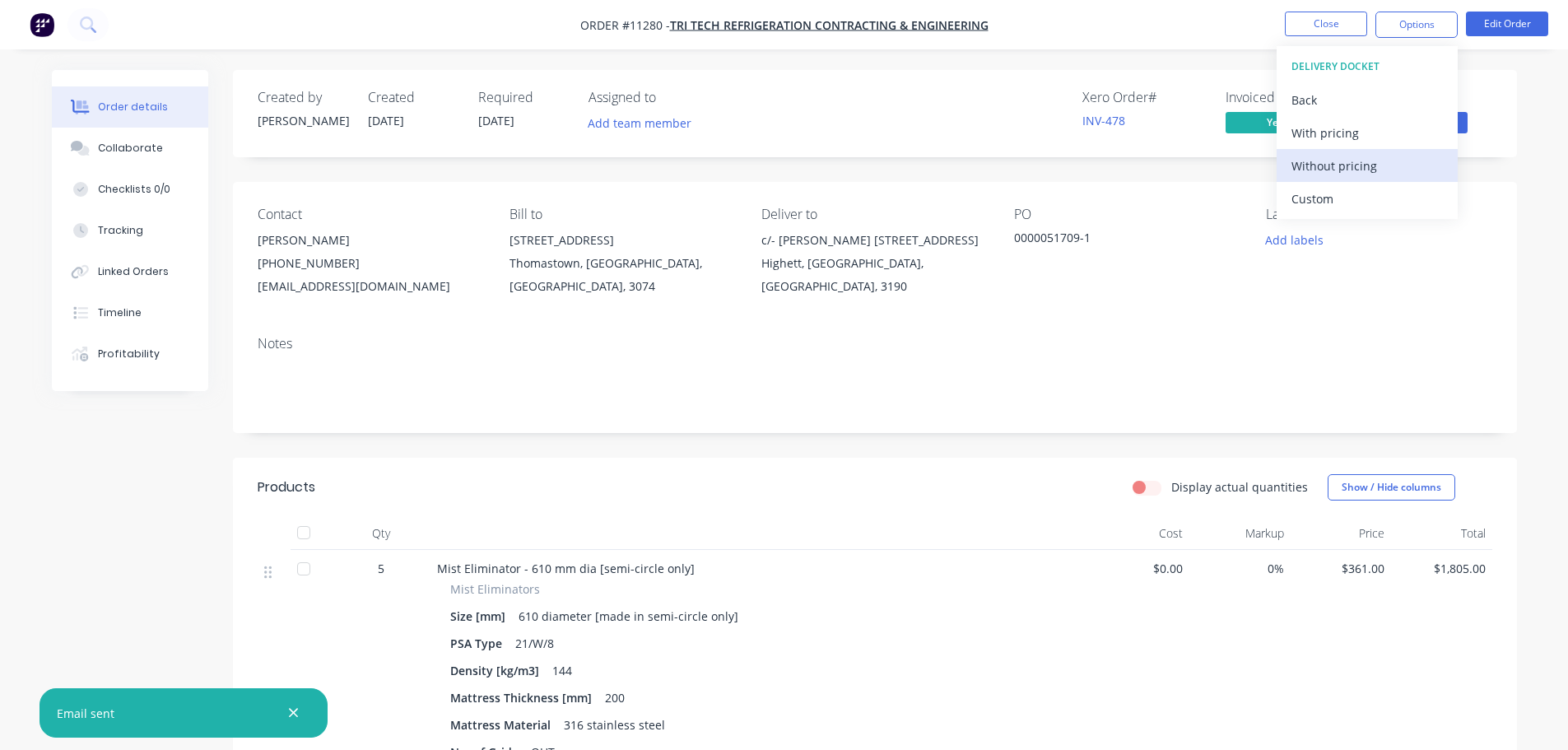
click at [1340, 168] on div "Without pricing" at bounding box center [1368, 166] width 152 height 24
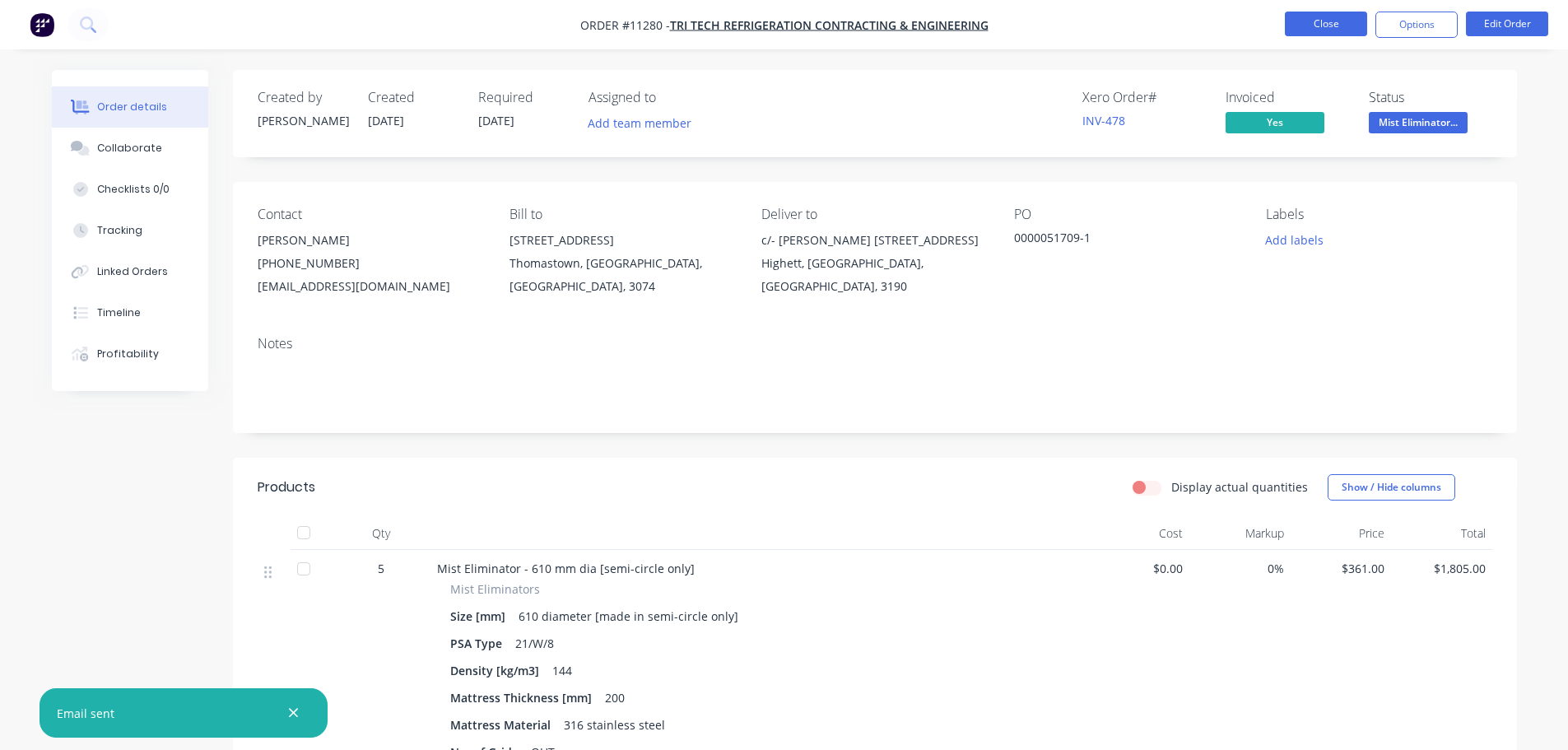
click at [1321, 28] on button "Close" at bounding box center [1327, 24] width 83 height 25
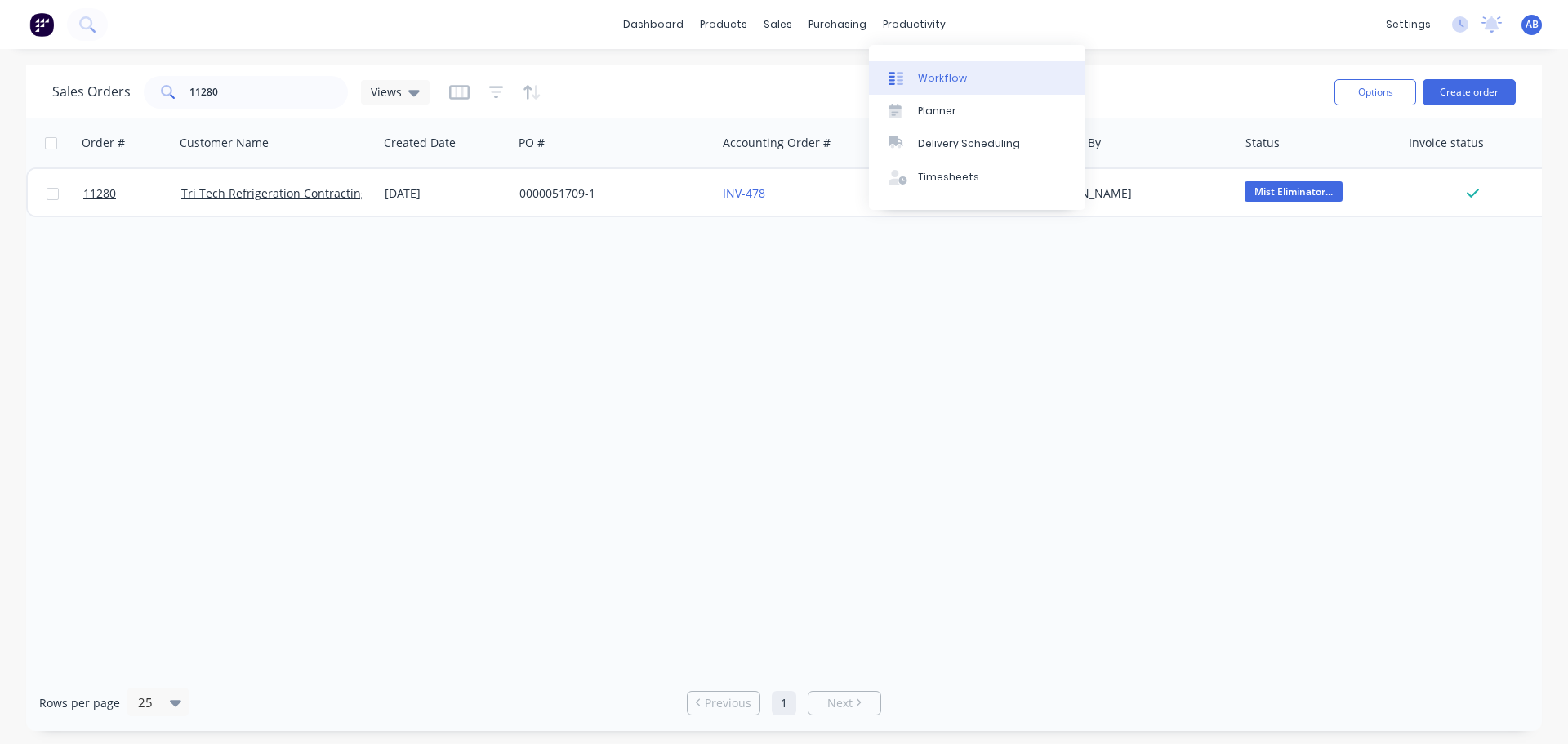
click at [930, 71] on div "Workflow" at bounding box center [942, 78] width 49 height 15
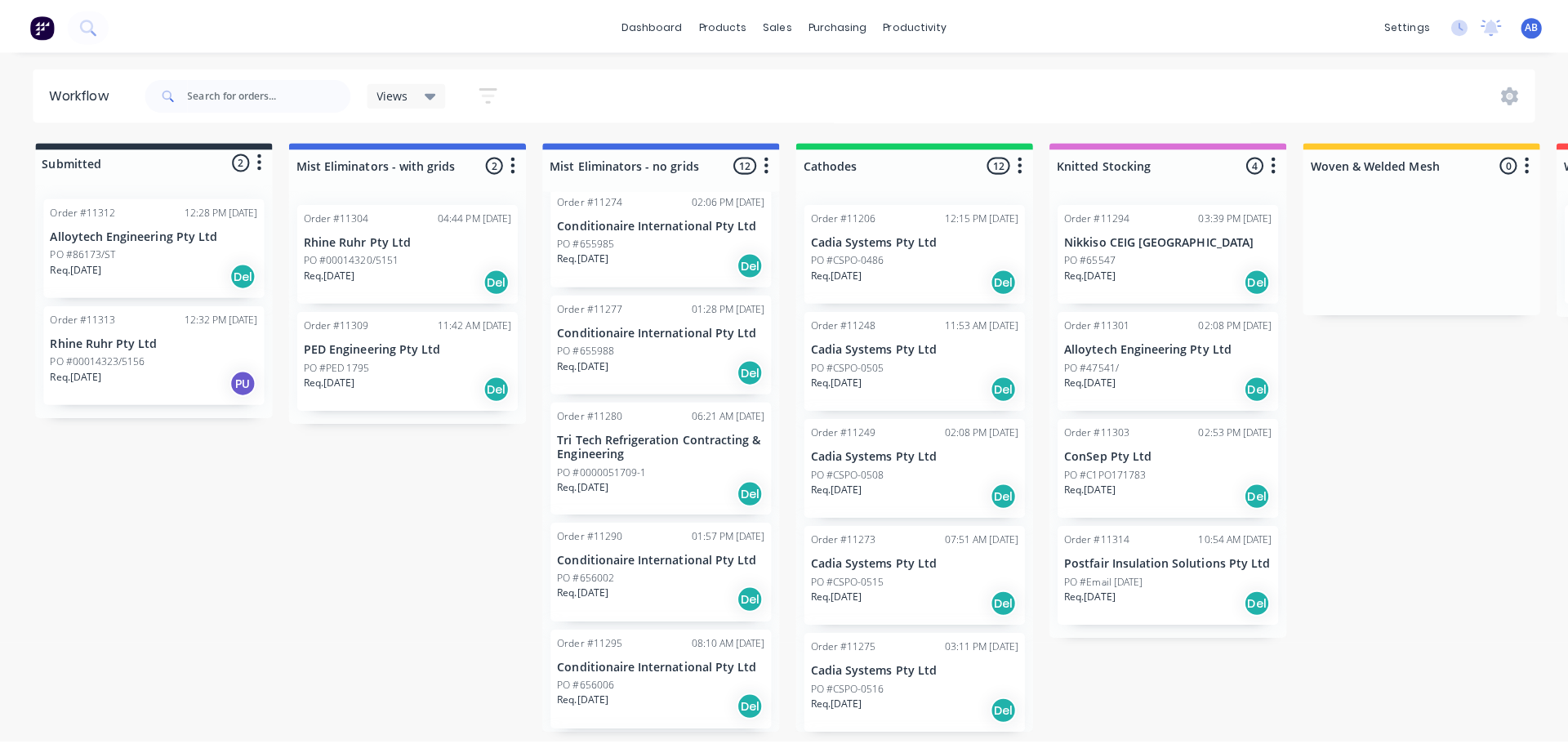
scroll to position [409, 0]
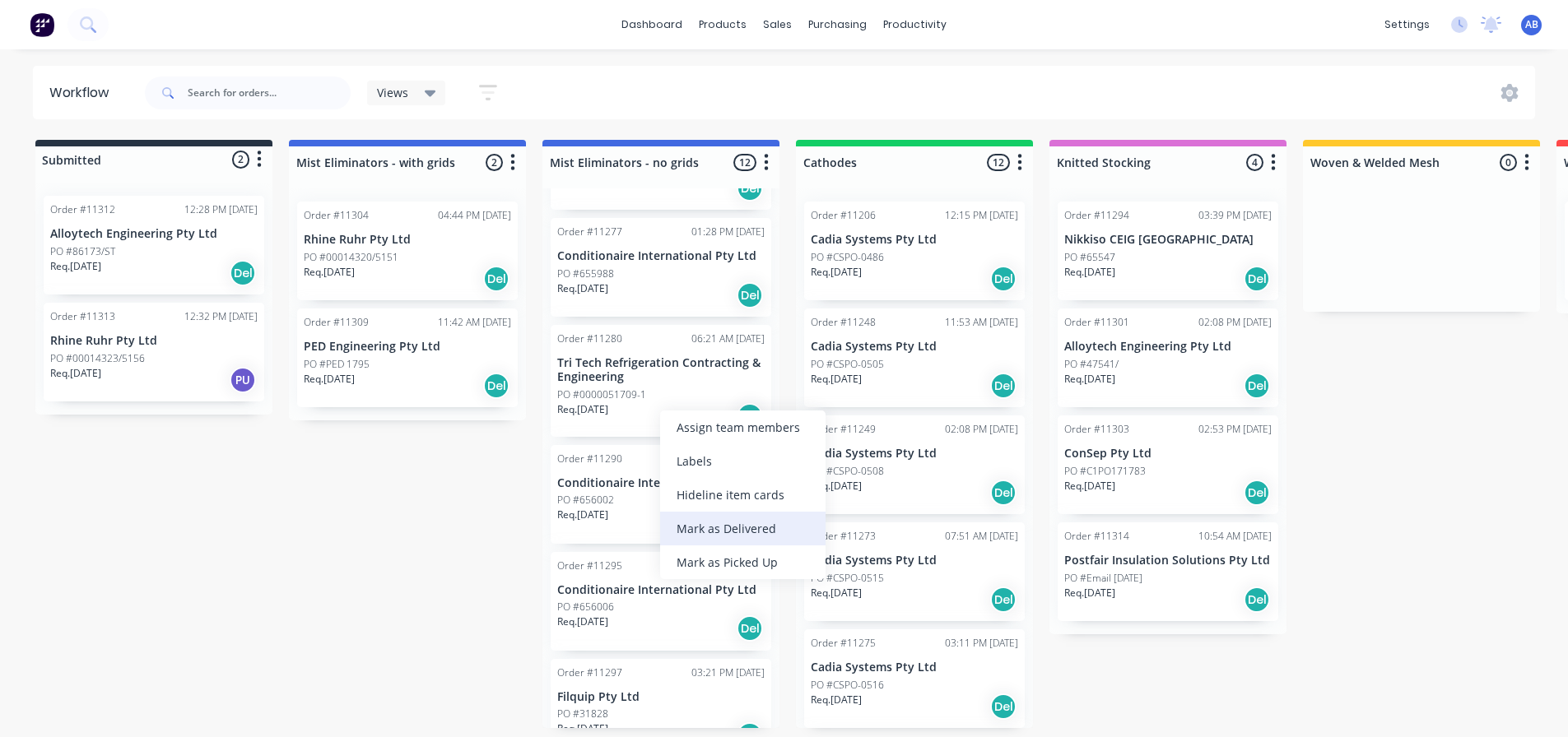
click at [722, 532] on div "Mark as Delivered" at bounding box center [743, 529] width 166 height 34
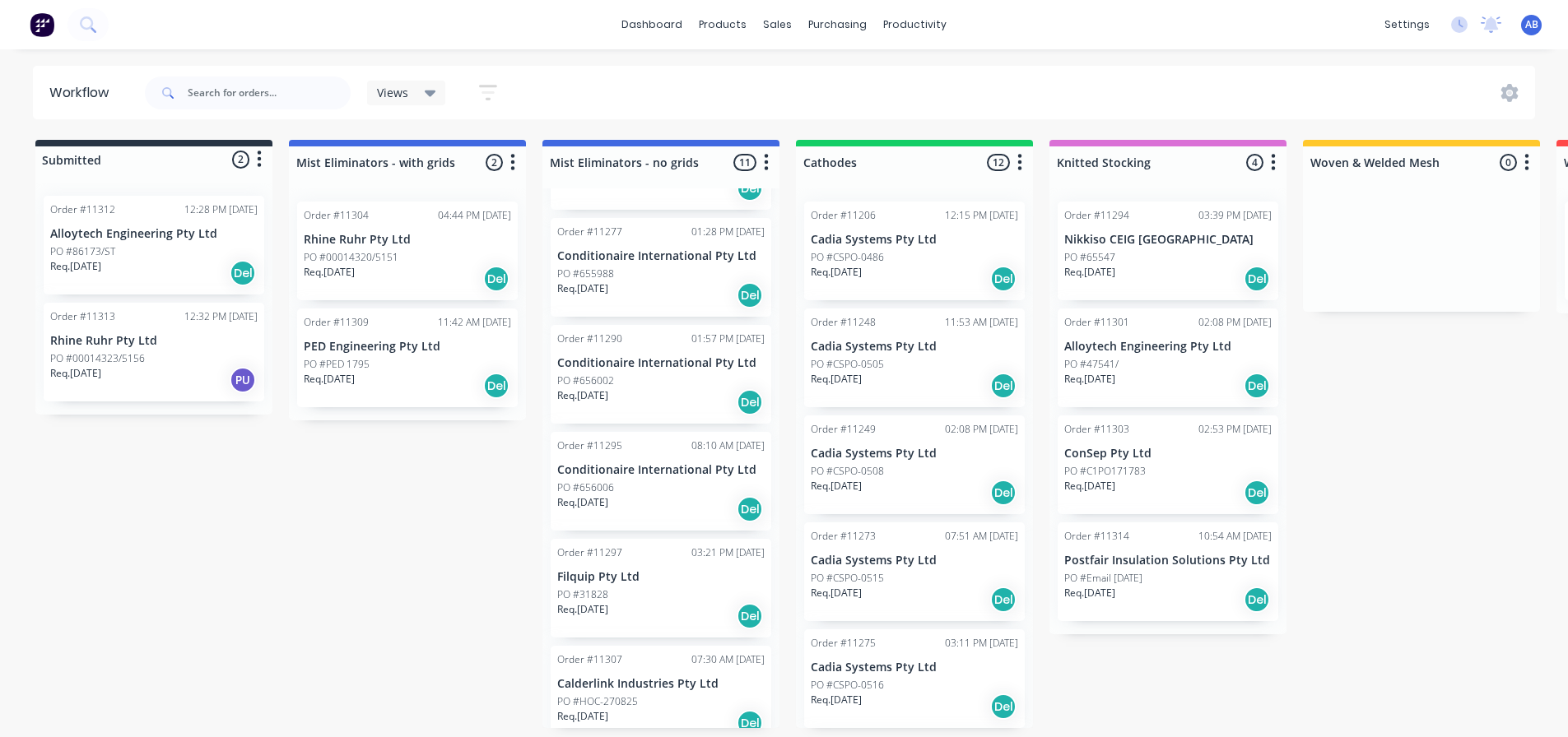
click at [37, 33] on img at bounding box center [41, 25] width 25 height 25
